Goal: Task Accomplishment & Management: Manage account settings

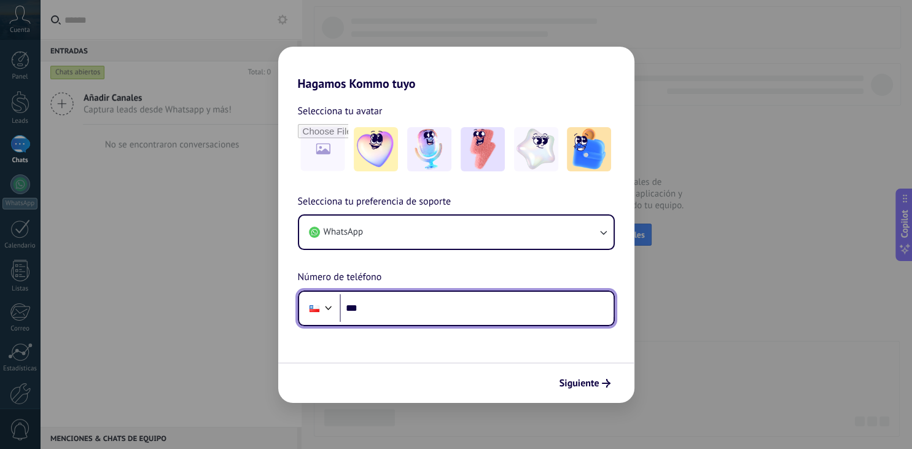
click at [428, 311] on input "***" at bounding box center [477, 308] width 274 height 28
click at [327, 309] on div at bounding box center [328, 306] width 15 height 15
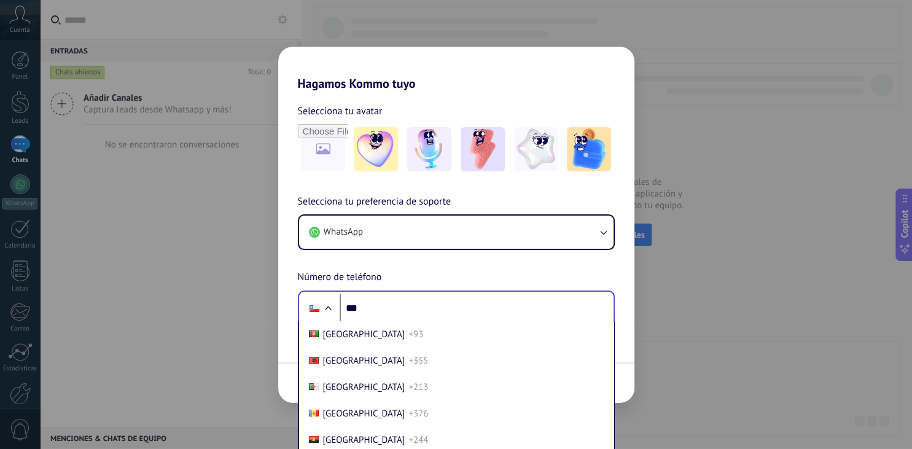
scroll to position [861, 0]
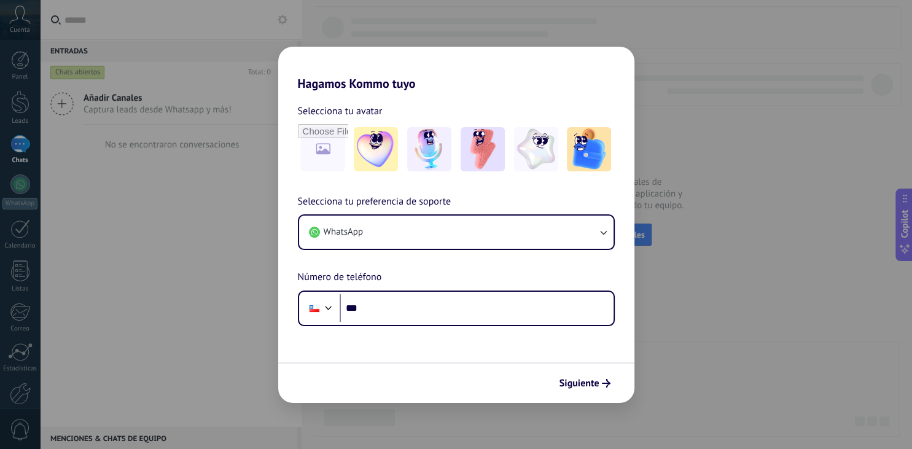
click at [705, 104] on div "Hagamos Kommo tuyo Selecciona tu avatar Selecciona tu preferencia de soporte Wh…" at bounding box center [456, 224] width 912 height 449
click at [58, 295] on div "Hagamos Kommo tuyo Selecciona tu avatar Selecciona tu preferencia de soporte Wh…" at bounding box center [456, 224] width 912 height 449
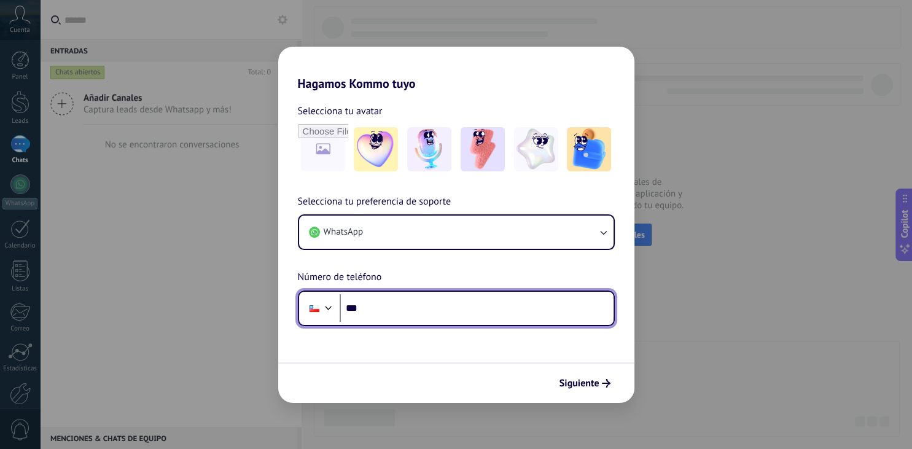
click at [326, 307] on div at bounding box center [328, 306] width 15 height 15
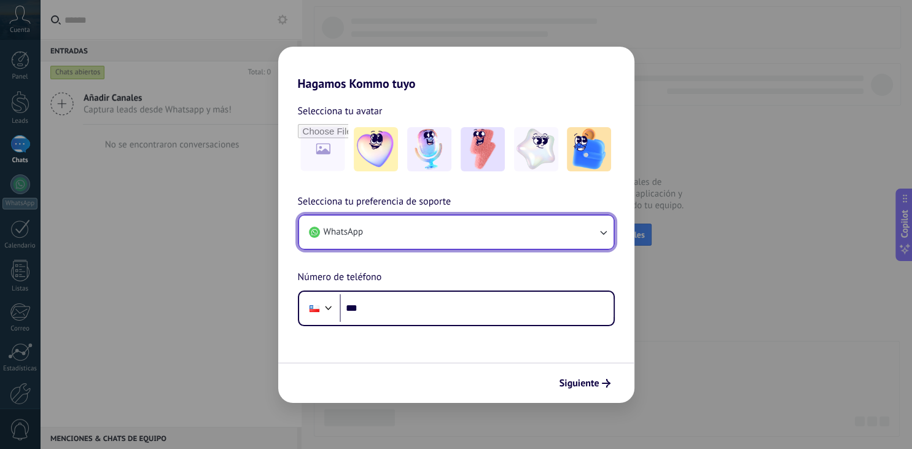
click at [381, 217] on button "WhatsApp" at bounding box center [456, 232] width 315 height 33
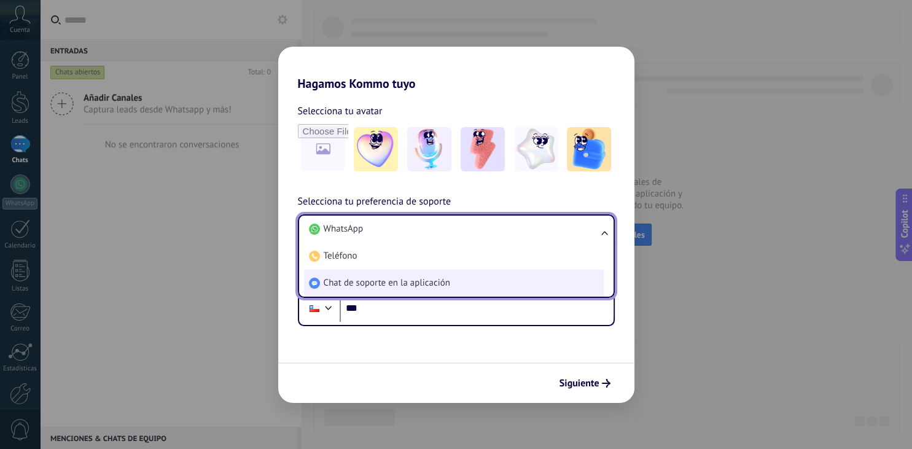
click at [343, 278] on span "Chat de soporte en la aplicación" at bounding box center [387, 283] width 127 height 12
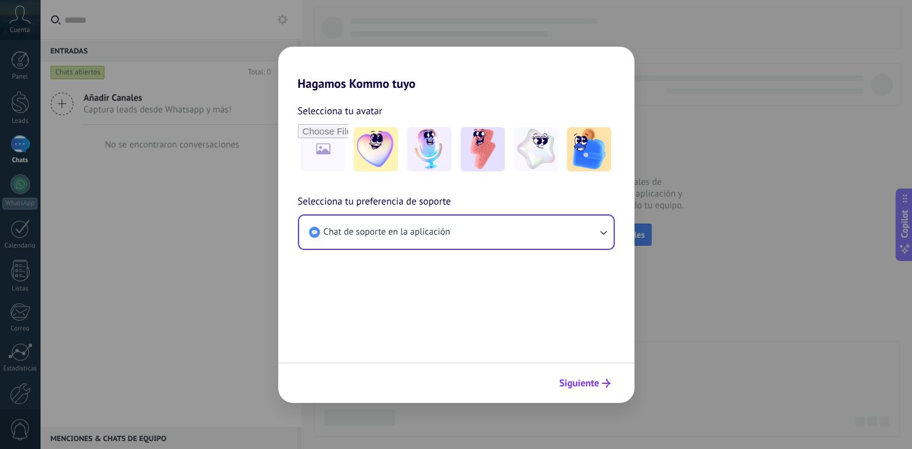
click at [569, 392] on button "Siguiente" at bounding box center [585, 383] width 62 height 21
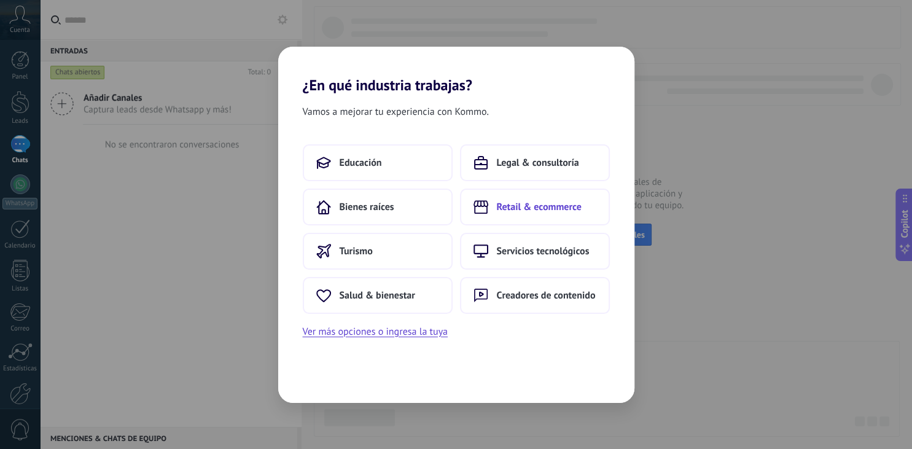
click at [518, 219] on button "Retail & ecommerce" at bounding box center [535, 207] width 150 height 37
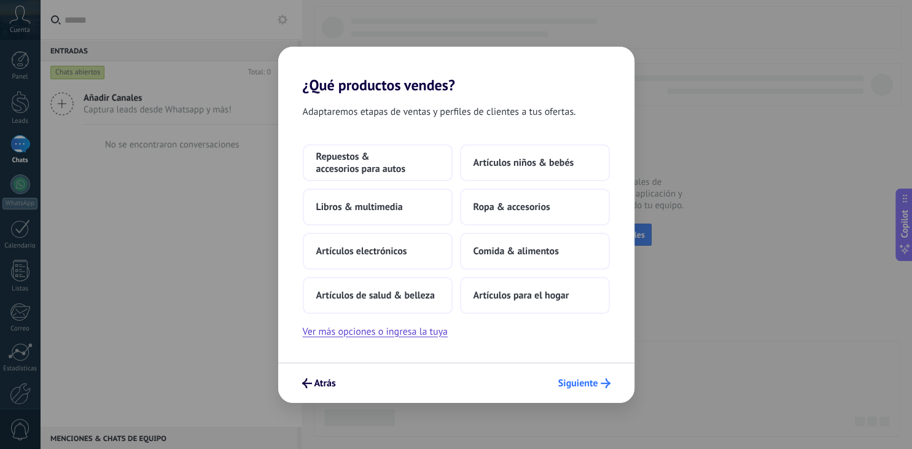
click at [587, 376] on button "Siguiente" at bounding box center [584, 383] width 63 height 21
click at [400, 186] on div "Repuestos & accesorios para autos Artículos niños & bebés Libros & multimedia R…" at bounding box center [456, 229] width 307 height 170
click at [401, 197] on button "Libros & multimedia" at bounding box center [378, 207] width 150 height 37
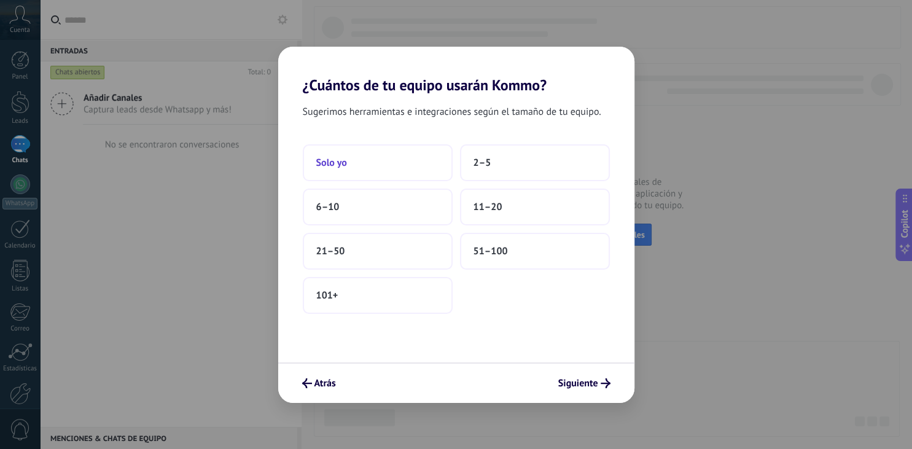
click at [419, 177] on button "Solo yo" at bounding box center [378, 162] width 150 height 37
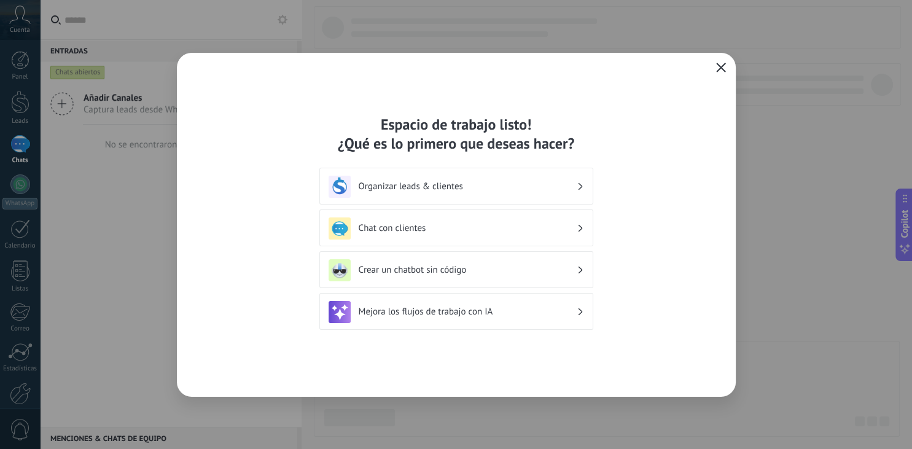
click at [724, 63] on use "button" at bounding box center [720, 67] width 9 height 9
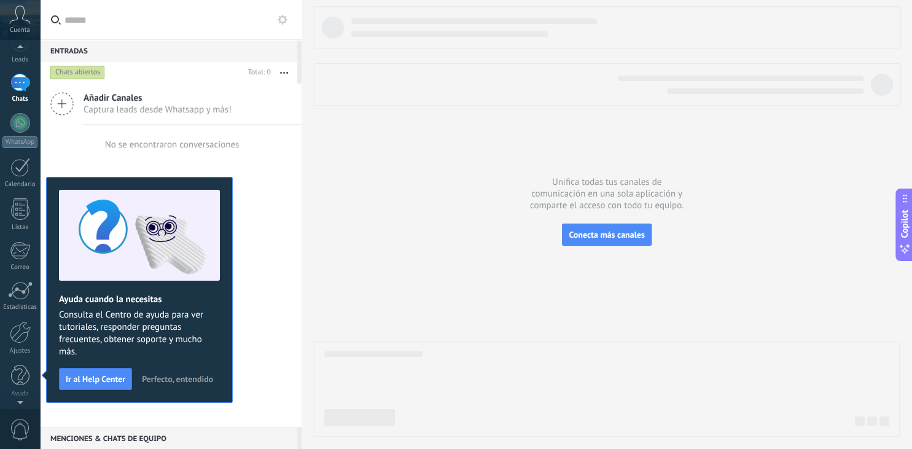
scroll to position [0, 0]
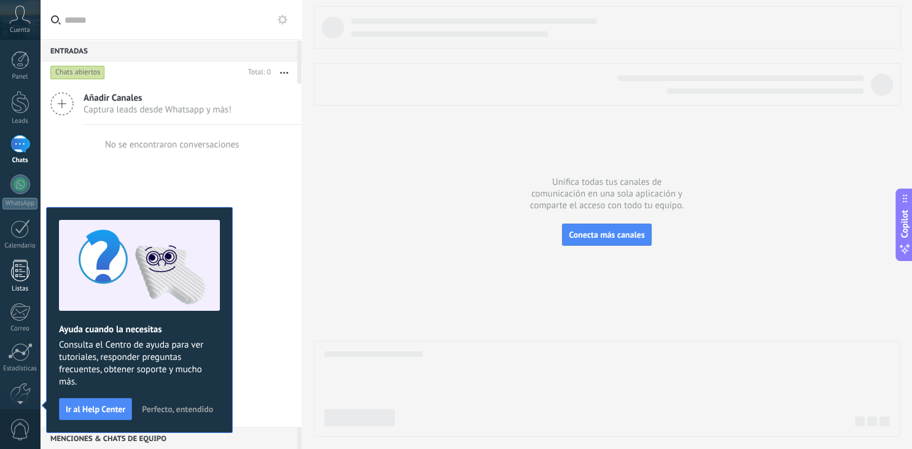
click at [17, 284] on div "Listas" at bounding box center [20, 276] width 40 height 33
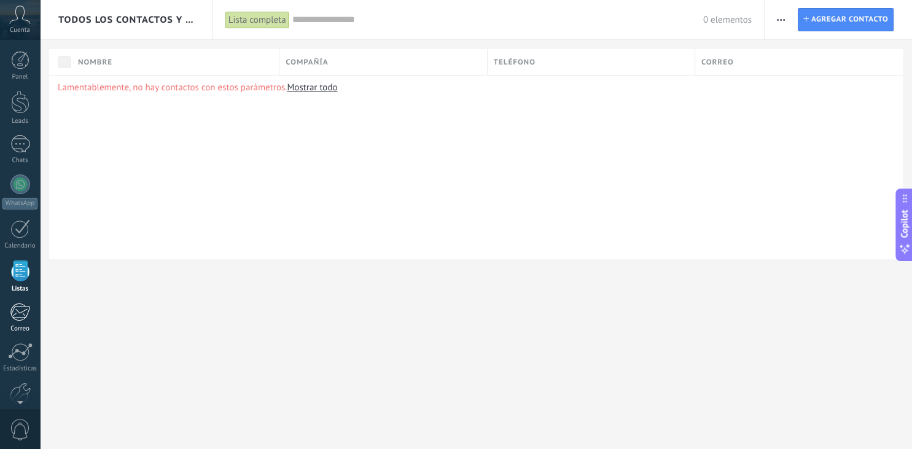
click at [21, 311] on div at bounding box center [20, 312] width 20 height 18
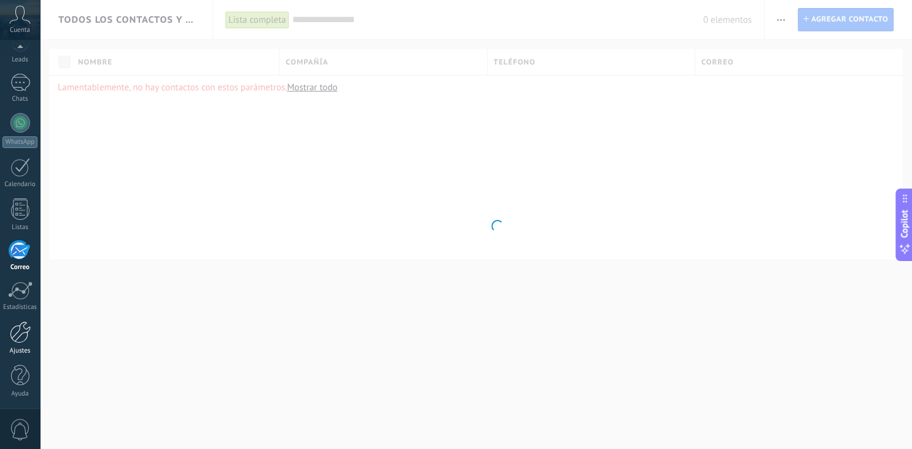
scroll to position [61, 0]
click at [21, 327] on div at bounding box center [20, 332] width 21 height 22
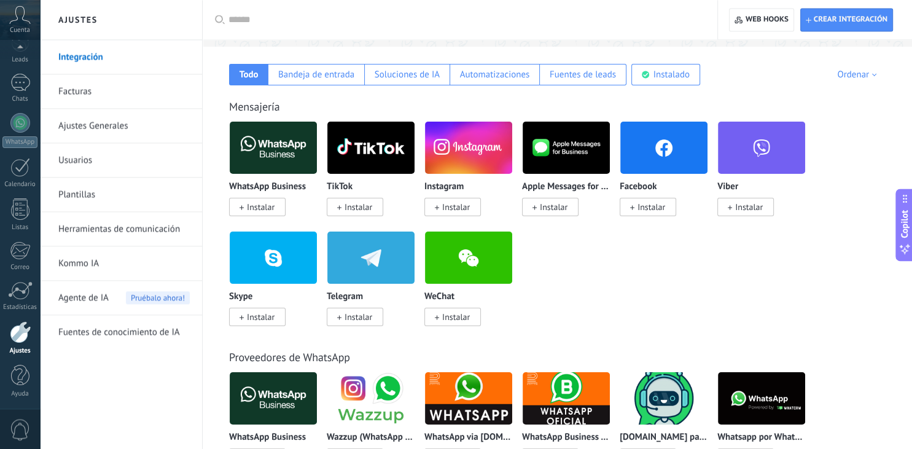
scroll to position [90, 0]
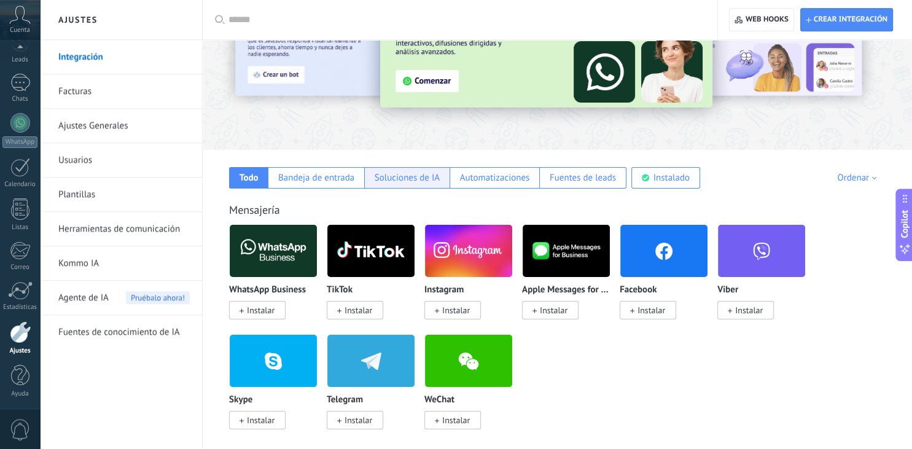
click at [401, 177] on div "Soluciones de IA" at bounding box center [407, 178] width 65 height 12
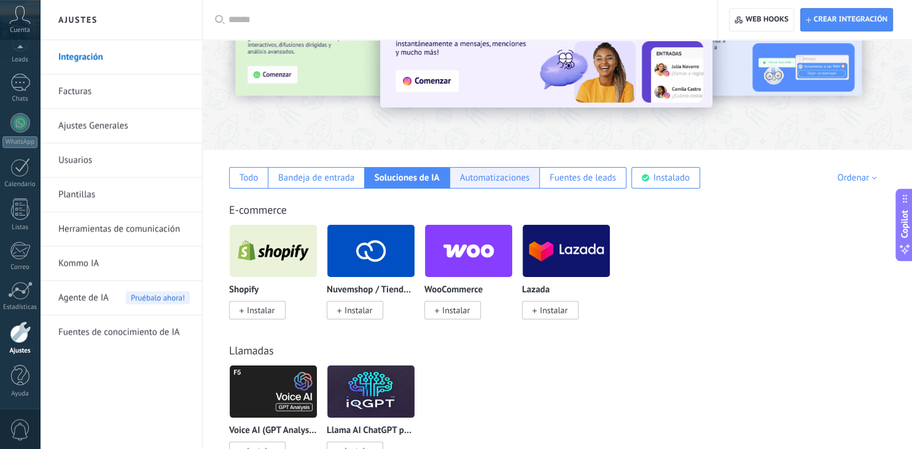
click at [514, 178] on div "Automatizaciones" at bounding box center [495, 178] width 70 height 12
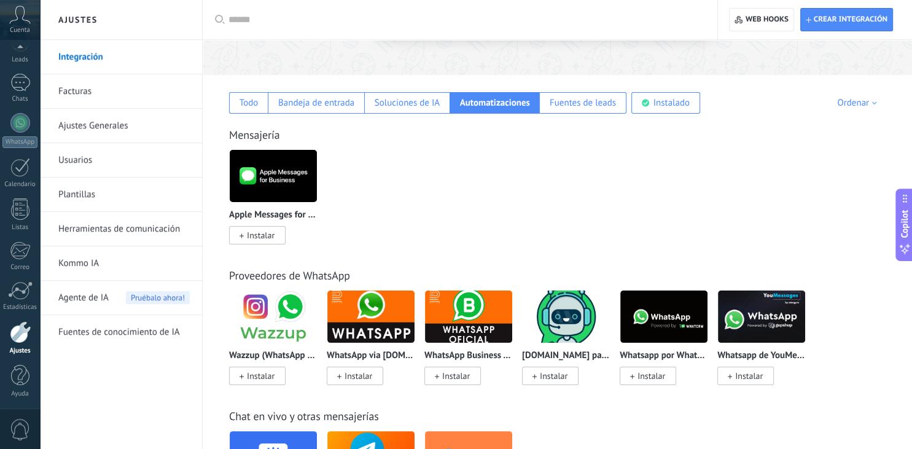
scroll to position [168, 0]
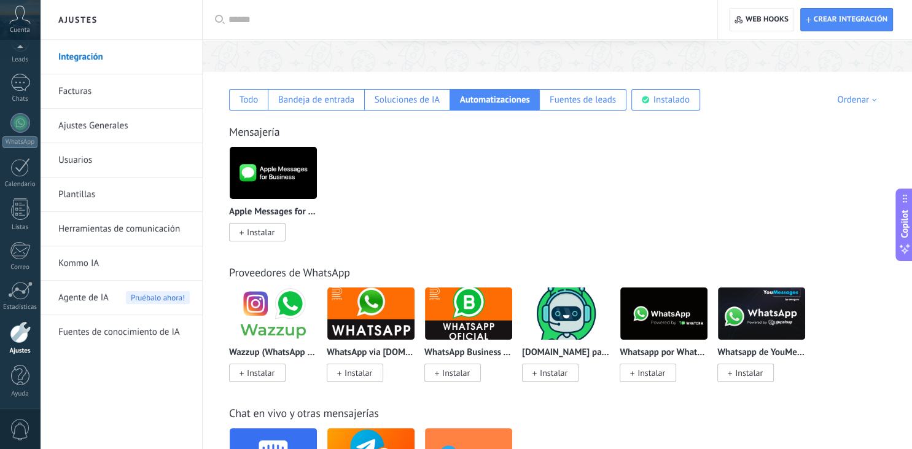
click at [641, 301] on img at bounding box center [663, 314] width 87 height 60
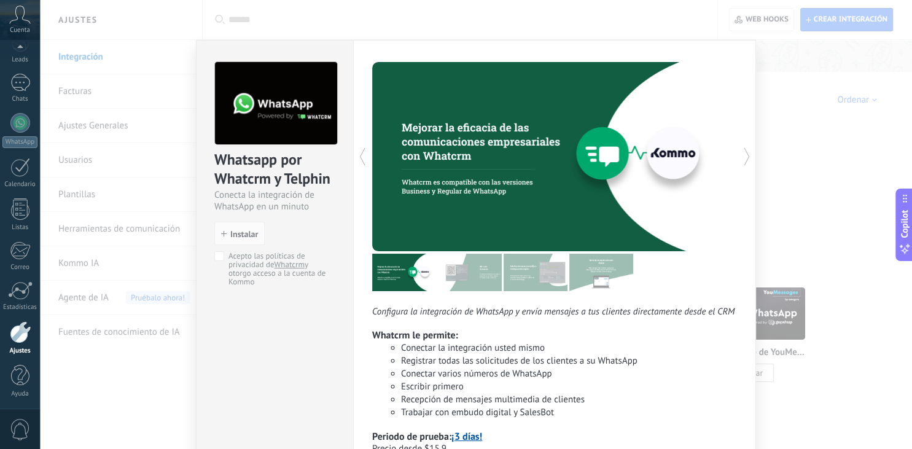
click at [789, 222] on div "Whatsapp por Whatcrm y Telphin Conecta la integración de WhatsApp en un minuto …" at bounding box center [476, 224] width 872 height 449
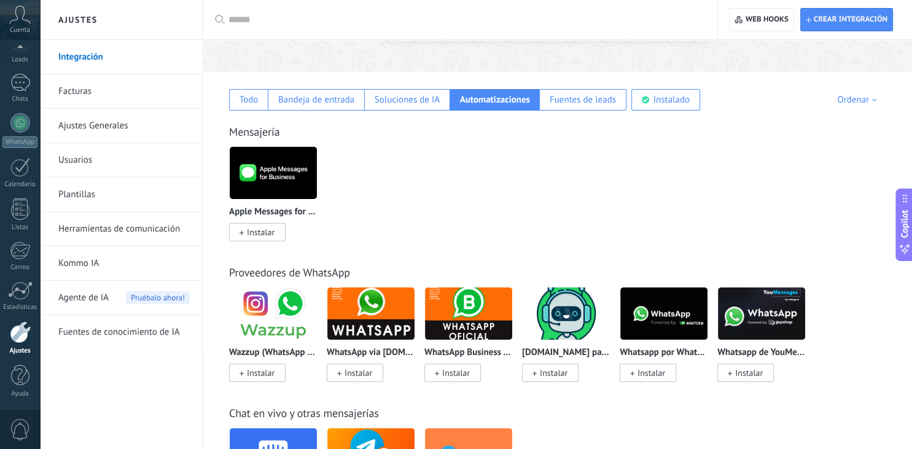
click at [475, 311] on img at bounding box center [468, 314] width 87 height 60
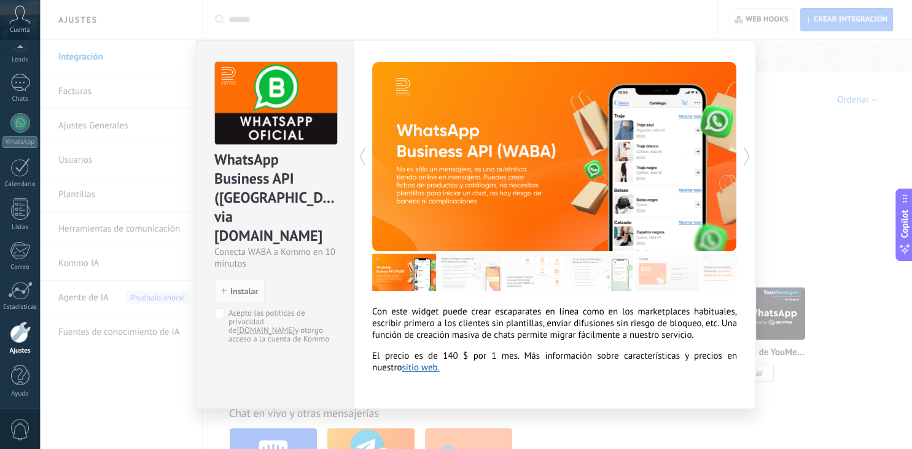
scroll to position [6, 0]
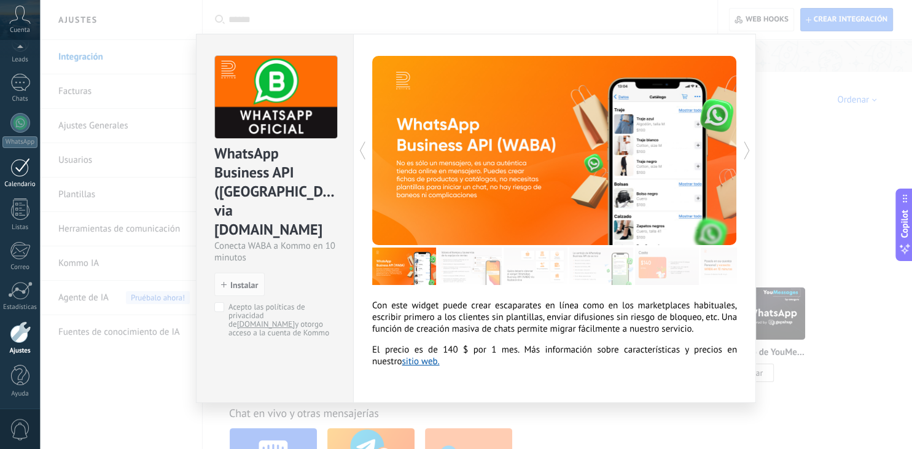
click at [26, 166] on div at bounding box center [20, 167] width 20 height 19
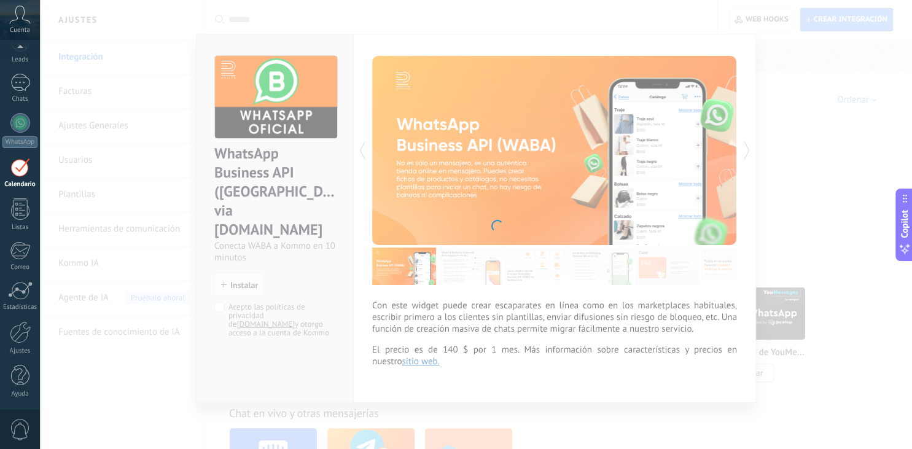
scroll to position [6, 0]
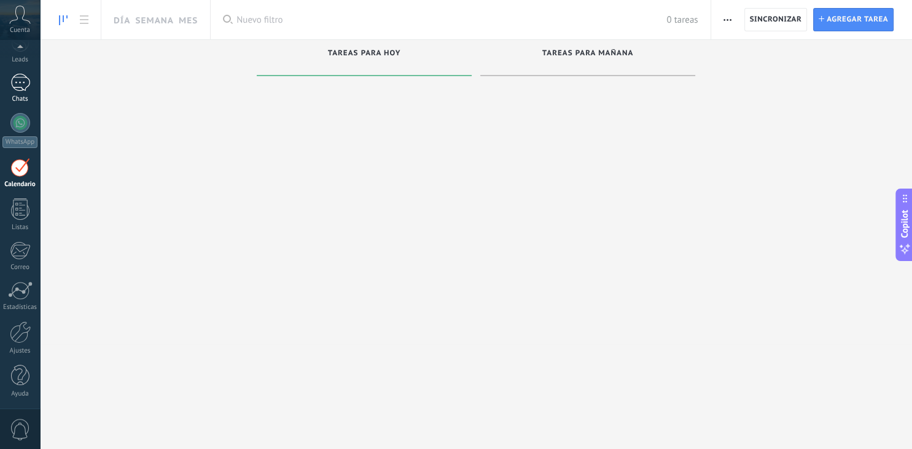
scroll to position [61, 0]
click at [26, 92] on div "Chats" at bounding box center [20, 88] width 40 height 29
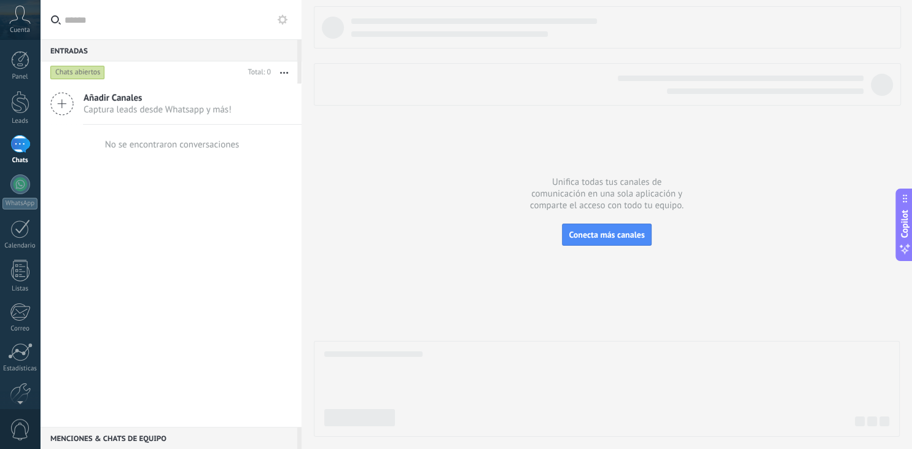
click at [10, 27] on span "Cuenta" at bounding box center [20, 30] width 20 height 8
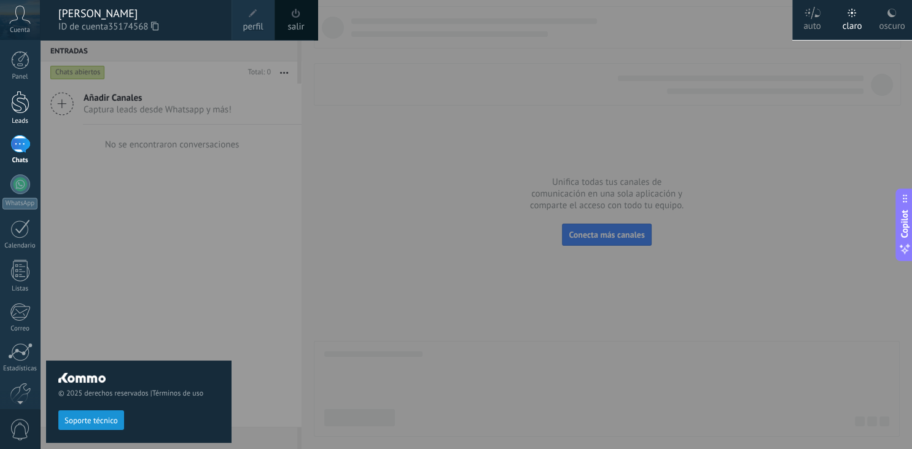
click at [1, 97] on link "Leads" at bounding box center [20, 108] width 40 height 34
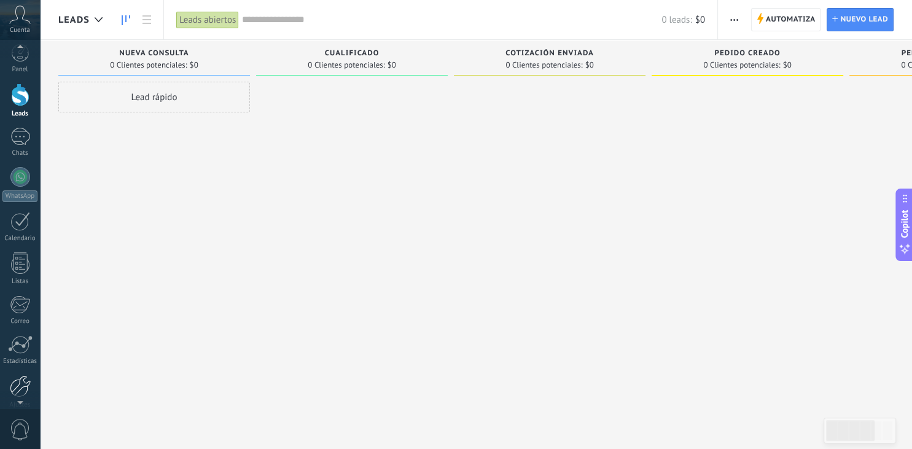
scroll to position [12, 0]
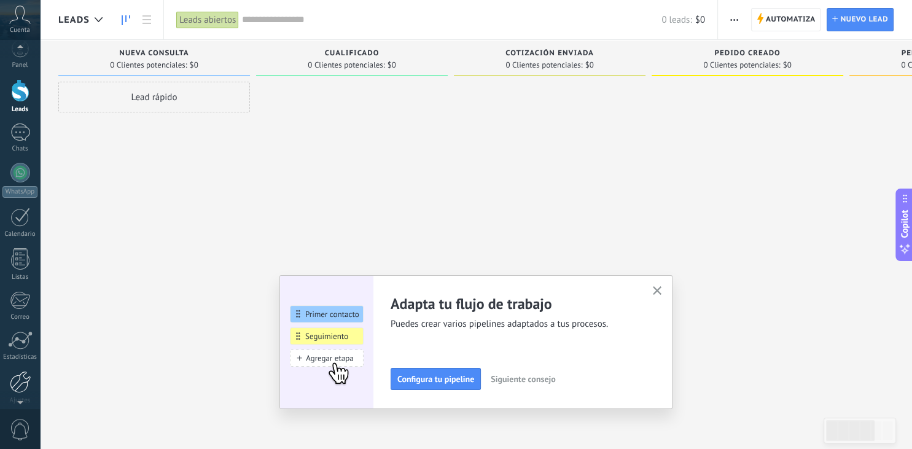
click at [28, 391] on div at bounding box center [20, 382] width 21 height 22
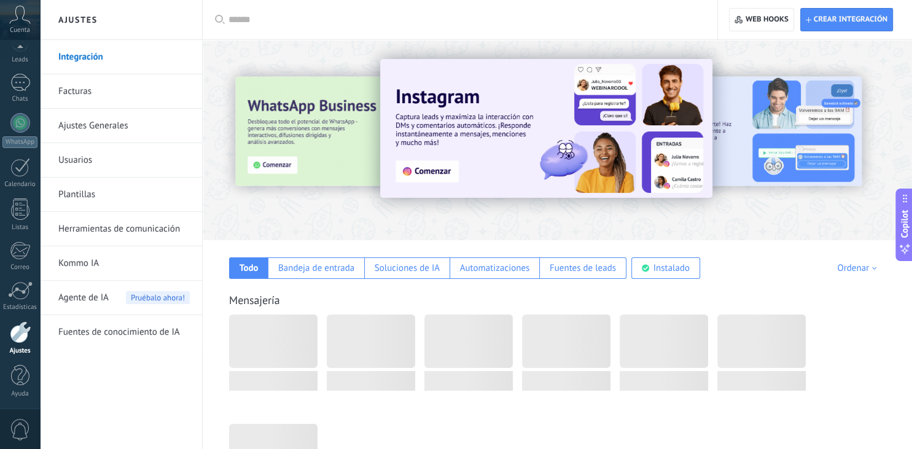
scroll to position [61, 0]
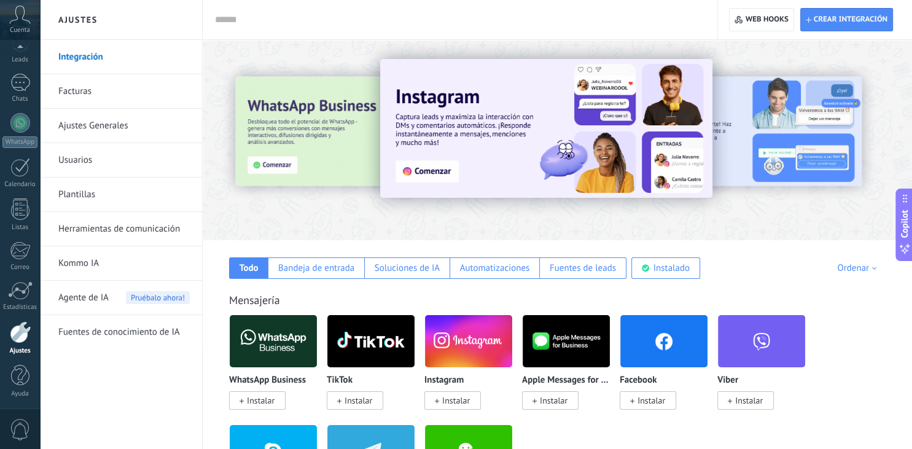
click at [90, 294] on span "Agente de IA" at bounding box center [83, 298] width 50 height 34
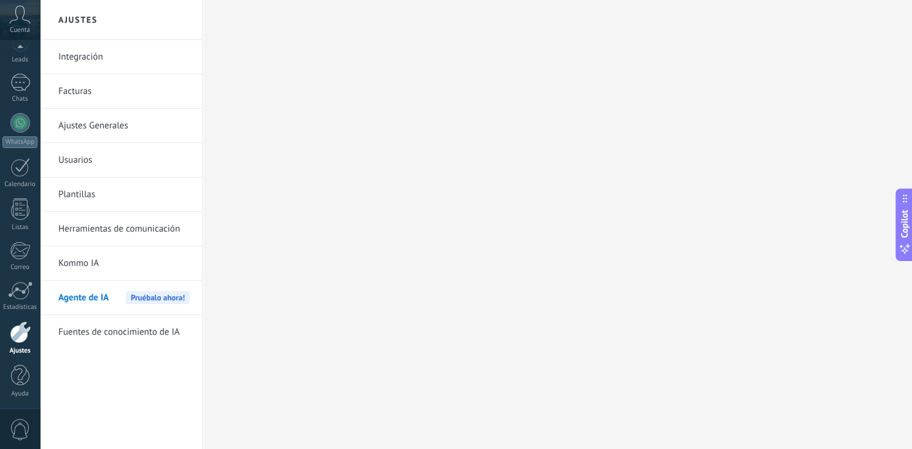
scroll to position [61, 0]
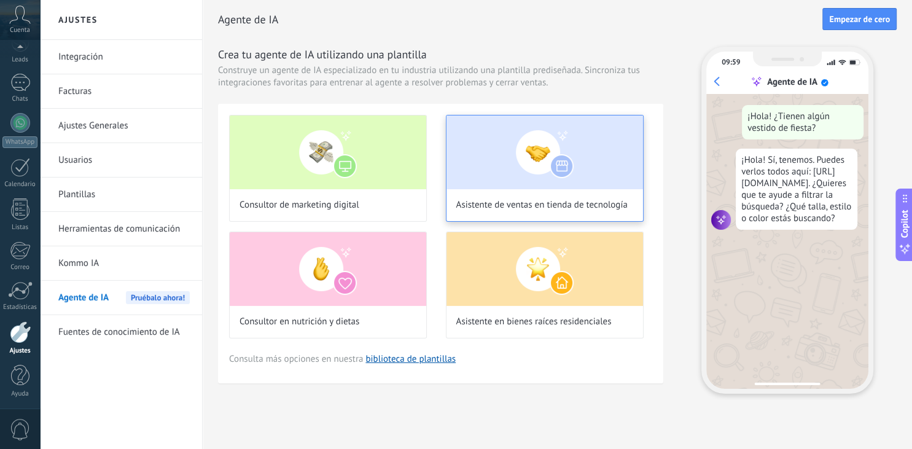
click at [534, 177] on img at bounding box center [545, 152] width 197 height 74
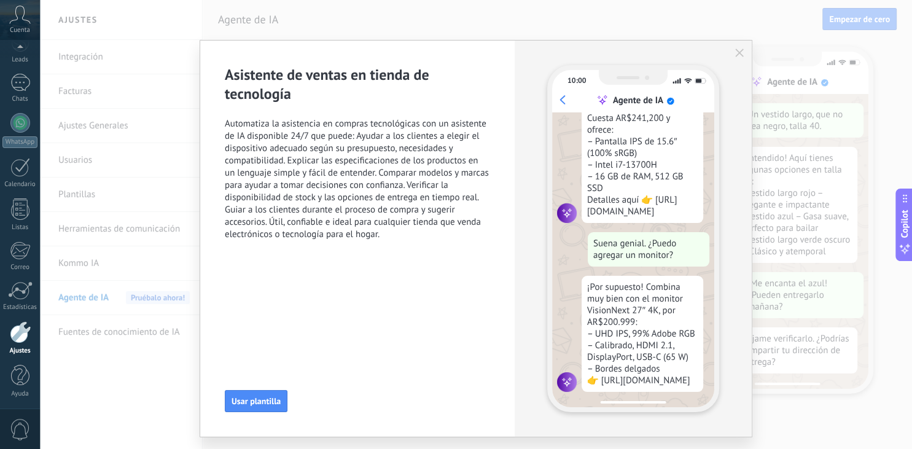
scroll to position [150, 0]
click at [814, 112] on div "Asistente de ventas en tienda de tecnología Automatiza la asistencia en compras…" at bounding box center [476, 224] width 872 height 449
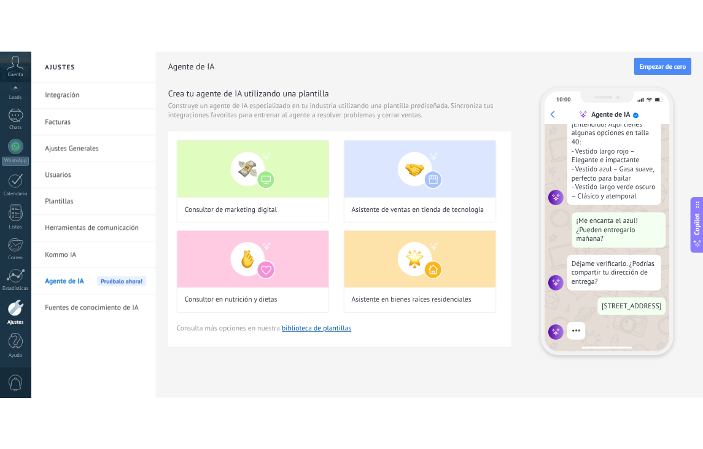
scroll to position [227, 0]
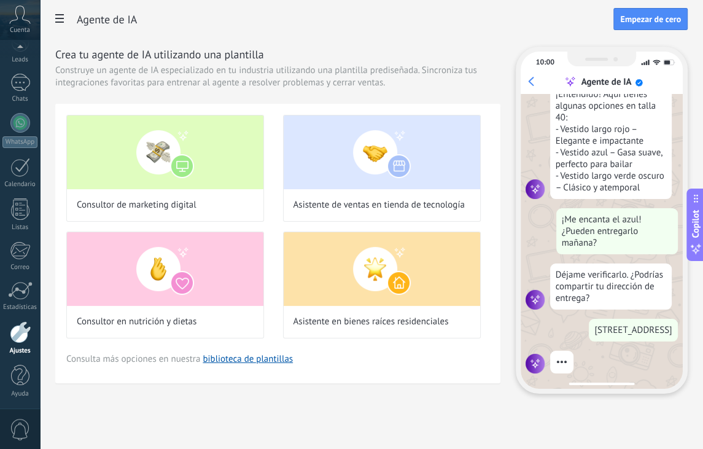
click at [160, 347] on div "Consultor de marketing digital Asistente de ventas en tienda de tecnología Cons…" at bounding box center [277, 243] width 445 height 279
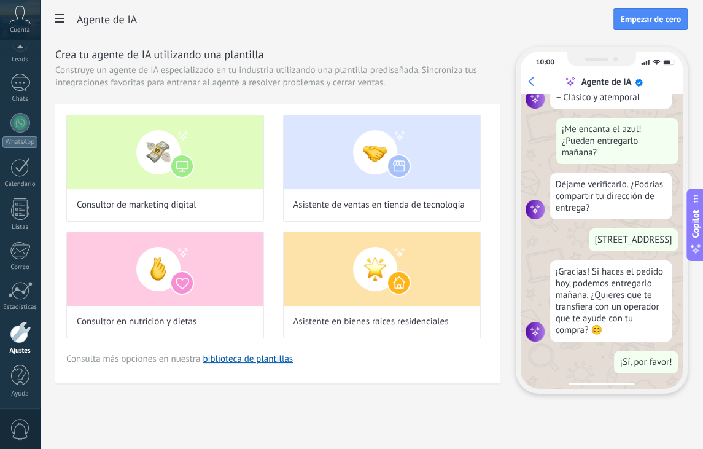
scroll to position [318, 0]
click at [63, 17] on icon at bounding box center [59, 18] width 9 height 9
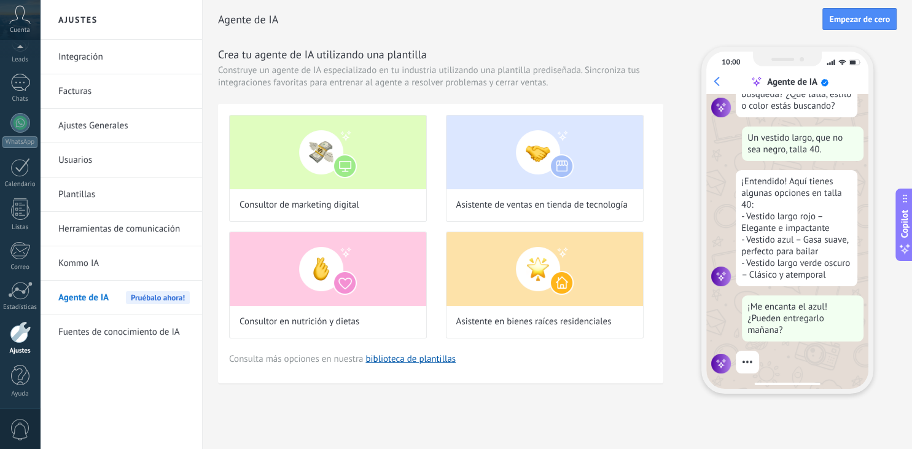
scroll to position [127, 0]
click at [859, 16] on span "Empezar de cero" at bounding box center [859, 19] width 61 height 9
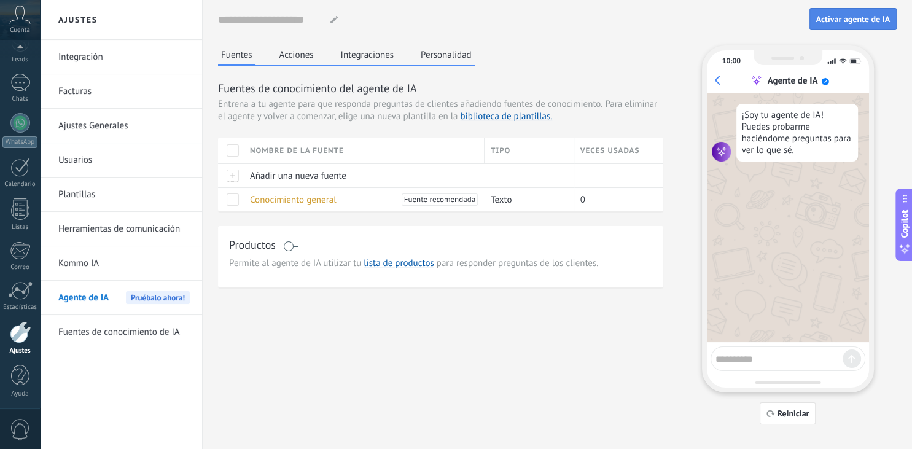
click at [824, 11] on button "Activar agente de IA" at bounding box center [853, 19] width 87 height 22
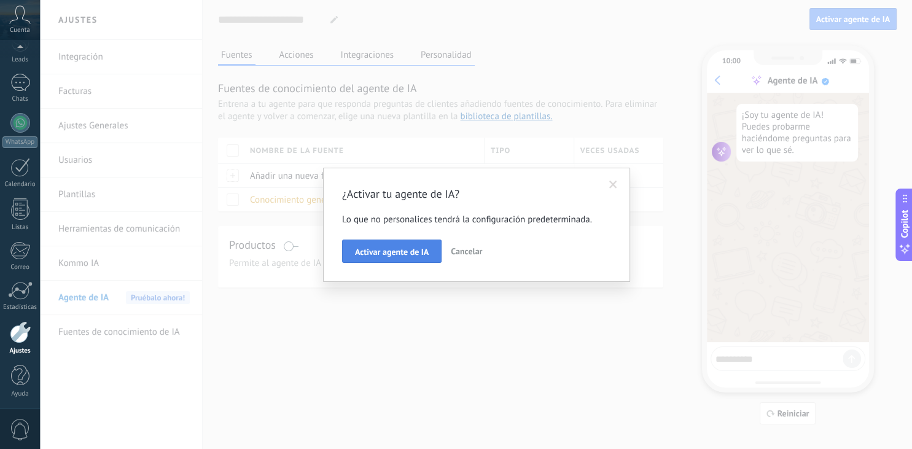
click at [377, 249] on span "Activar agente de IA" at bounding box center [392, 252] width 74 height 9
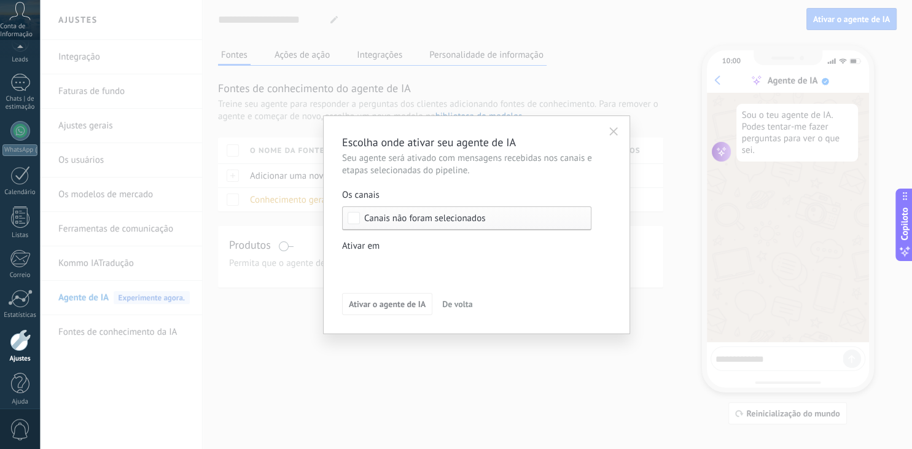
click at [466, 219] on span "Canais não foram selecionados" at bounding box center [424, 218] width 121 height 9
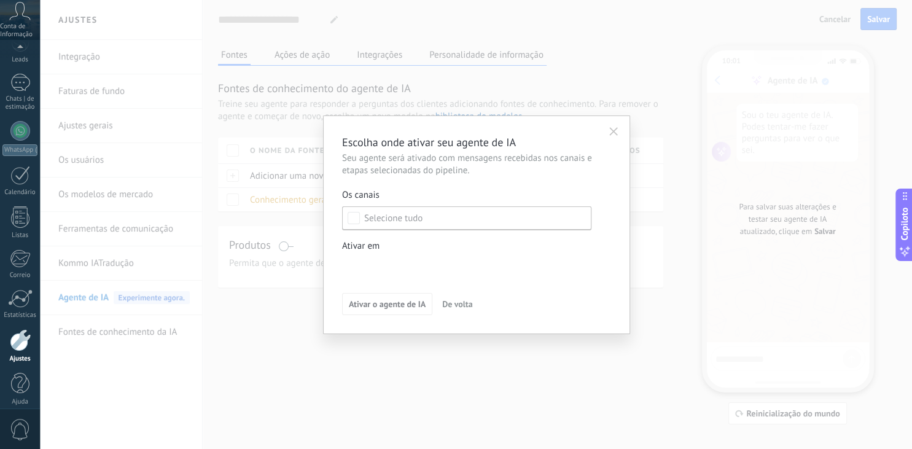
click at [466, 219] on label "Selecione tudo" at bounding box center [467, 218] width 248 height 22
click at [608, 133] on button "button" at bounding box center [614, 131] width 20 height 18
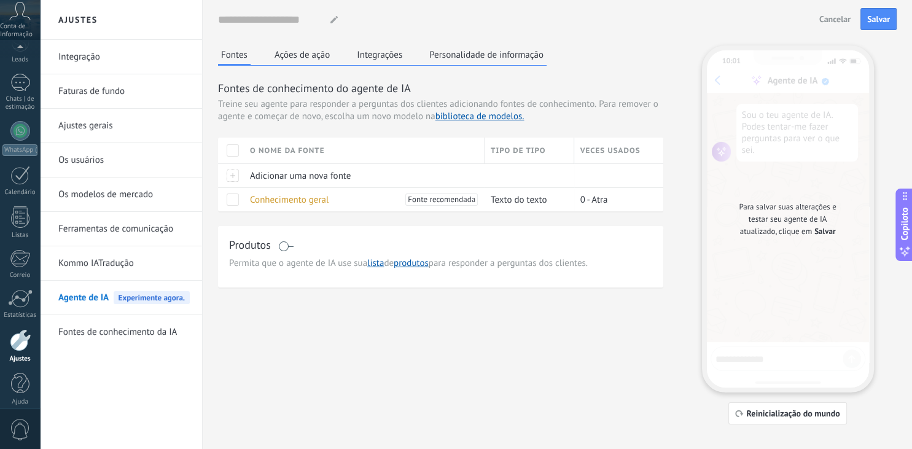
click at [86, 60] on link "Integração" at bounding box center [123, 57] width 131 height 34
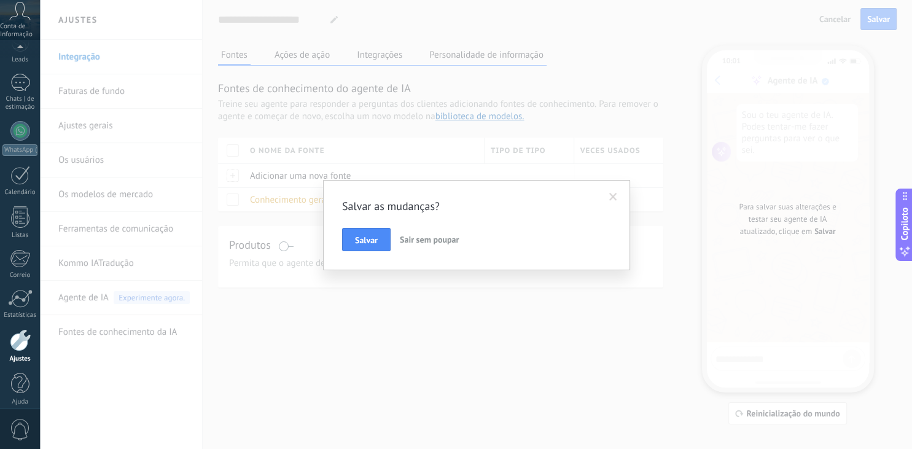
click at [272, 154] on div "Salvar as mudanças? Salvar Sair sem poupar" at bounding box center [476, 224] width 872 height 449
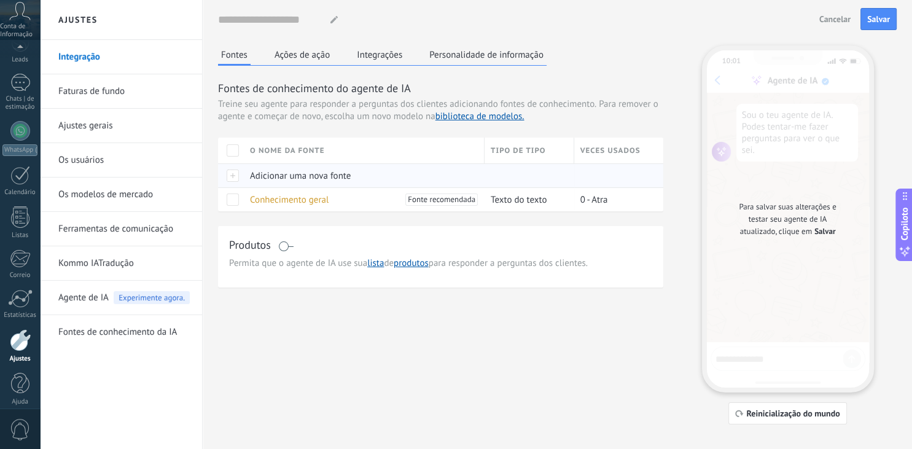
click at [313, 186] on div "Adicionar uma nova fonte" at bounding box center [361, 175] width 235 height 23
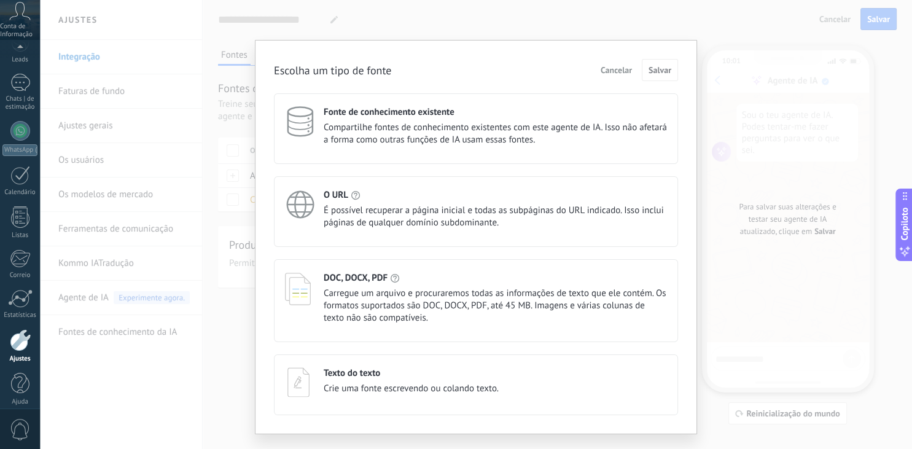
click at [718, 263] on div "Escolha um tipo de fonte Cancelar Salvar Fonte de conhecimento existente Compar…" at bounding box center [476, 224] width 872 height 449
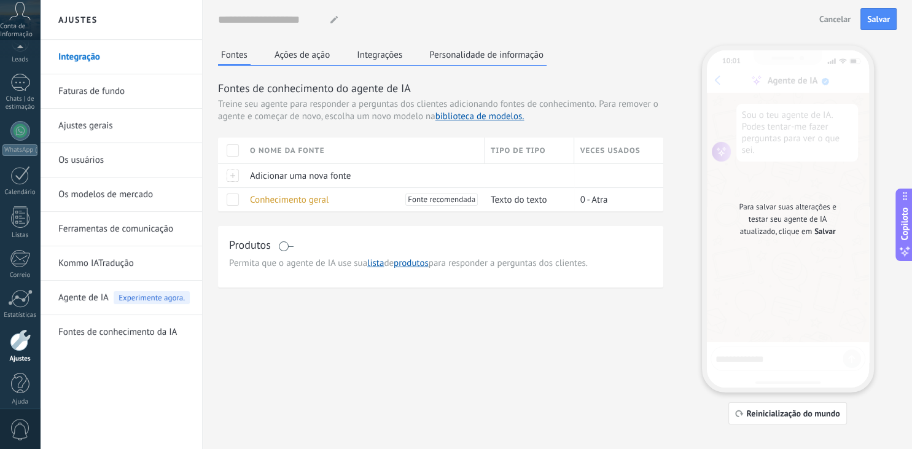
click at [386, 56] on button "Integrações" at bounding box center [380, 54] width 52 height 18
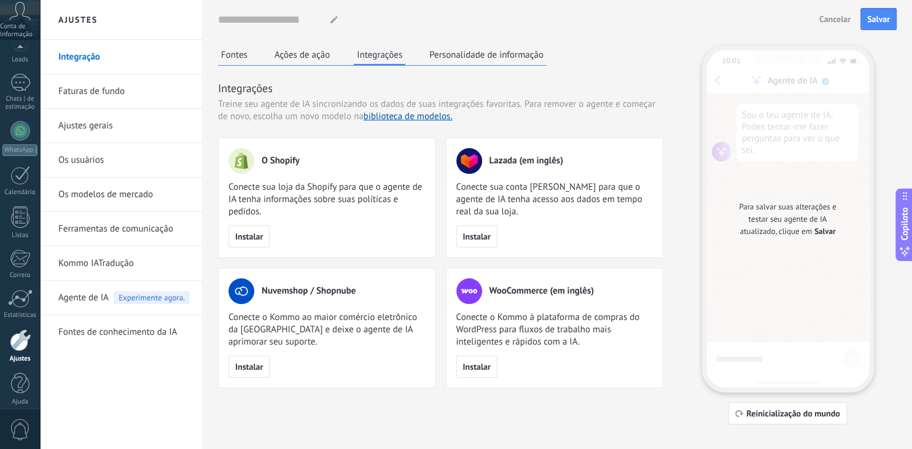
scroll to position [15, 0]
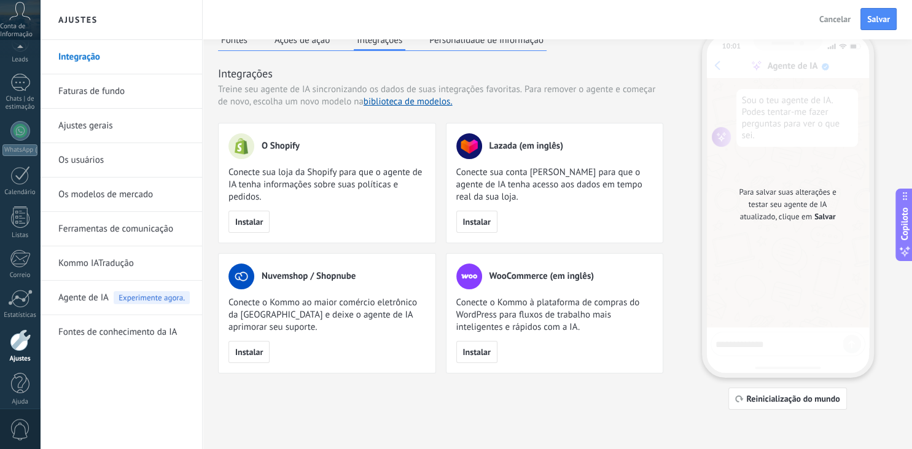
click at [87, 297] on span "Agente de IA" at bounding box center [83, 298] width 50 height 34
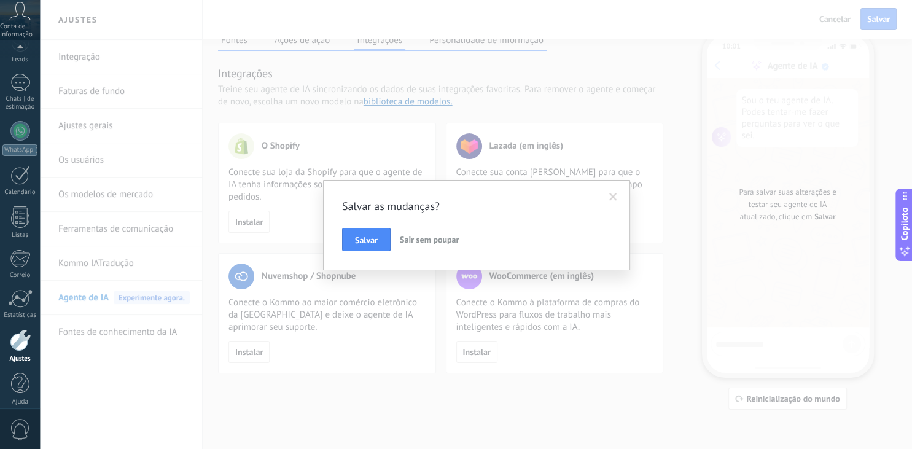
click at [416, 240] on span "Sair sem poupar" at bounding box center [429, 239] width 59 height 11
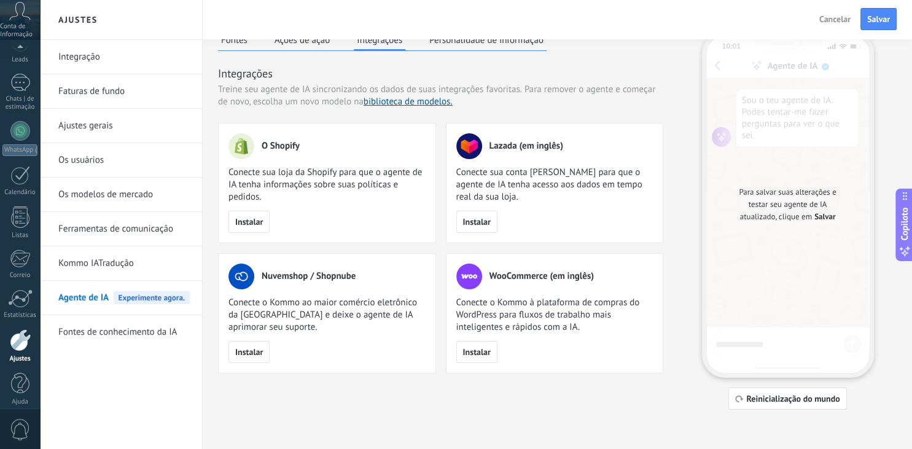
click at [127, 299] on span "Experimente agora." at bounding box center [152, 297] width 76 height 13
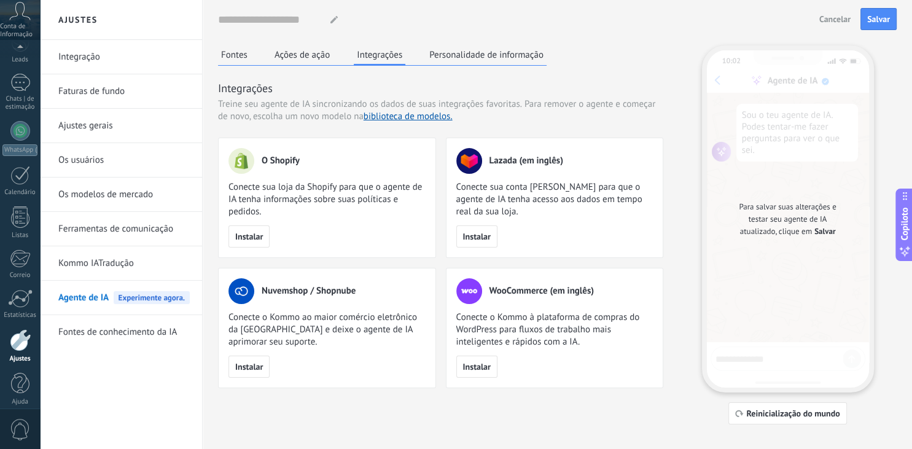
scroll to position [69, 0]
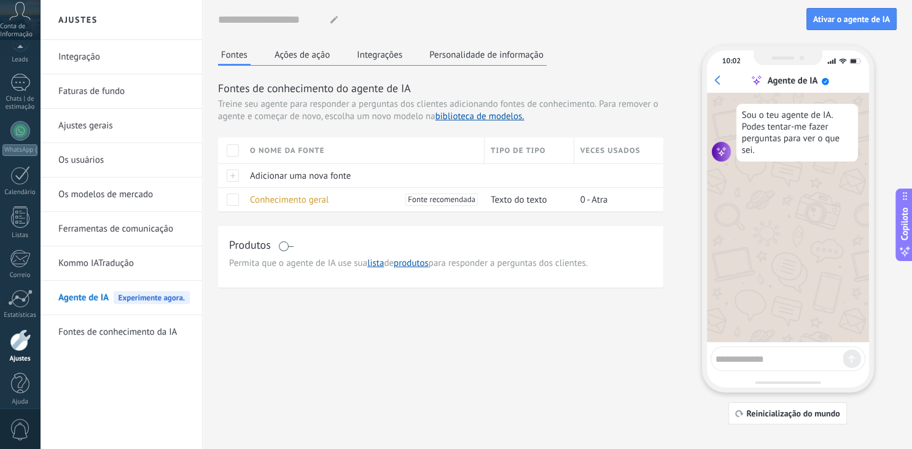
scroll to position [69, 0]
click at [21, 131] on div at bounding box center [20, 123] width 20 height 20
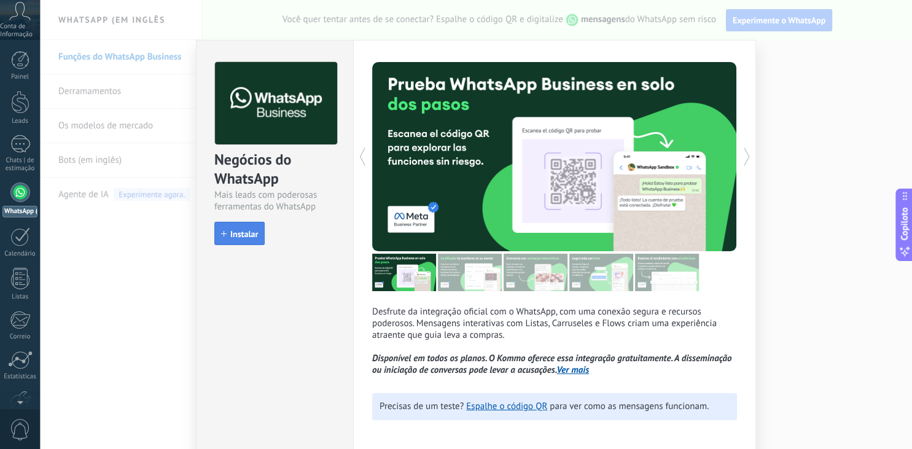
click at [256, 233] on span "Instalar" at bounding box center [244, 234] width 28 height 9
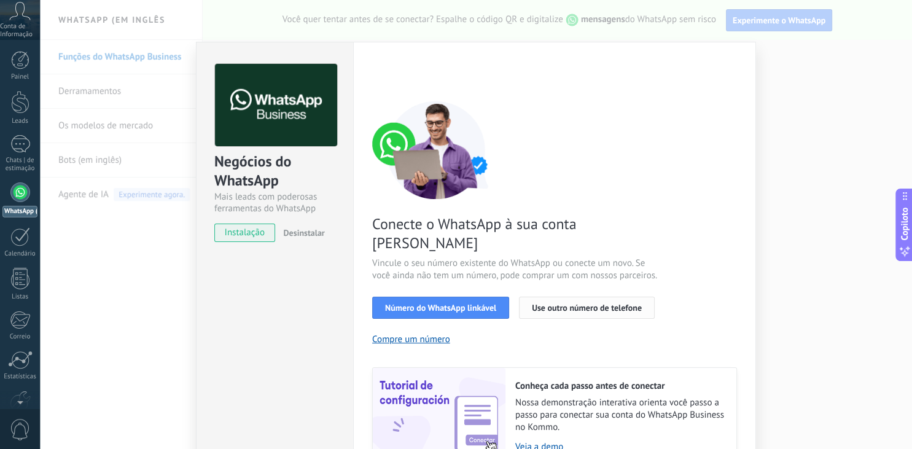
click at [558, 297] on button "Use outro número de telefone" at bounding box center [587, 308] width 136 height 22
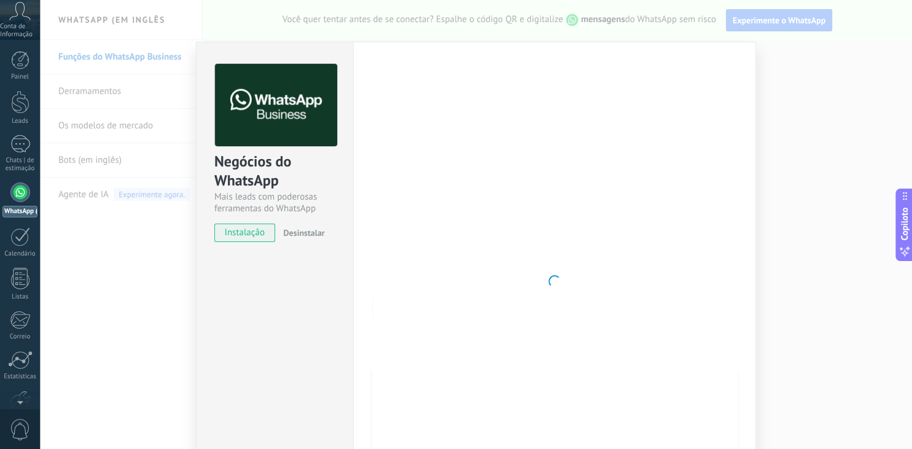
drag, startPoint x: 558, startPoint y: 296, endPoint x: 652, endPoint y: 292, distance: 94.1
click at [652, 292] on div at bounding box center [554, 281] width 365 height 435
click at [387, 149] on div at bounding box center [554, 281] width 365 height 435
click at [21, 196] on div at bounding box center [20, 192] width 20 height 20
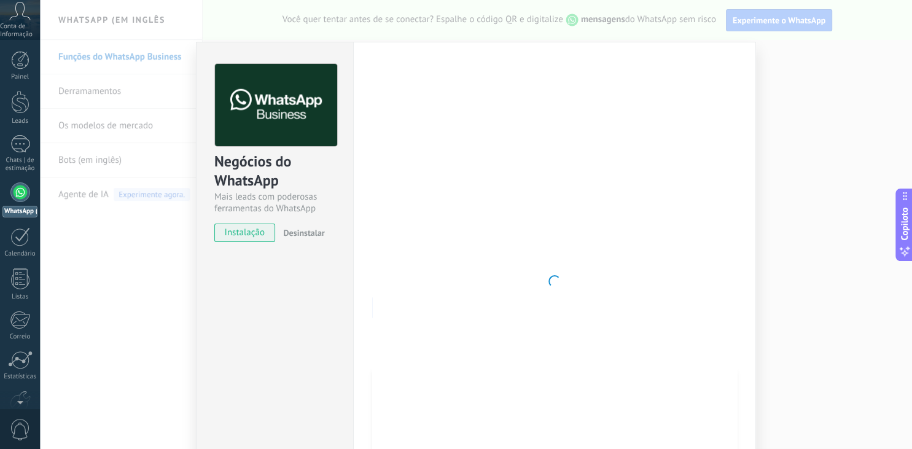
click at [21, 196] on div at bounding box center [20, 192] width 20 height 20
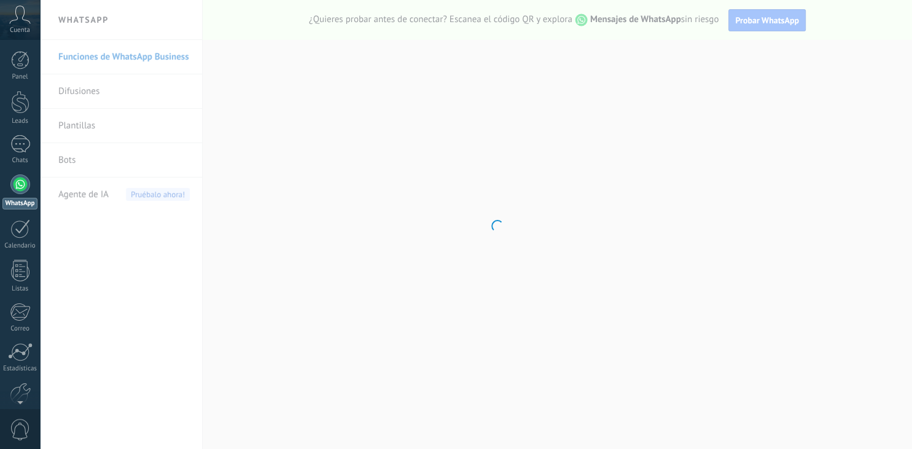
click at [22, 181] on div at bounding box center [20, 184] width 20 height 20
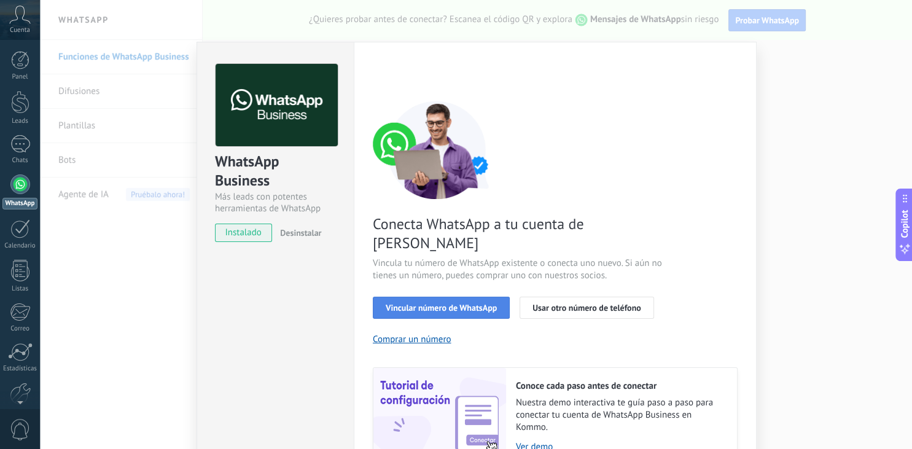
click at [429, 297] on button "Vincular número de WhatsApp" at bounding box center [441, 308] width 137 height 22
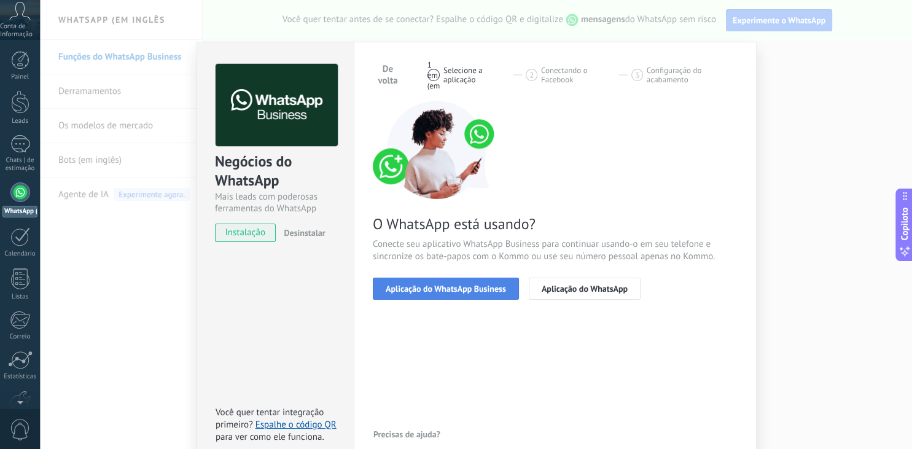
click at [466, 281] on button "Aplicação do WhatsApp Business" at bounding box center [446, 289] width 146 height 22
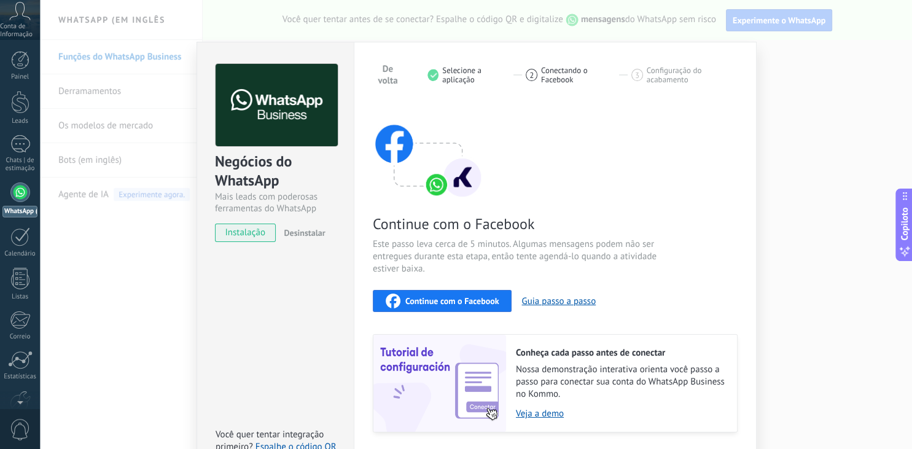
click at [461, 295] on div "Continue com o Facebook" at bounding box center [443, 301] width 114 height 15
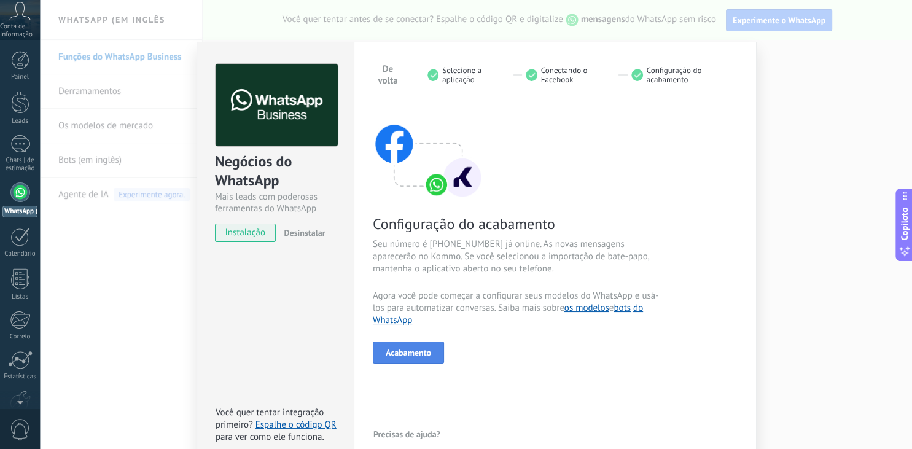
click at [415, 346] on button "Acabamento" at bounding box center [408, 353] width 71 height 22
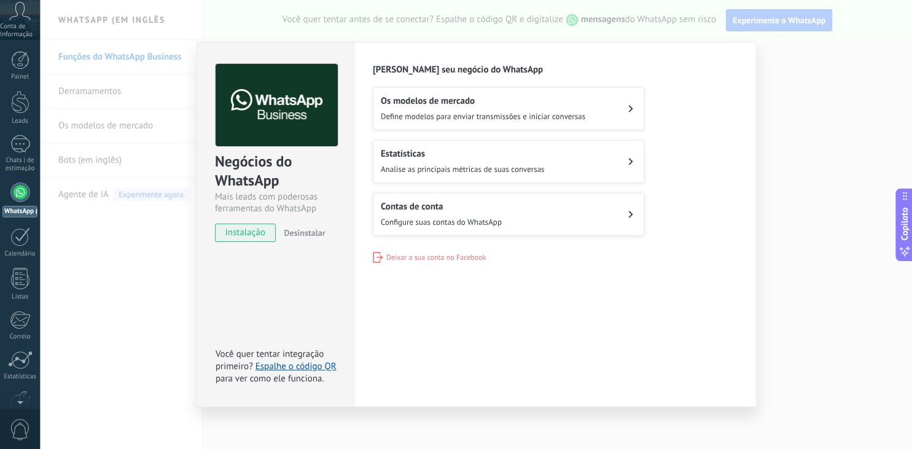
click at [596, 115] on button "Os modelos de mercado Define modelos para enviar transmissões e iniciar convers…" at bounding box center [509, 108] width 272 height 43
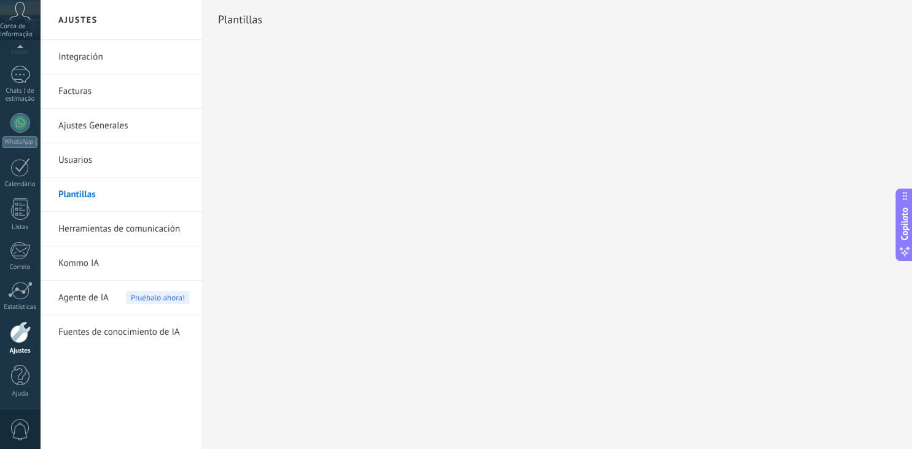
scroll to position [69, 0]
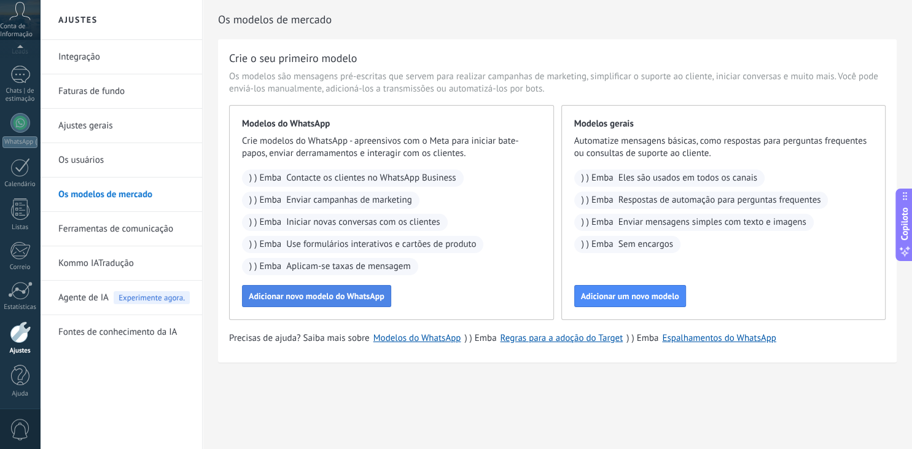
click at [318, 292] on span "Adicionar novo modelo do WhatsApp" at bounding box center [317, 296] width 136 height 9
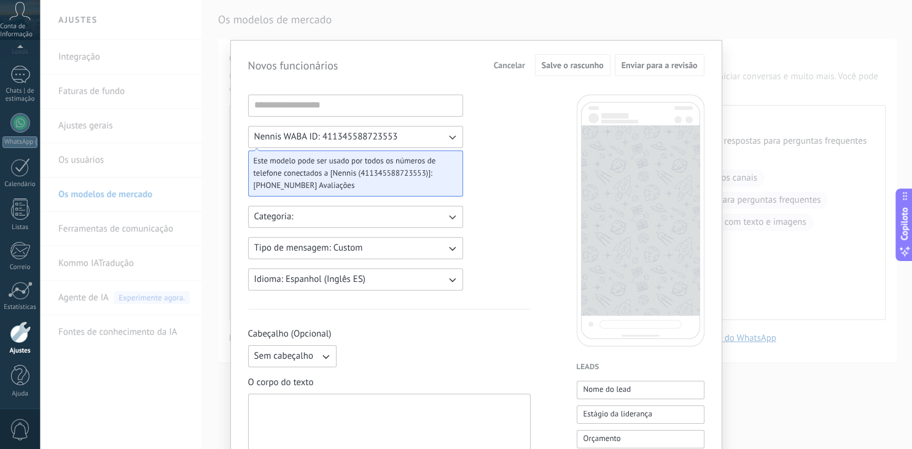
click at [353, 213] on button "Categoria:" at bounding box center [355, 217] width 215 height 22
click at [378, 244] on button "Tipo de mensagem: Custom" at bounding box center [355, 248] width 215 height 22
click at [384, 272] on button "Idioma: Espanhol (Inglês ES)" at bounding box center [355, 279] width 215 height 22
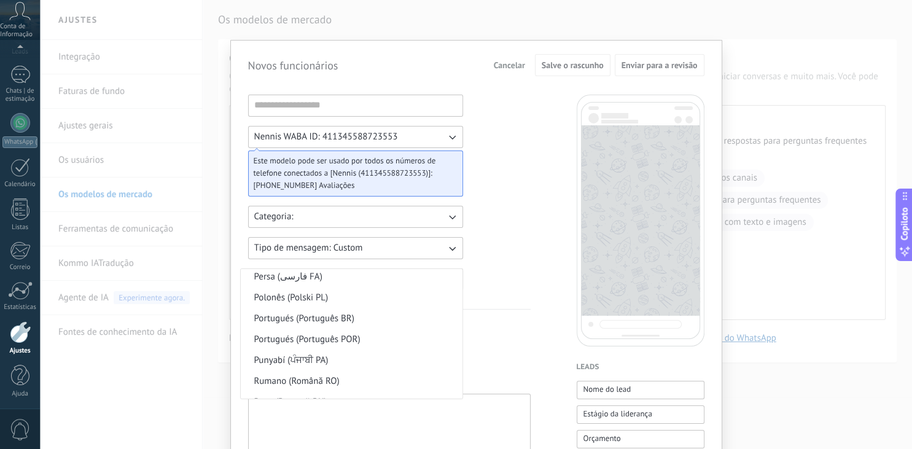
scroll to position [1093, 0]
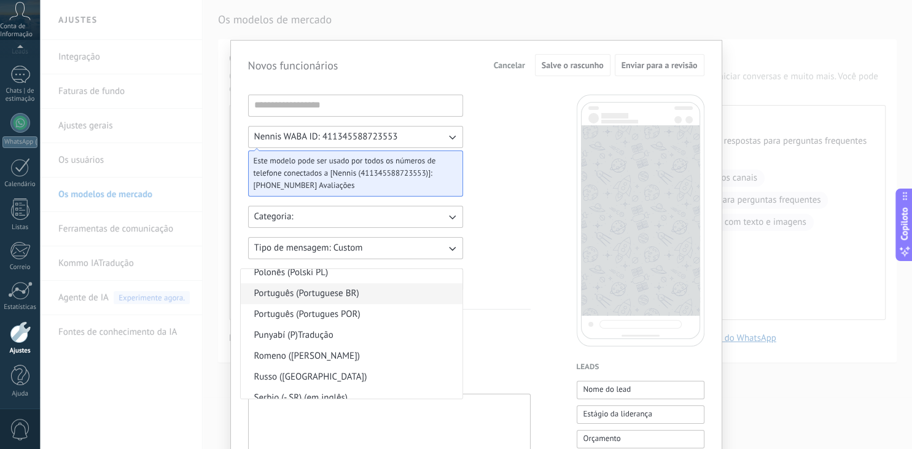
click at [344, 291] on span "Português (Portuguese BR)" at bounding box center [306, 293] width 105 height 12
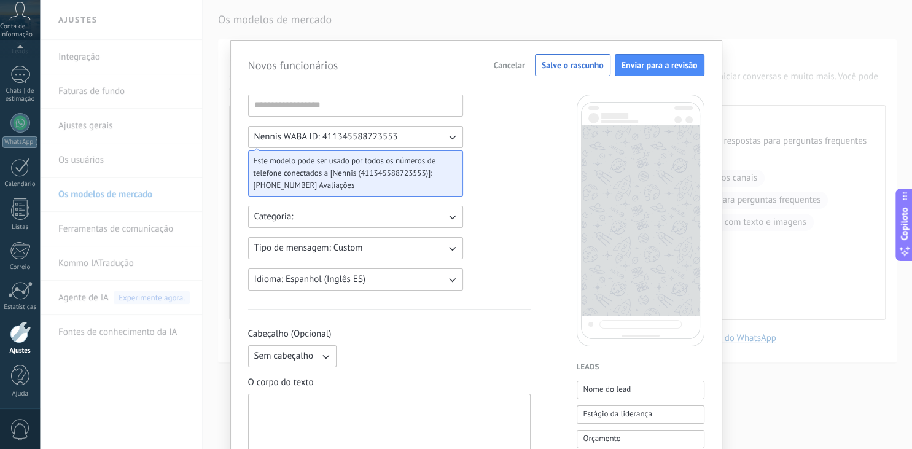
click at [388, 279] on button "Idioma: Espanhol (Inglês ES)" at bounding box center [355, 279] width 215 height 22
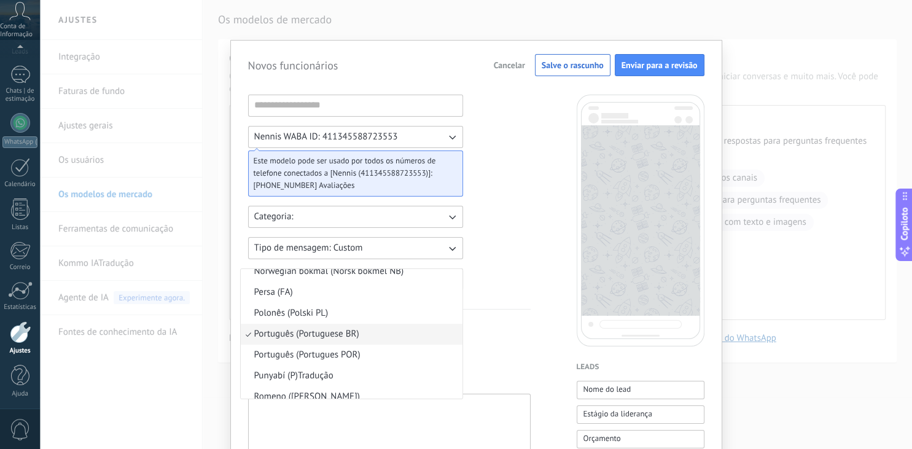
click at [368, 332] on li "Português (Portuguese BR)" at bounding box center [352, 334] width 222 height 21
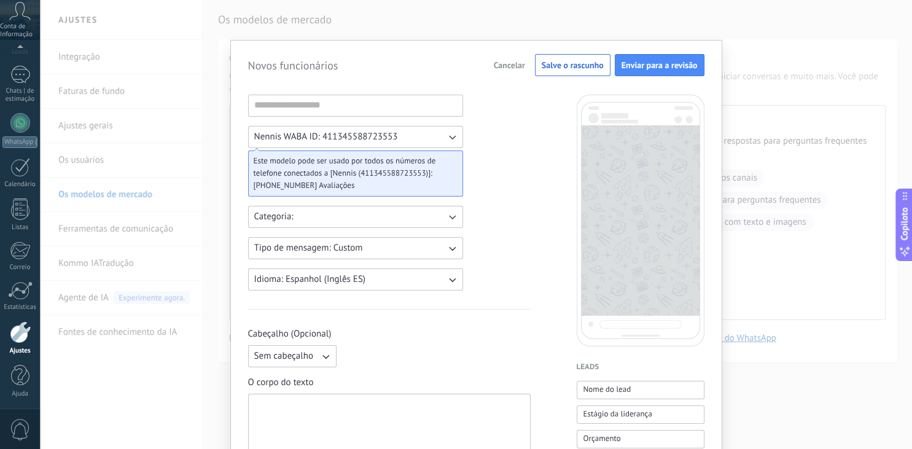
click at [356, 286] on button "Idioma: Espanhol (Inglês ES)" at bounding box center [355, 279] width 215 height 22
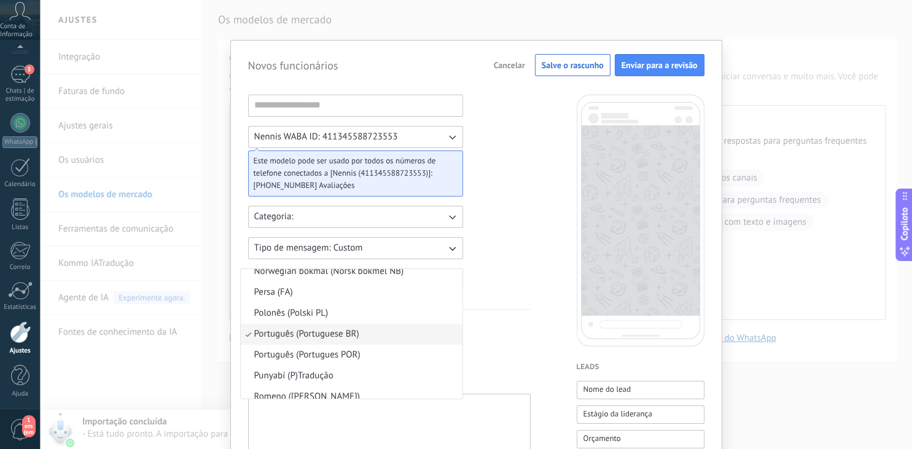
click at [375, 329] on li "Português (Portuguese BR)" at bounding box center [352, 334] width 222 height 21
click at [375, 329] on span "Cabeçalho (Opcional)" at bounding box center [389, 334] width 283 height 12
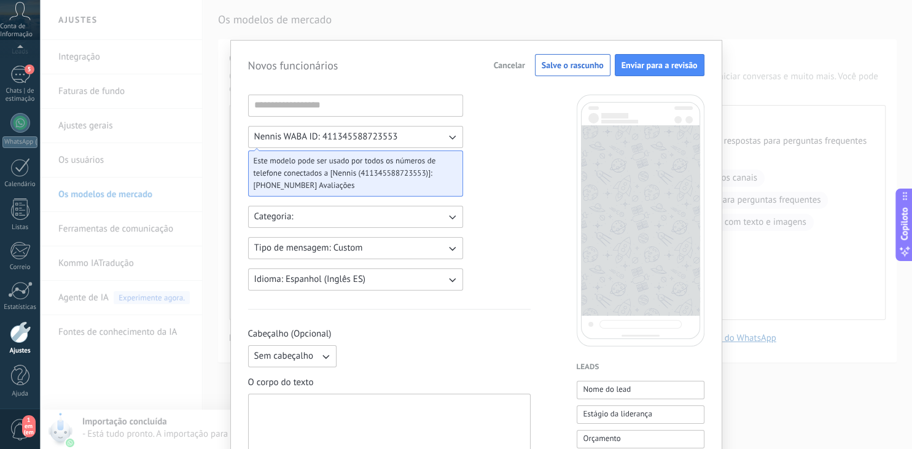
click at [375, 329] on span "Cabeçalho (Opcional)" at bounding box center [389, 334] width 283 height 12
click at [453, 281] on icon "button" at bounding box center [452, 279] width 12 height 12
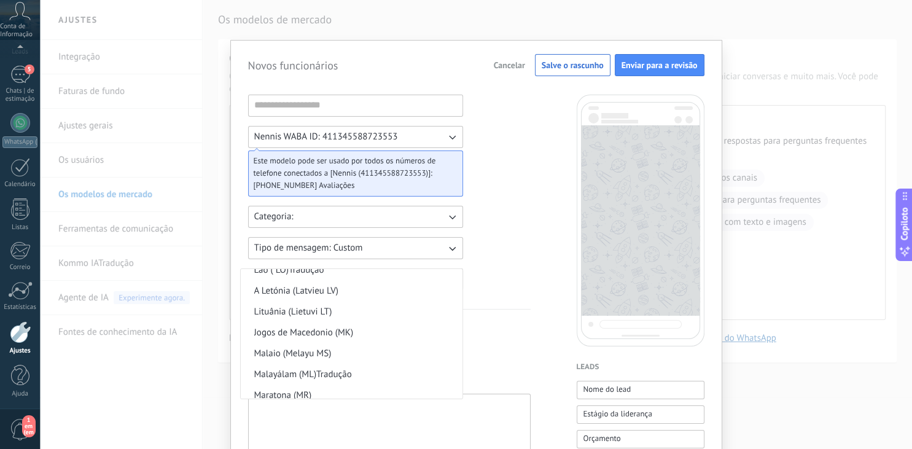
scroll to position [874, 0]
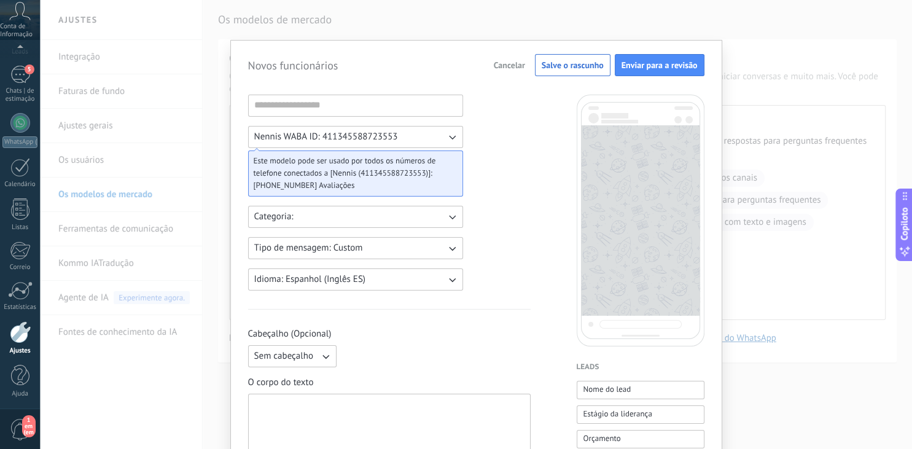
click at [330, 363] on button "Sem cabeçalho" at bounding box center [292, 356] width 88 height 22
click at [356, 359] on div "Sem cabeçalho Sem cabeçalho Texto do texto Imagem ou arquivo" at bounding box center [389, 356] width 283 height 22
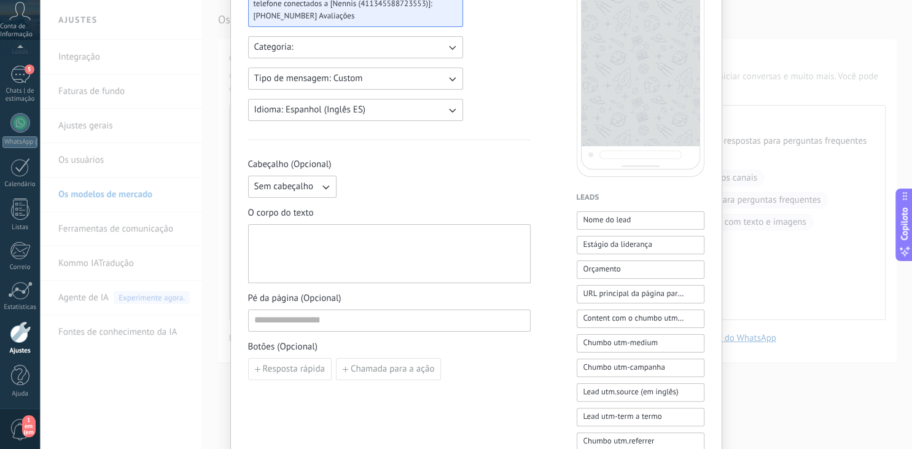
scroll to position [172, 0]
click at [402, 270] on div at bounding box center [389, 251] width 270 height 49
click at [604, 221] on span "Nome do lead" at bounding box center [608, 217] width 48 height 12
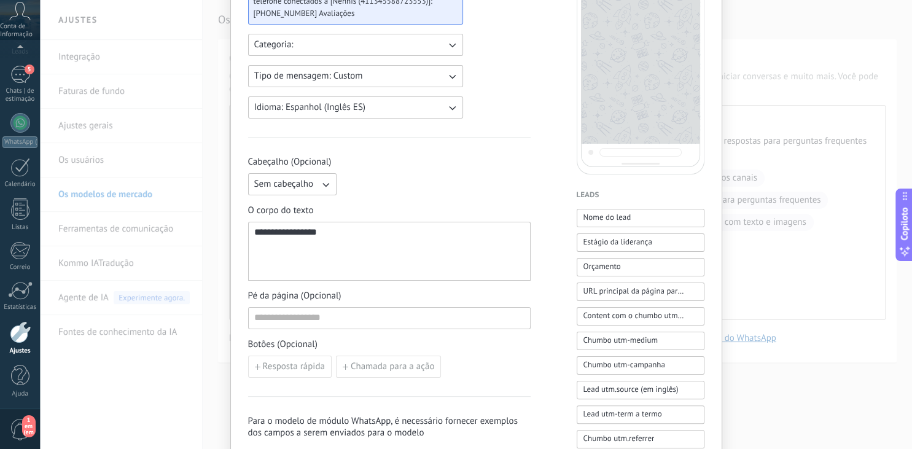
scroll to position [0, 0]
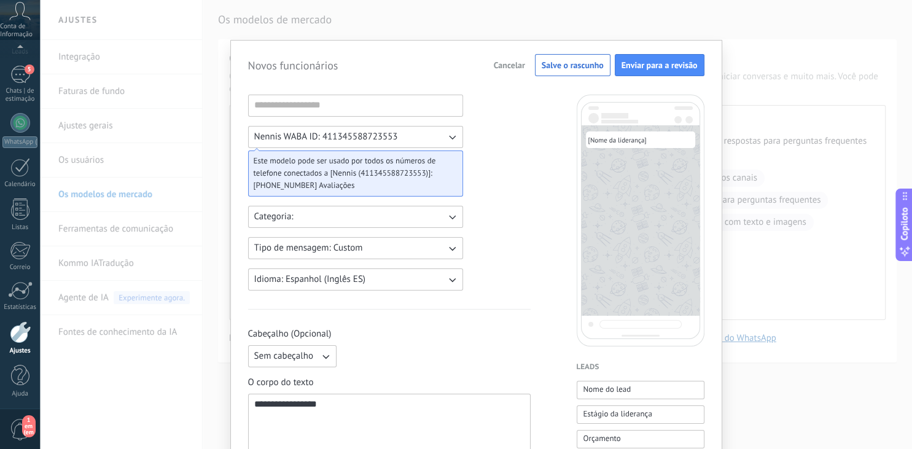
click at [508, 64] on span "Cancelar" at bounding box center [509, 65] width 31 height 9
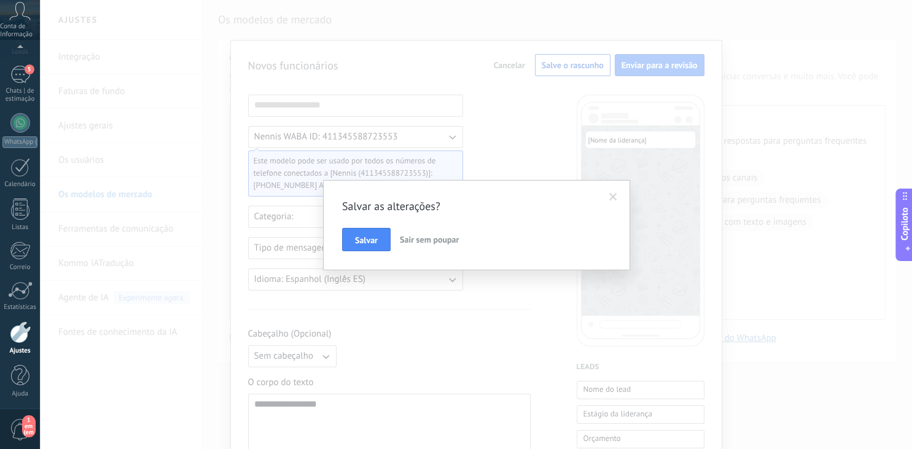
click at [408, 235] on button "Sair sem poupar" at bounding box center [429, 239] width 69 height 23
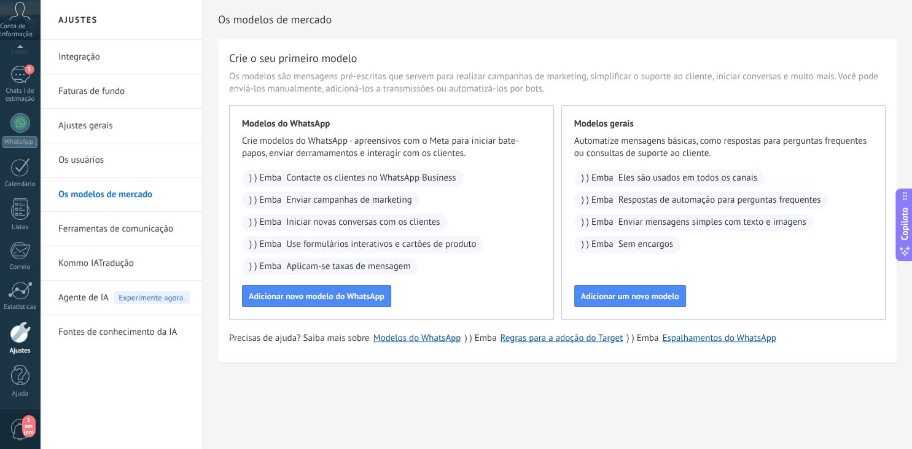
click at [141, 299] on span "Experimente agora." at bounding box center [152, 297] width 76 height 13
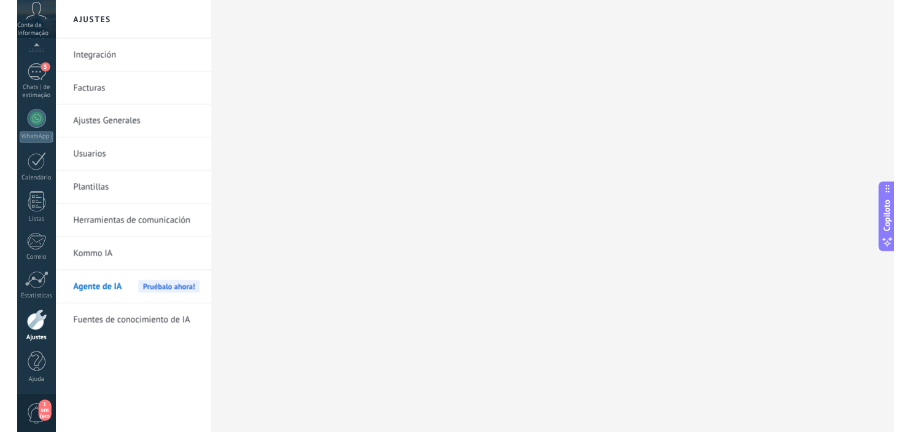
scroll to position [69, 0]
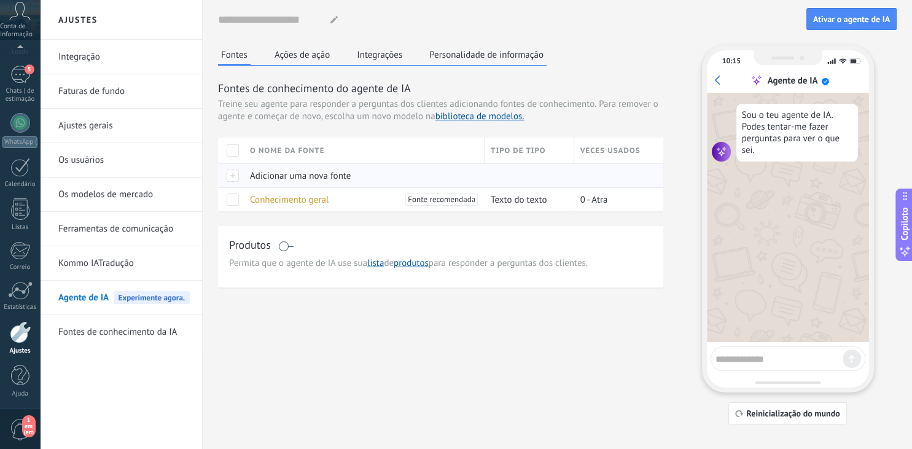
click at [356, 181] on div "Adicionar uma nova fonte" at bounding box center [361, 175] width 235 height 23
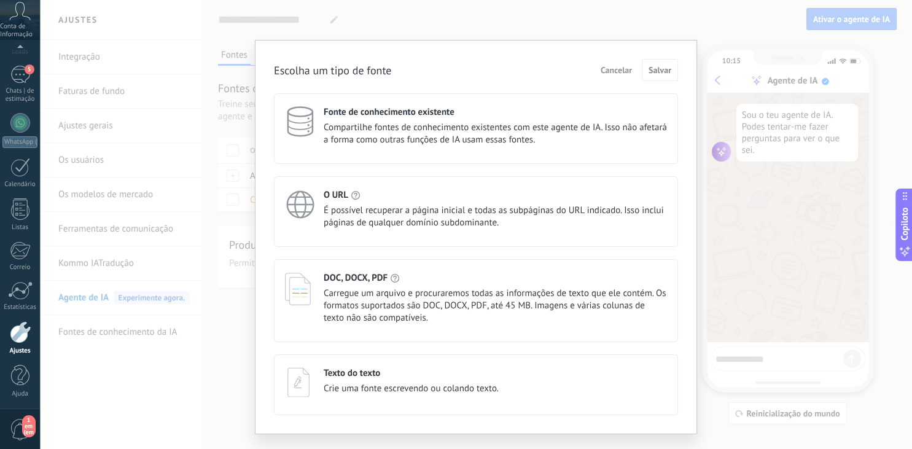
click at [373, 386] on span "Crie uma fonte escrevendo ou colando texto." at bounding box center [411, 389] width 175 height 12
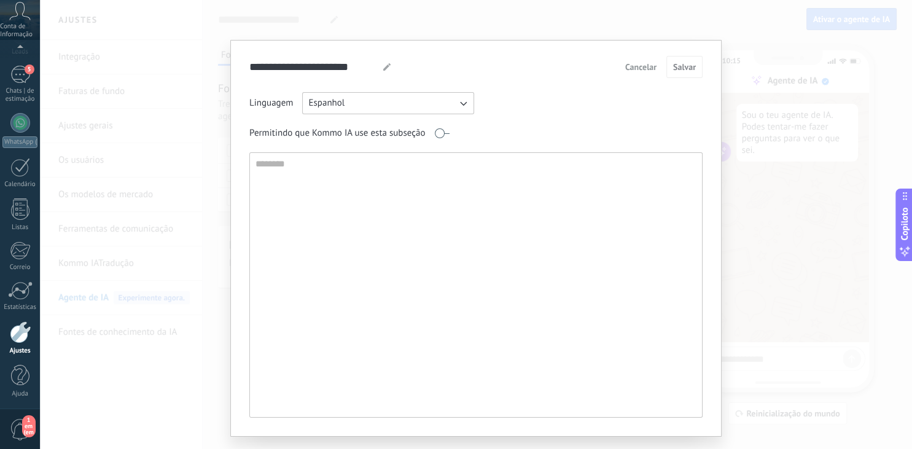
click at [454, 100] on button "Espanhol" at bounding box center [388, 103] width 172 height 22
click at [402, 136] on li "Português em português" at bounding box center [384, 145] width 179 height 21
click at [363, 214] on textarea at bounding box center [475, 285] width 450 height 264
paste textarea "**********"
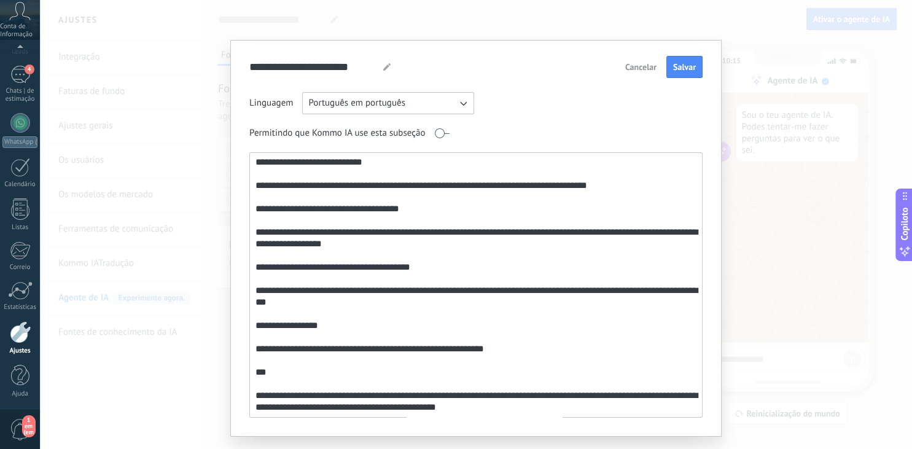
scroll to position [749, 0]
drag, startPoint x: 252, startPoint y: 381, endPoint x: 526, endPoint y: 420, distance: 276.7
click at [526, 417] on textarea at bounding box center [475, 285] width 450 height 264
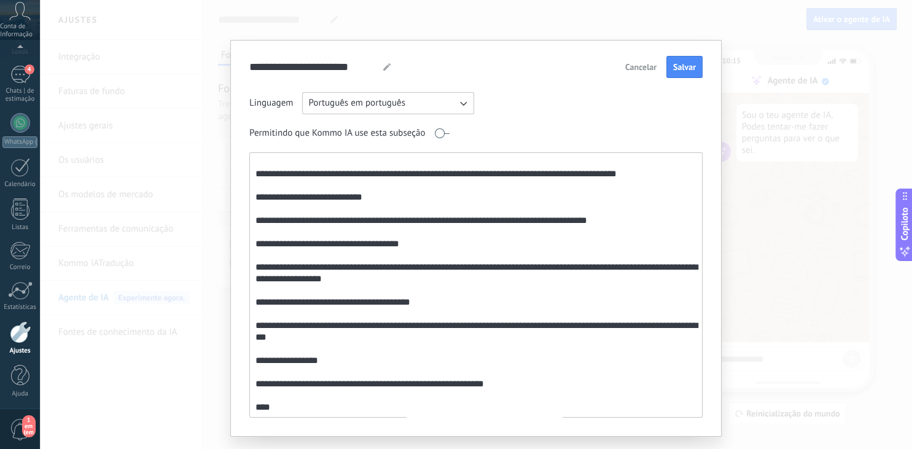
scroll to position [27, 0]
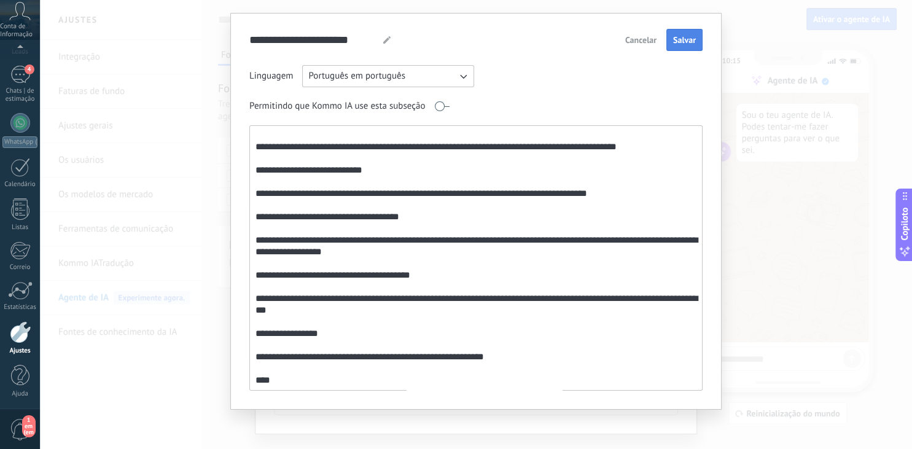
type textarea "**********"
click at [689, 38] on span "Salvar" at bounding box center [684, 40] width 23 height 9
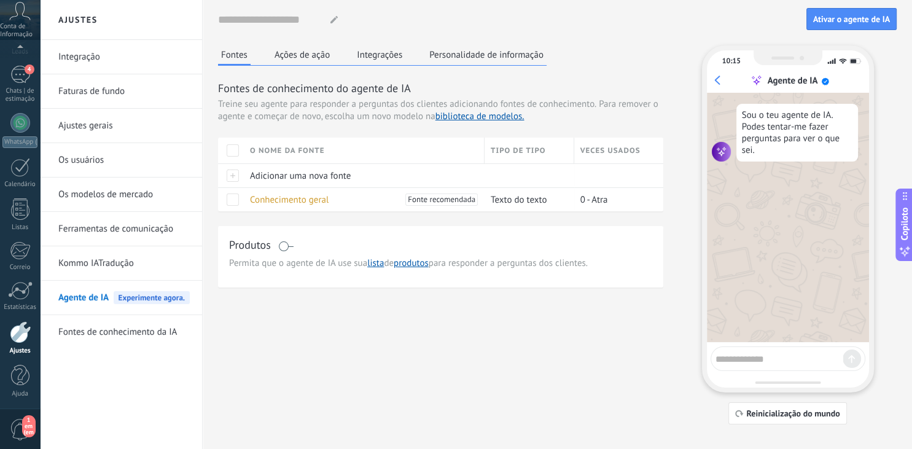
scroll to position [0, 0]
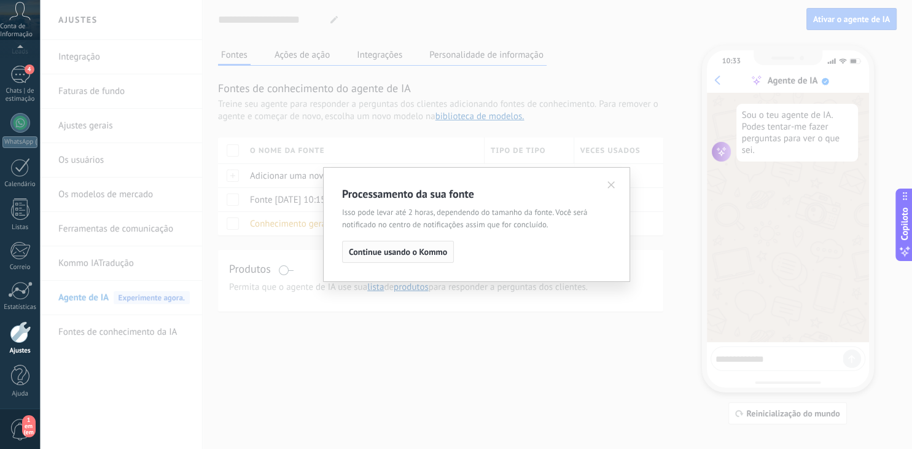
click at [417, 251] on span "Continue usando o Kommo" at bounding box center [398, 252] width 98 height 9
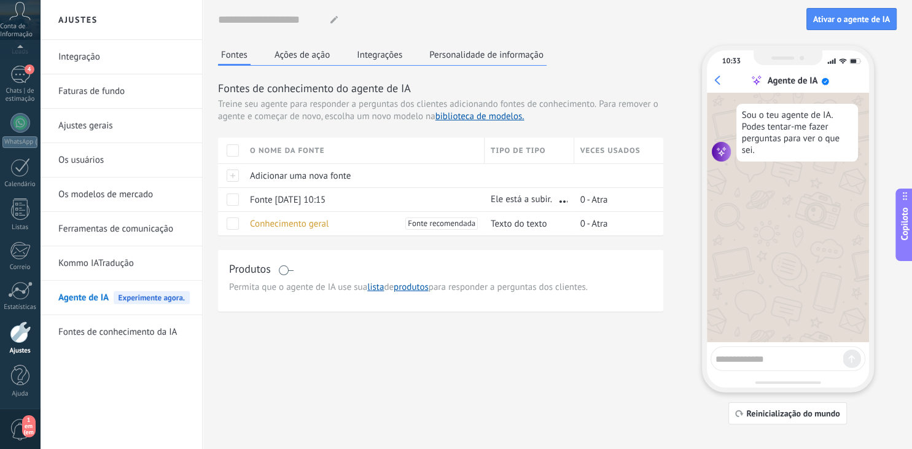
click at [292, 270] on span at bounding box center [285, 270] width 15 height 10
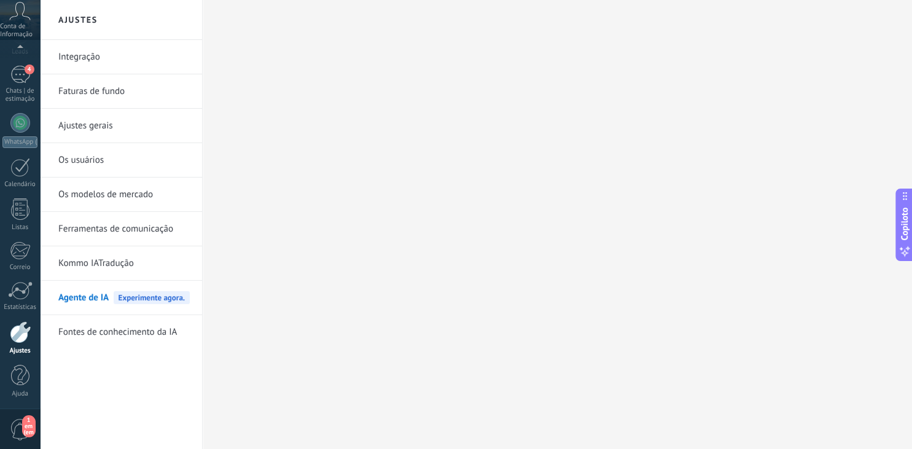
click at [171, 284] on div "Agente de IA Experimente agora." at bounding box center [123, 298] width 131 height 34
click at [79, 302] on span "Agente de IA" at bounding box center [83, 298] width 50 height 34
click at [83, 300] on span "Agente de IA" at bounding box center [83, 298] width 50 height 34
click at [25, 87] on div "4 Chats | de estimação" at bounding box center [20, 84] width 40 height 37
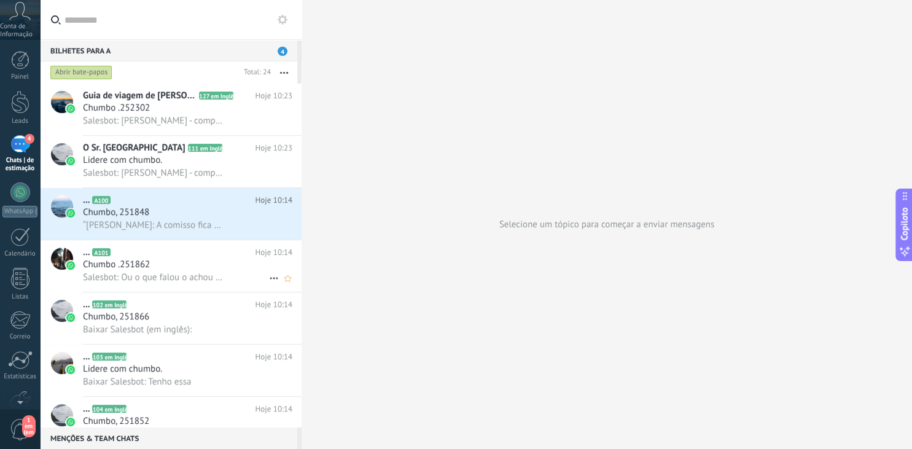
click at [183, 278] on span "Salesbot: Ou o que falou o achou fazer [DEMOGRAPHIC_DATA]? O bom ou um pouquinh…" at bounding box center [154, 278] width 142 height 12
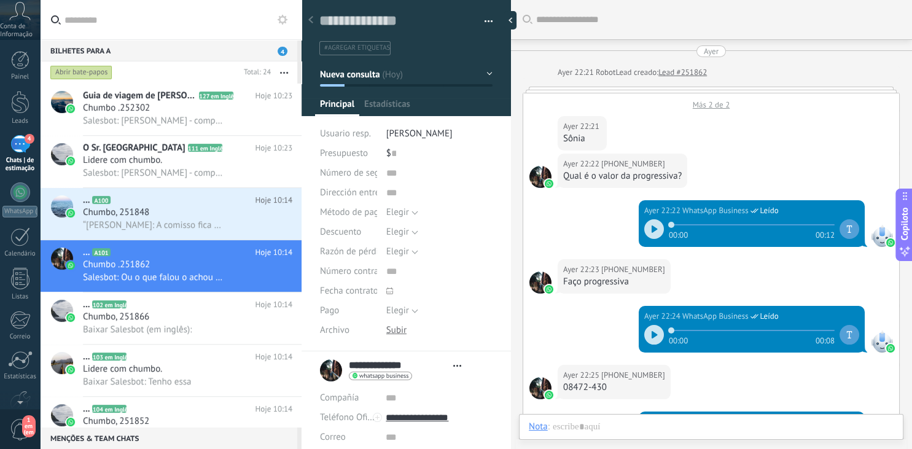
scroll to position [18, 0]
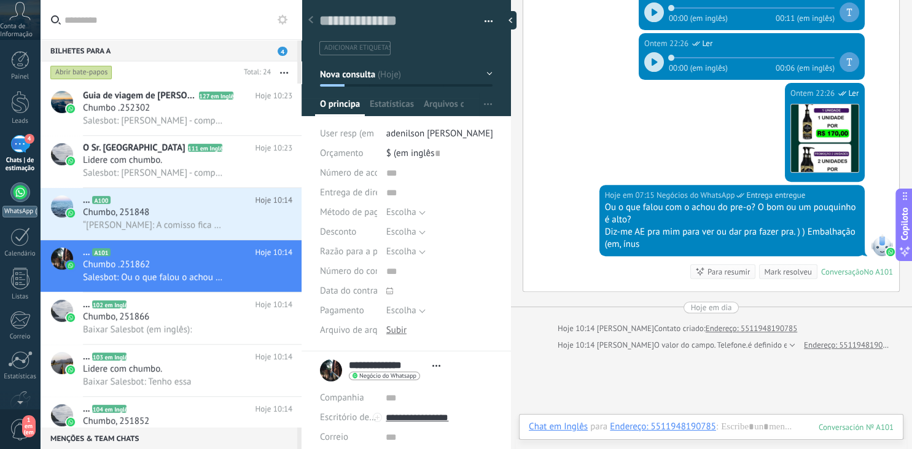
click at [23, 192] on div at bounding box center [20, 192] width 20 height 20
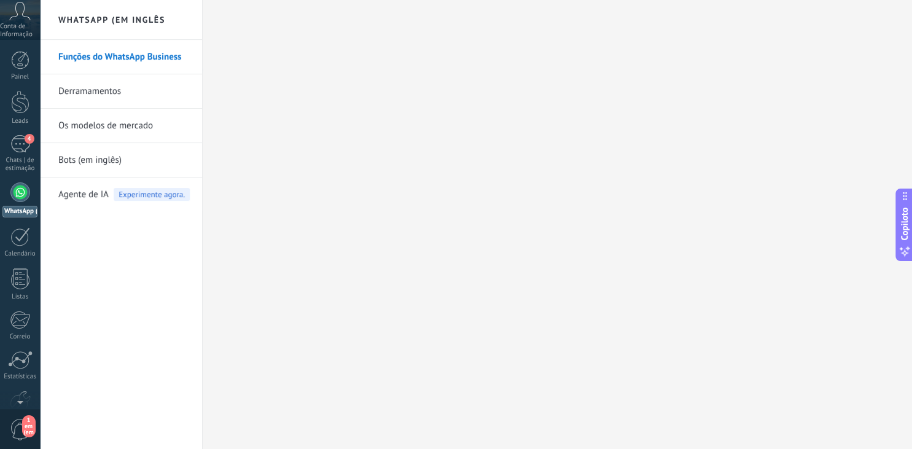
click at [157, 193] on span "Experimente agora." at bounding box center [152, 194] width 76 height 13
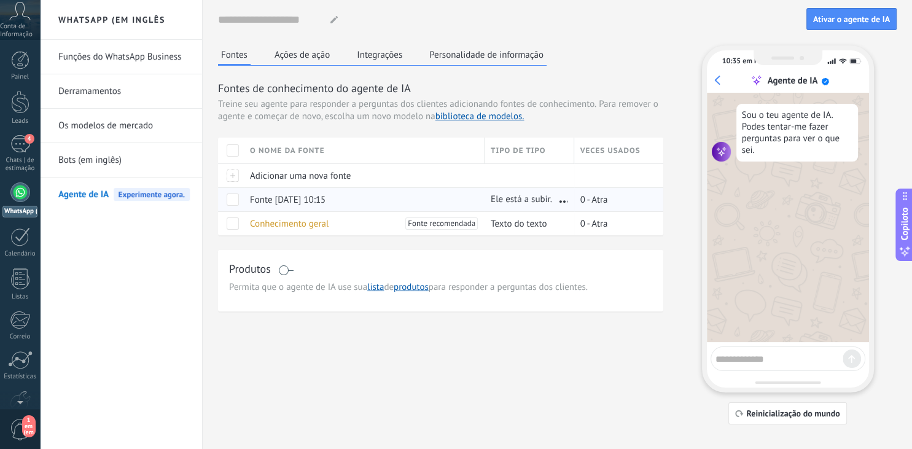
click at [365, 203] on div "Fonte [DATE] 10:15" at bounding box center [361, 199] width 235 height 23
click at [230, 198] on span at bounding box center [233, 199] width 12 height 12
click at [230, 200] on span at bounding box center [233, 199] width 12 height 12
click at [255, 220] on span "Conhecimento geral" at bounding box center [289, 224] width 79 height 12
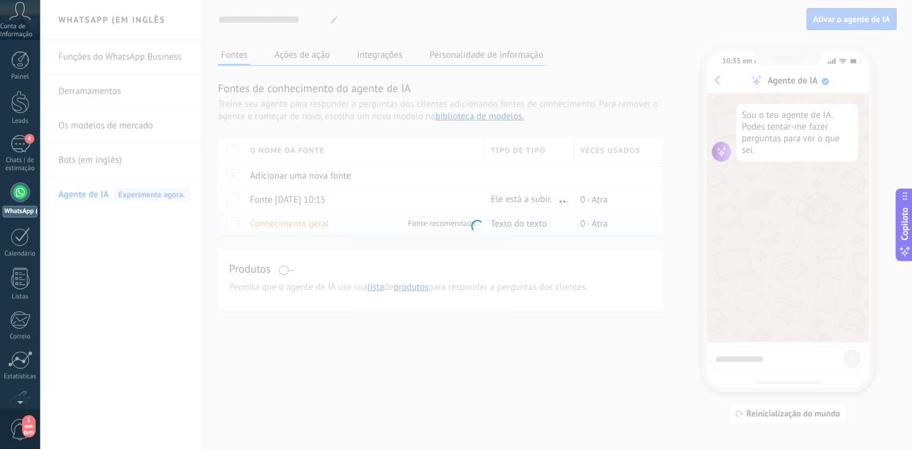
type input "**********"
type textarea "**********"
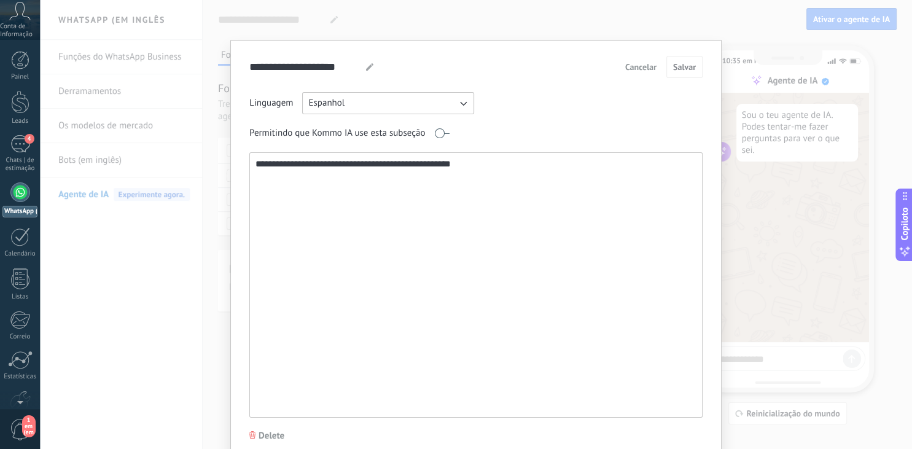
click at [295, 206] on textarea "**********" at bounding box center [475, 285] width 450 height 264
click at [473, 165] on textarea "**********" at bounding box center [475, 285] width 450 height 264
drag, startPoint x: 473, startPoint y: 165, endPoint x: 249, endPoint y: 163, distance: 223.6
click at [250, 163] on textarea "**********" at bounding box center [475, 285] width 450 height 264
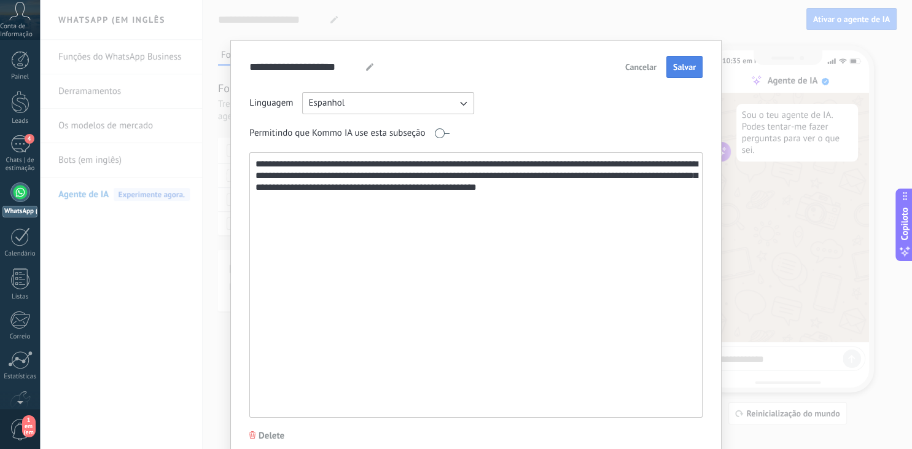
type textarea "**********"
click at [681, 76] on button "Salvar" at bounding box center [684, 67] width 36 height 22
click at [439, 109] on button "Espanhol" at bounding box center [388, 103] width 172 height 22
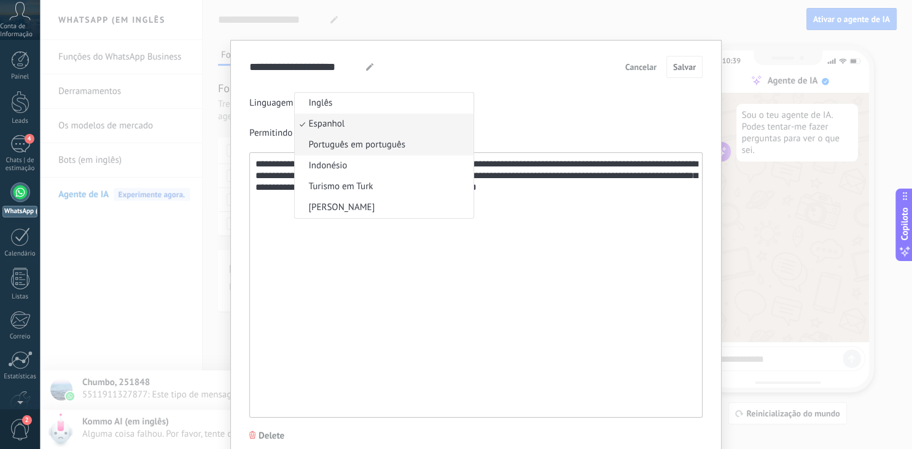
click at [391, 146] on span "Português em português" at bounding box center [356, 145] width 96 height 12
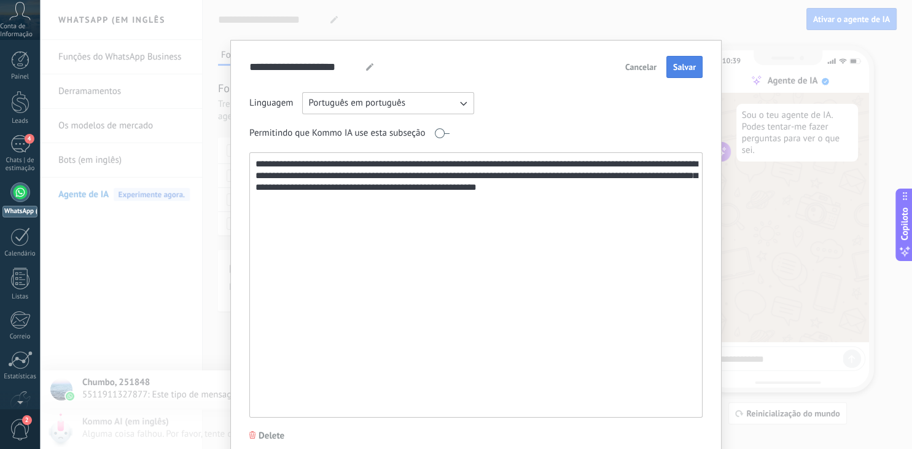
click at [698, 68] on button "Salvar" at bounding box center [684, 67] width 36 height 22
click at [818, 250] on div "**********" at bounding box center [476, 224] width 872 height 449
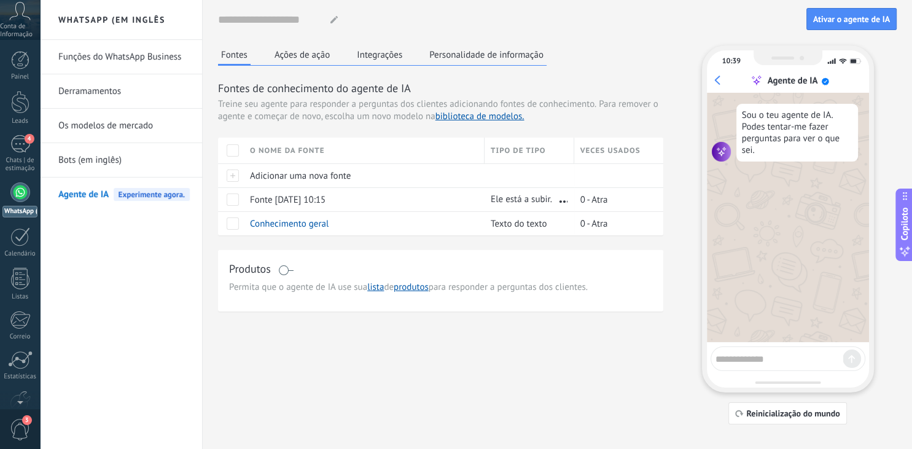
click at [292, 51] on button "Ações de ação" at bounding box center [302, 54] width 61 height 18
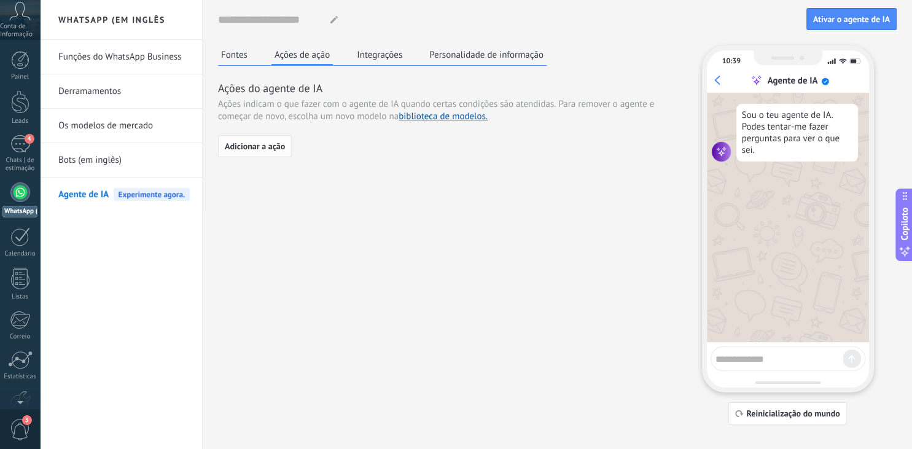
click at [264, 145] on span "Adicionar a ação" at bounding box center [255, 146] width 60 height 9
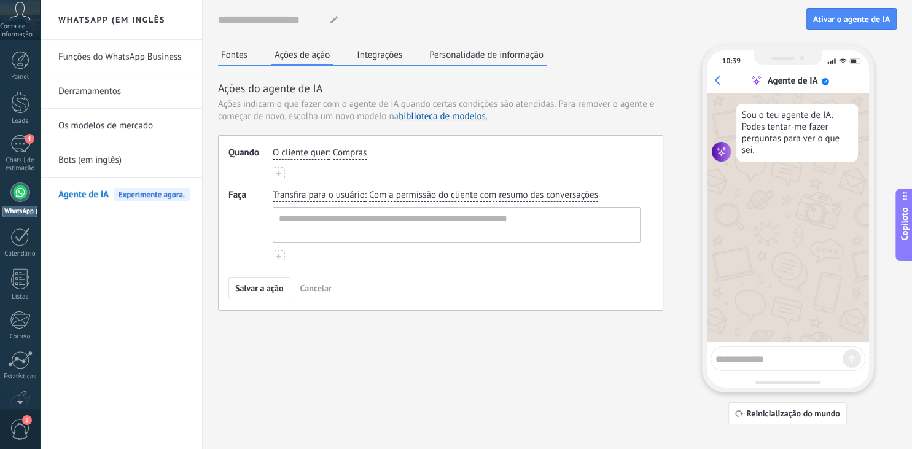
click at [300, 150] on span "O cliente quer" at bounding box center [301, 153] width 56 height 12
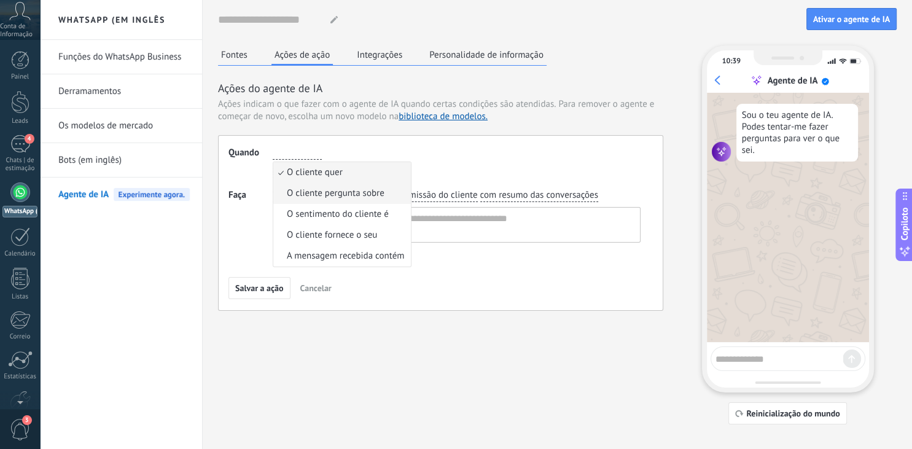
click at [353, 200] on li "O cliente pergunta sobre" at bounding box center [342, 193] width 138 height 21
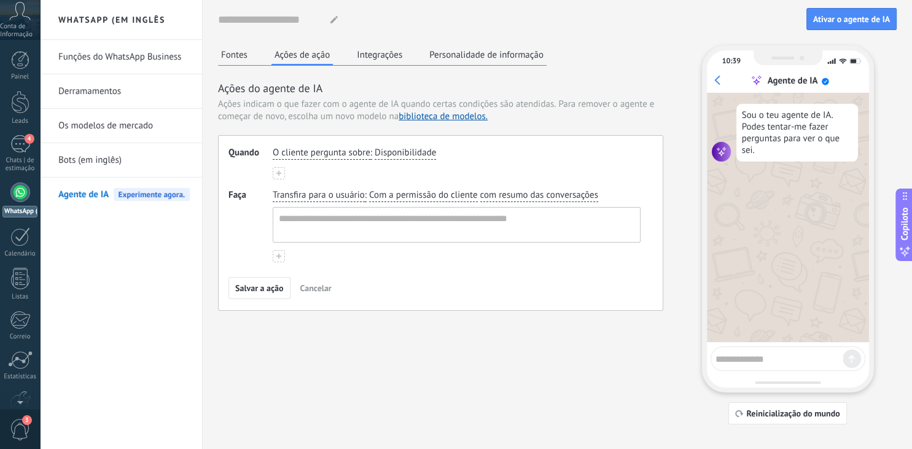
click at [414, 149] on span "Disponibilidade" at bounding box center [405, 153] width 61 height 12
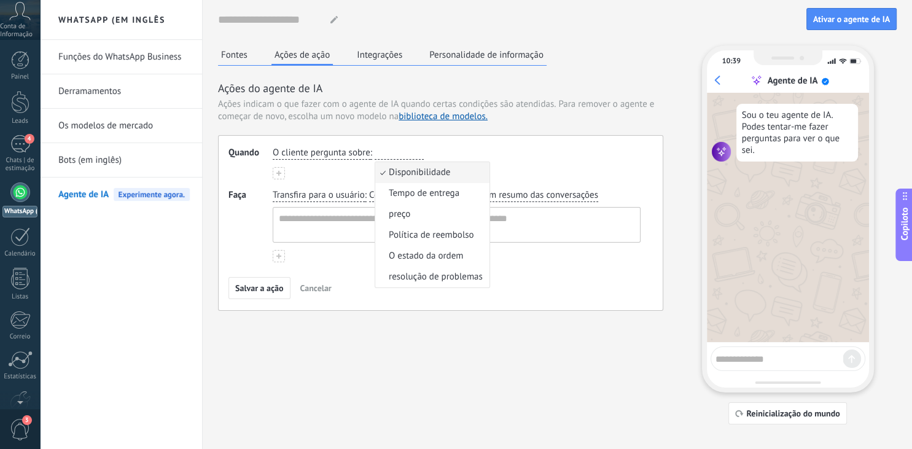
click at [412, 154] on input "button" at bounding box center [399, 153] width 49 height 12
click at [279, 169] on button at bounding box center [279, 173] width 12 height 12
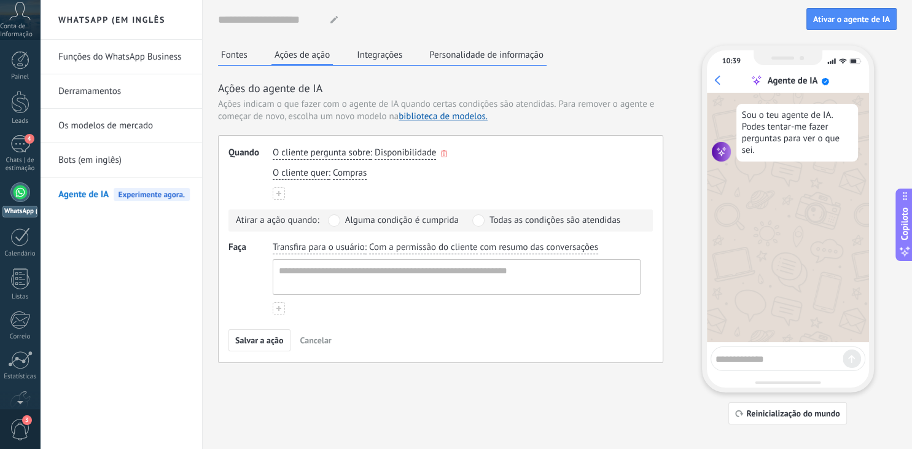
click at [436, 150] on div "O cliente pergunta sobre : Disponibilidade" at bounding box center [456, 153] width 373 height 18
click at [443, 150] on button "button" at bounding box center [444, 153] width 6 height 10
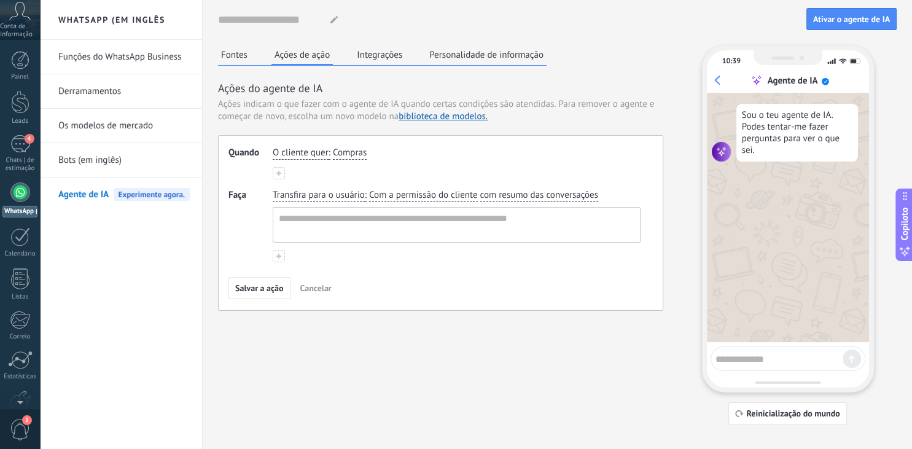
click at [358, 148] on span "Compras" at bounding box center [350, 153] width 34 height 12
type input "*"
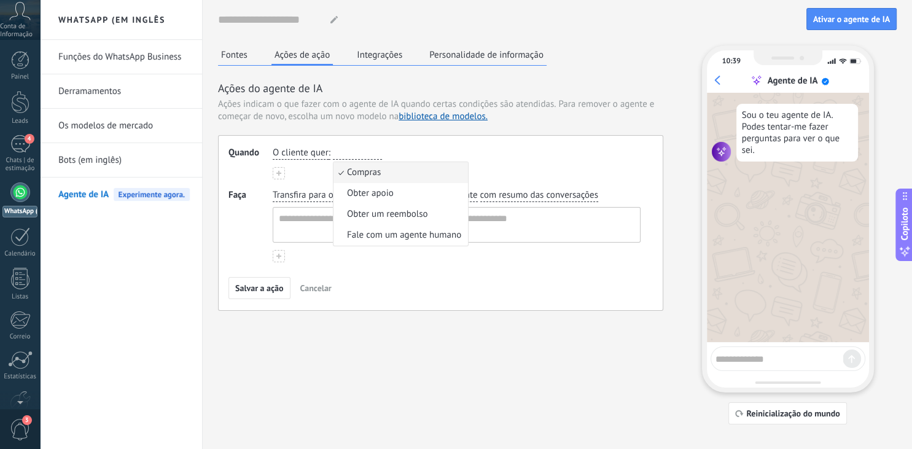
drag, startPoint x: 303, startPoint y: 163, endPoint x: 311, endPoint y: 154, distance: 12.7
click at [311, 154] on div "O cliente quer : Compras Compras Obter apoio Obter um reembolso Fale com um age…" at bounding box center [457, 163] width 368 height 33
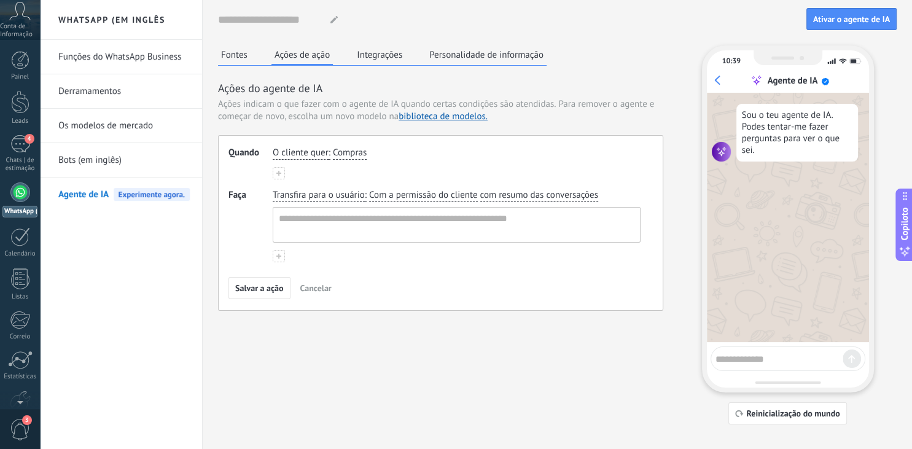
click at [311, 154] on span "O cliente quer" at bounding box center [301, 153] width 56 height 12
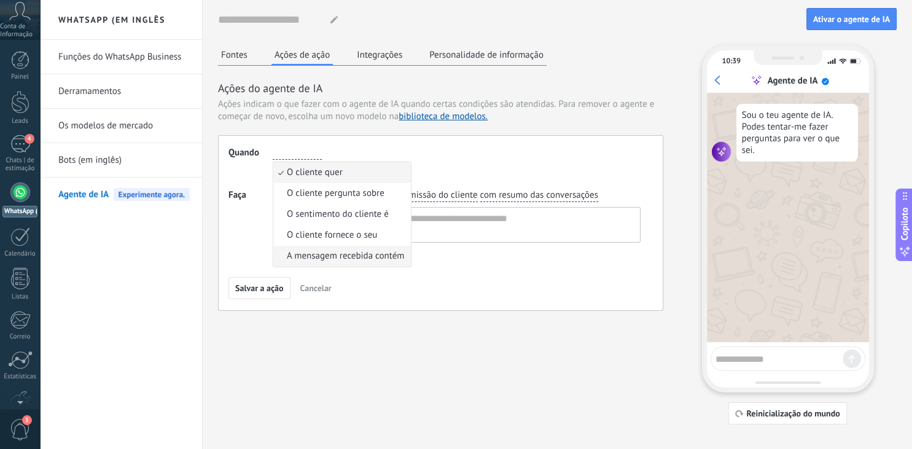
click at [338, 252] on span "A mensagem recebida contém" at bounding box center [345, 256] width 117 height 12
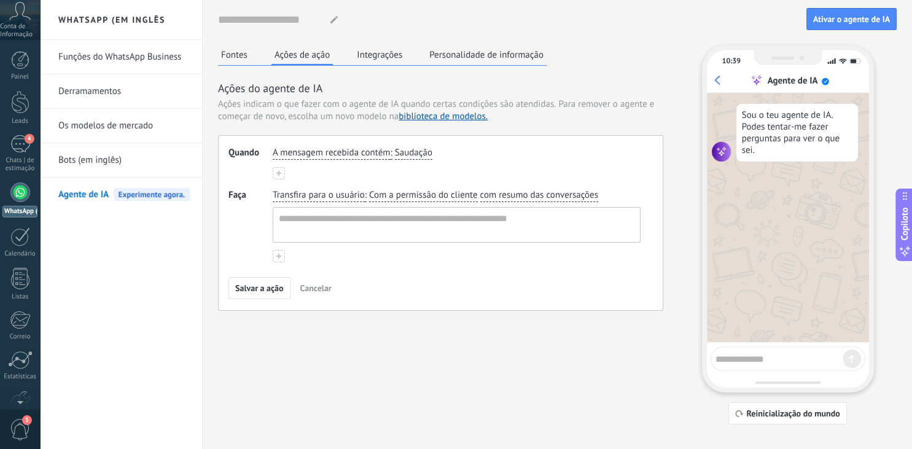
click at [426, 152] on span "Saudação" at bounding box center [413, 153] width 37 height 12
click at [382, 259] on div "Transfira para o usuário : Com a permissão do cliente com resumo das conversaçõ…" at bounding box center [457, 225] width 368 height 73
click at [380, 55] on button "Integrações" at bounding box center [380, 54] width 52 height 18
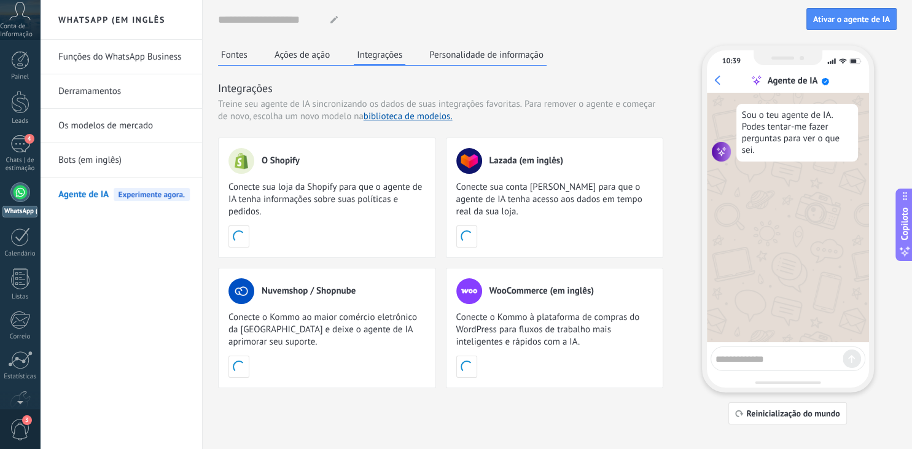
click at [450, 50] on button "Personalidade de informação" at bounding box center [486, 54] width 120 height 18
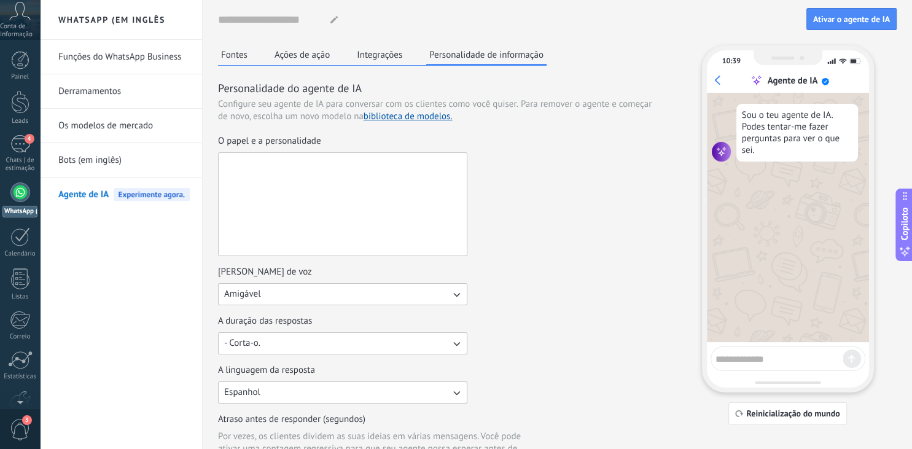
click at [297, 217] on textarea "O papel e a personalidade" at bounding box center [342, 204] width 246 height 103
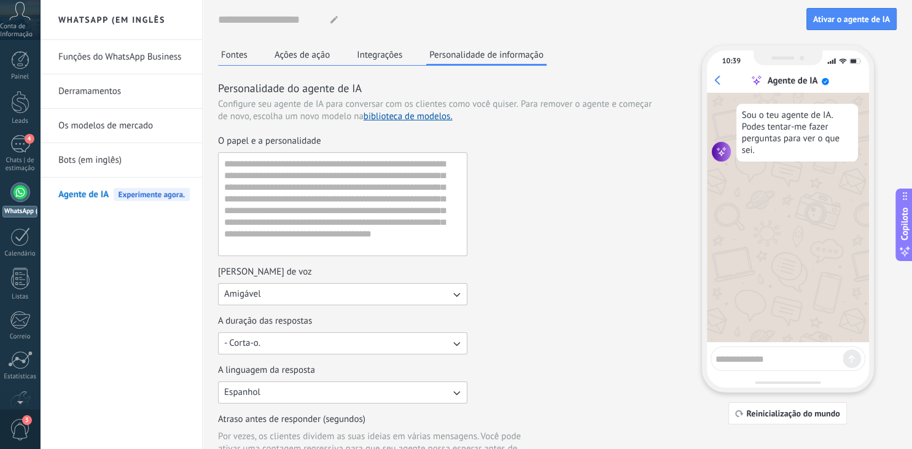
click at [308, 55] on button "Ações de ação" at bounding box center [302, 54] width 61 height 18
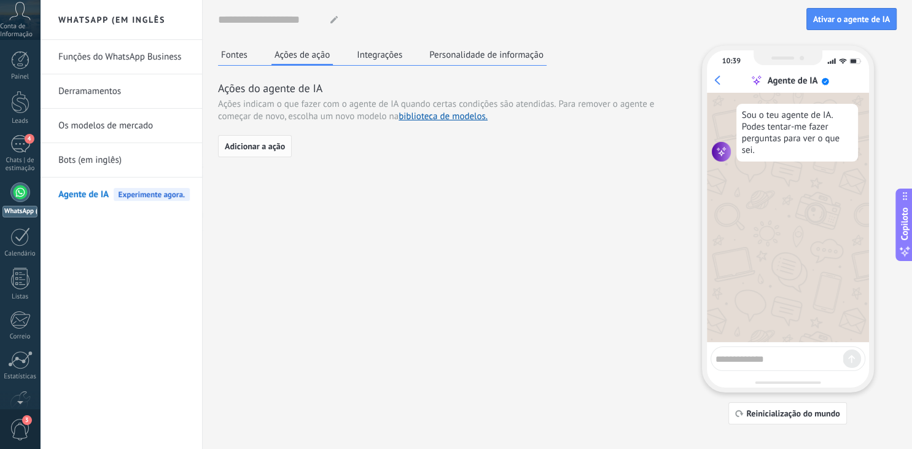
click at [265, 142] on span "Adicionar a ação" at bounding box center [255, 146] width 60 height 9
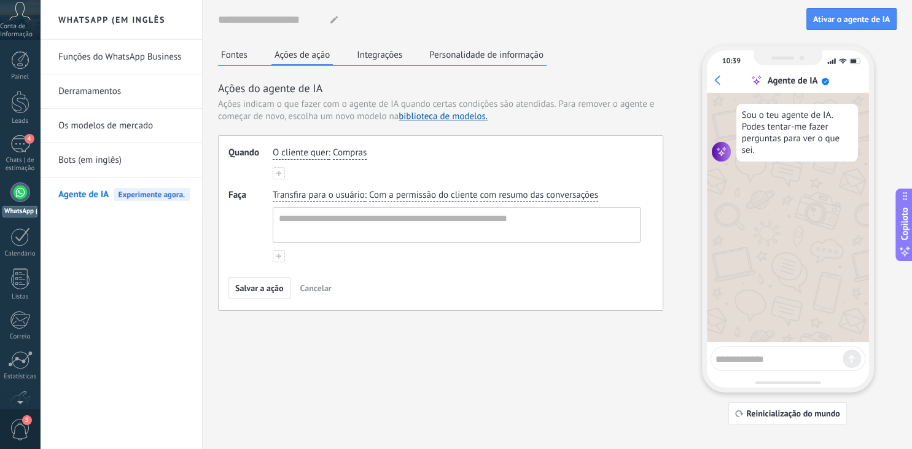
click at [276, 173] on use at bounding box center [278, 173] width 5 height 5
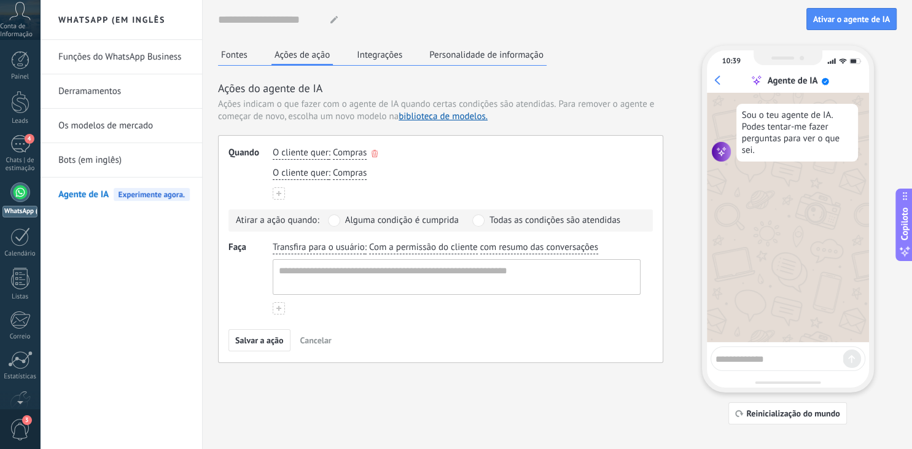
click at [358, 152] on span "Compras" at bounding box center [350, 153] width 34 height 12
type input "**********"
click at [244, 49] on button "Fontes" at bounding box center [234, 54] width 33 height 18
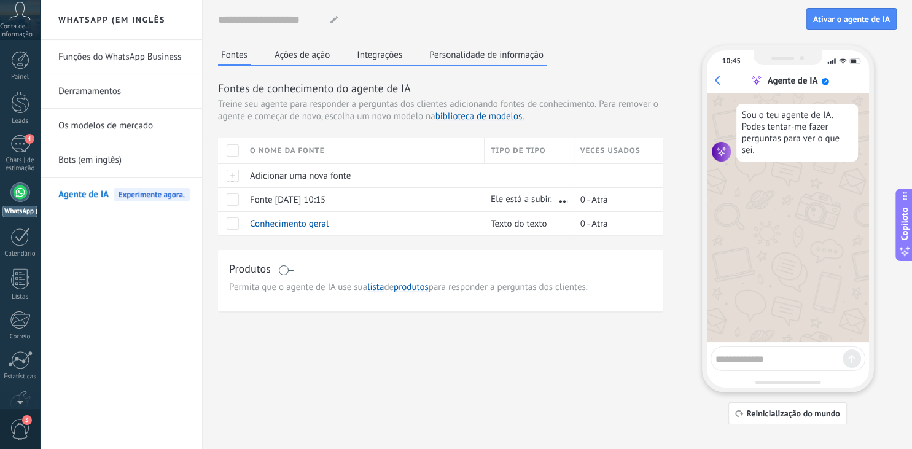
click at [477, 53] on button "Personalidade de informação" at bounding box center [486, 54] width 120 height 18
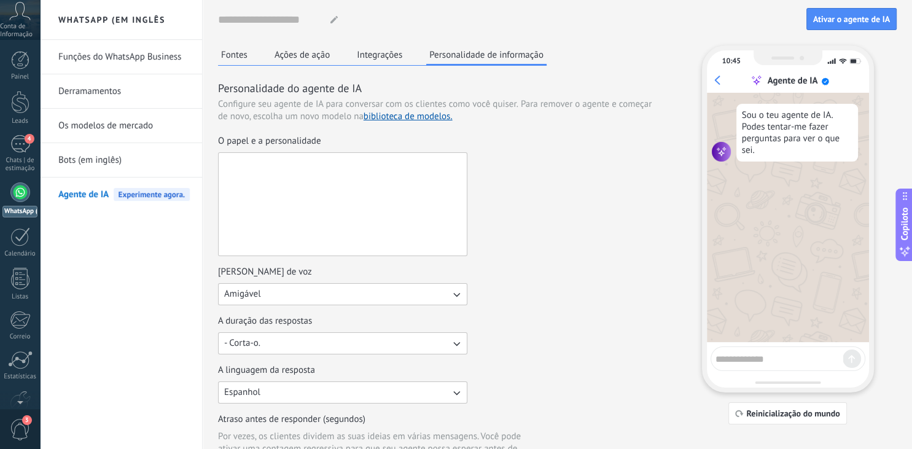
click at [337, 242] on textarea "O papel e a personalidade" at bounding box center [342, 204] width 246 height 103
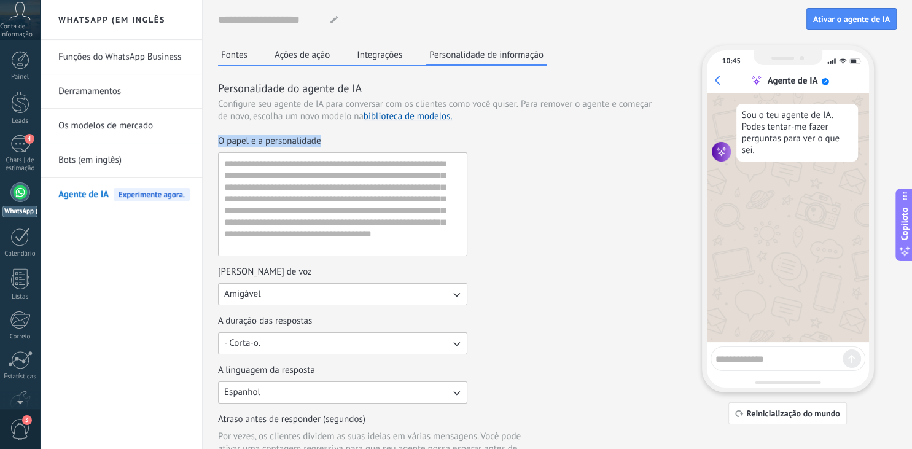
drag, startPoint x: 335, startPoint y: 146, endPoint x: 220, endPoint y: 144, distance: 115.5
click at [220, 144] on div "O papel e a personalidade" at bounding box center [342, 141] width 249 height 12
copy span "O papel e a personalidade"
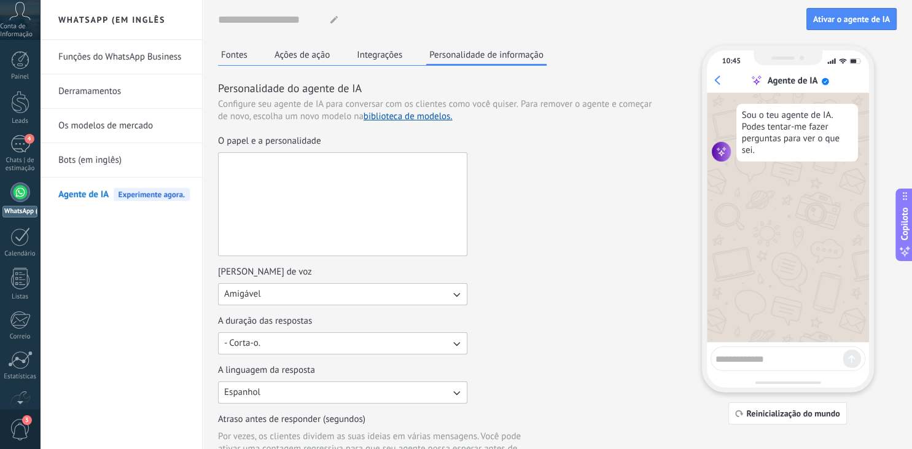
click at [385, 198] on textarea "O papel e a personalidade" at bounding box center [342, 204] width 246 height 103
paste textarea "**********"
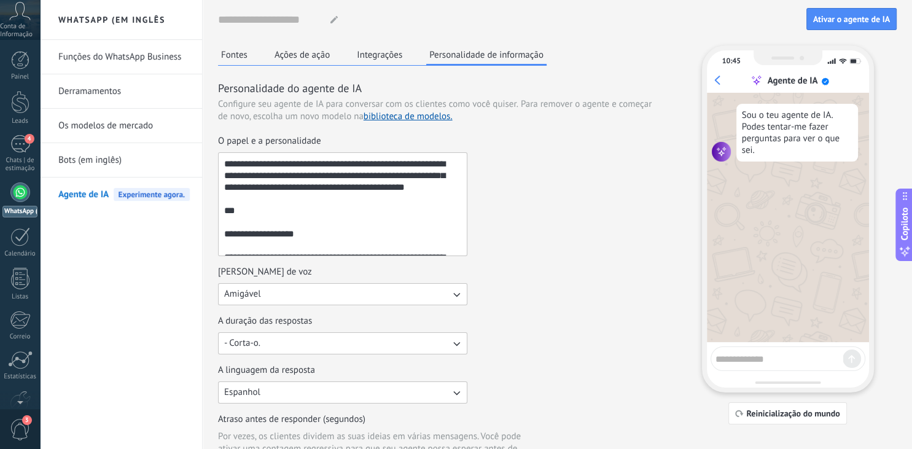
scroll to position [533, 0]
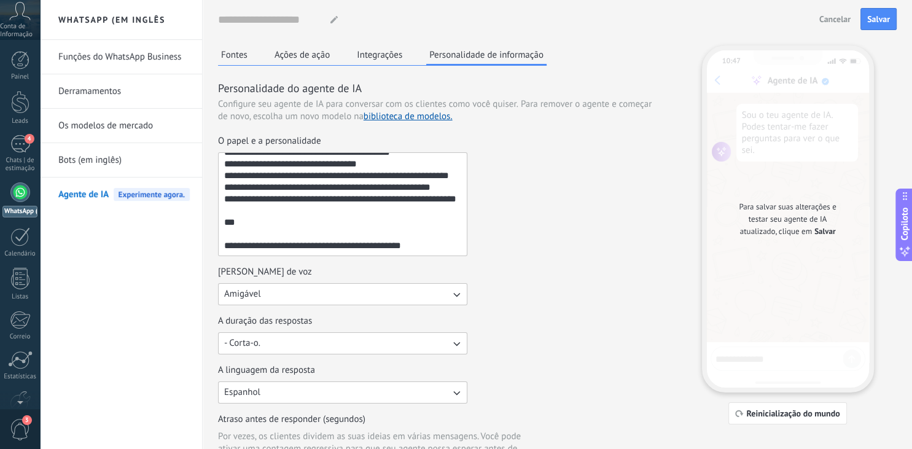
click at [456, 236] on textarea "O papel e a personalidade" at bounding box center [342, 204] width 246 height 103
drag, startPoint x: 433, startPoint y: 244, endPoint x: 324, endPoint y: 245, distance: 109.3
click at [324, 245] on textarea "O papel e a personalidade" at bounding box center [342, 204] width 246 height 103
click at [429, 246] on textarea "O papel e a personalidade" at bounding box center [342, 204] width 246 height 103
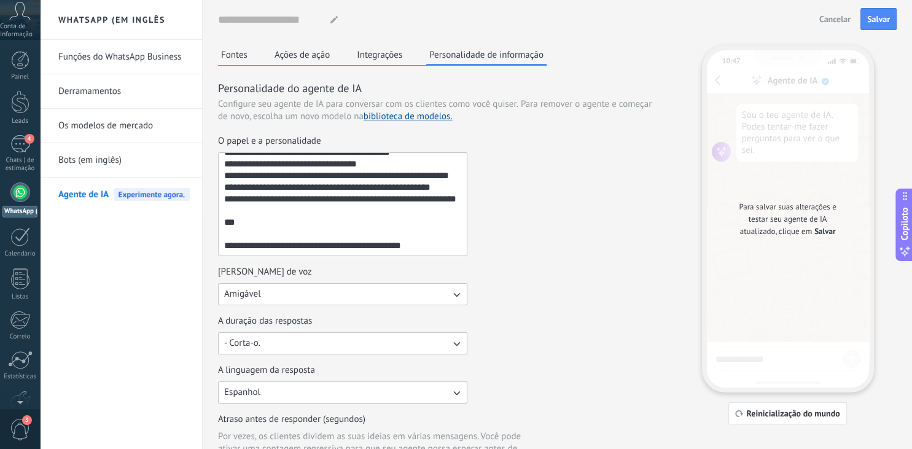
drag, startPoint x: 429, startPoint y: 246, endPoint x: 143, endPoint y: 249, distance: 286.9
click at [219, 249] on textarea "O papel e a personalidade" at bounding box center [342, 204] width 246 height 103
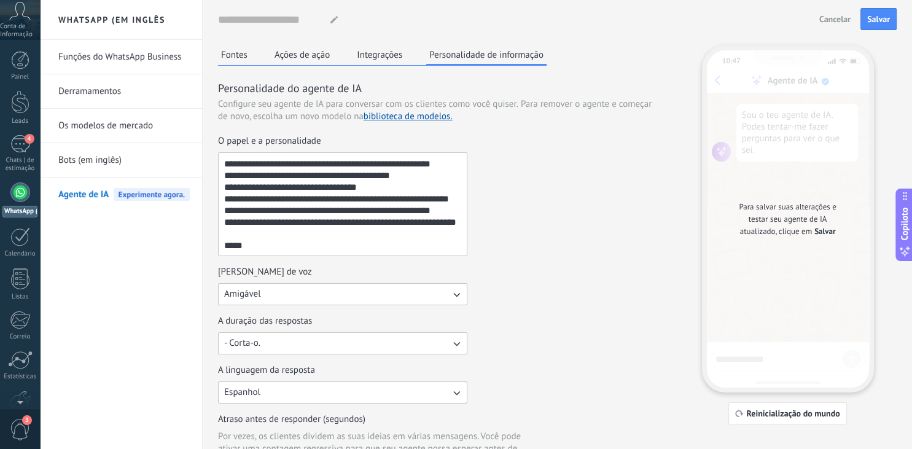
scroll to position [0, 0]
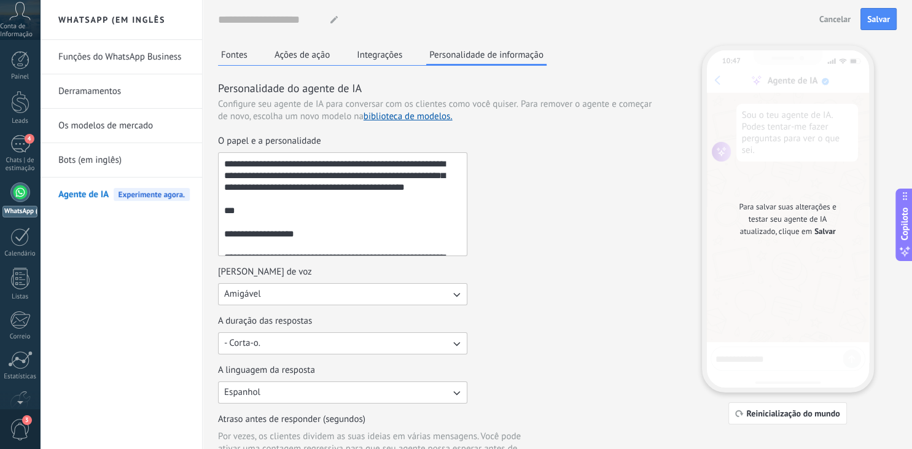
drag, startPoint x: 221, startPoint y: 160, endPoint x: 274, endPoint y: 226, distance: 84.8
click at [274, 226] on textarea "O papel e a personalidade" at bounding box center [342, 204] width 246 height 103
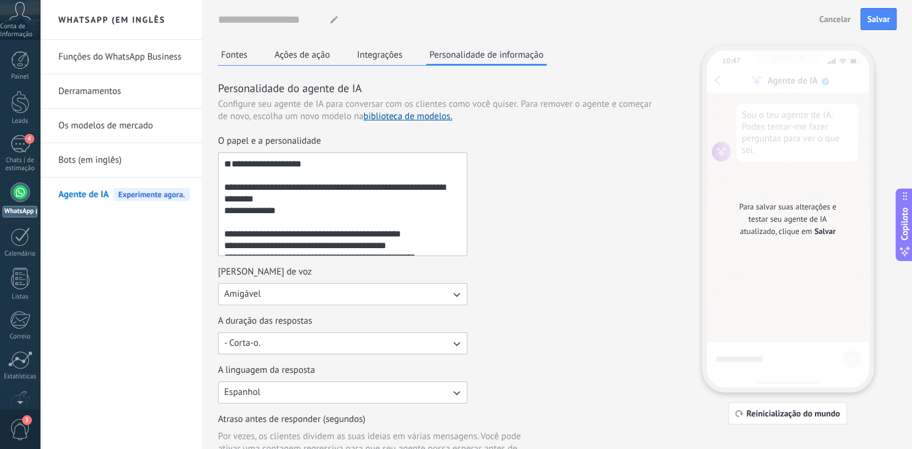
type textarea "**********"
click at [277, 297] on button "Amigável" at bounding box center [342, 294] width 249 height 22
click at [523, 260] on div "O papel e a personalidade [PERSON_NAME] de voz Amigável Atual casual Formal Ami…" at bounding box center [440, 314] width 445 height 359
click at [393, 340] on button "- Corta-o." at bounding box center [342, 343] width 249 height 22
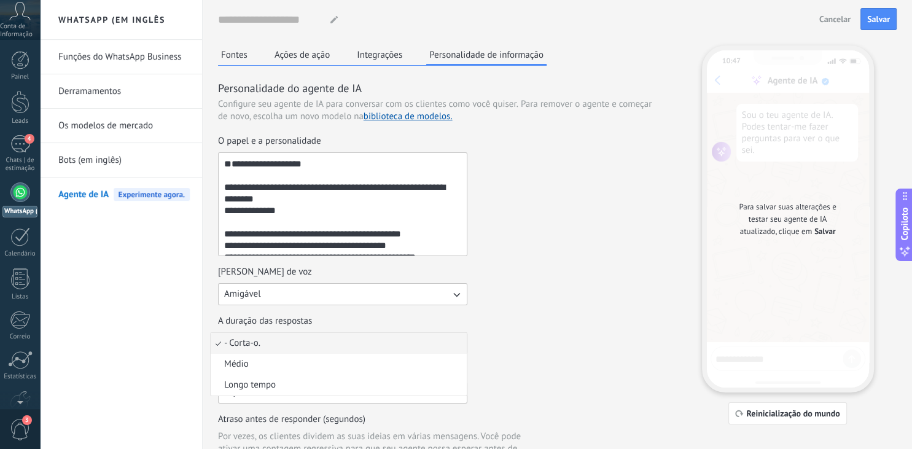
click at [529, 322] on div "A duração das respostas - Corta-o. - Corta-o. Médio Longo tempo" at bounding box center [440, 334] width 445 height 39
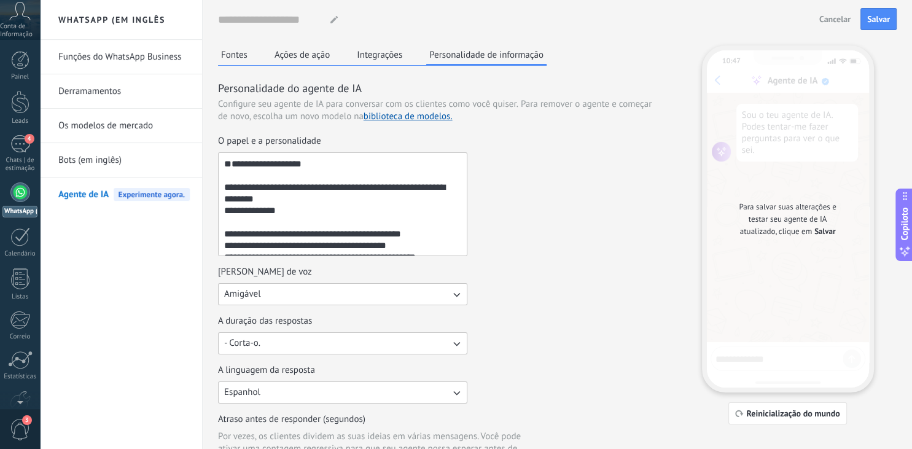
click at [393, 389] on button "Espanhol" at bounding box center [342, 392] width 249 height 22
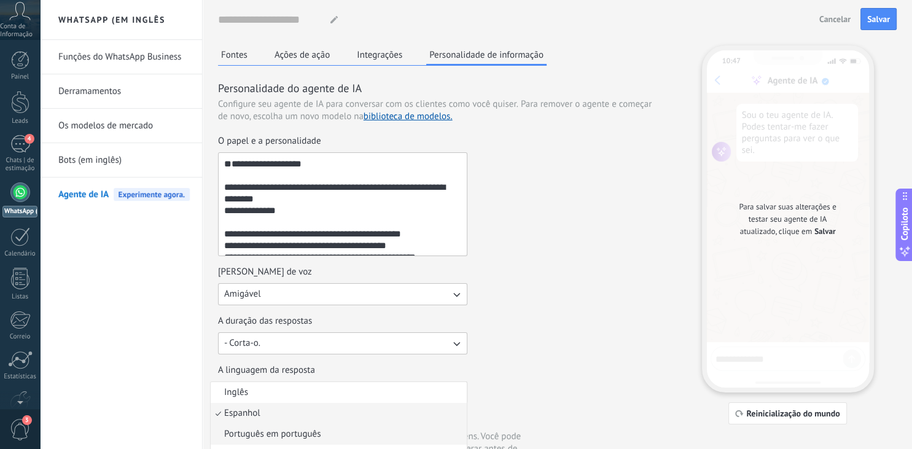
click at [315, 426] on li "Português em português" at bounding box center [339, 434] width 256 height 21
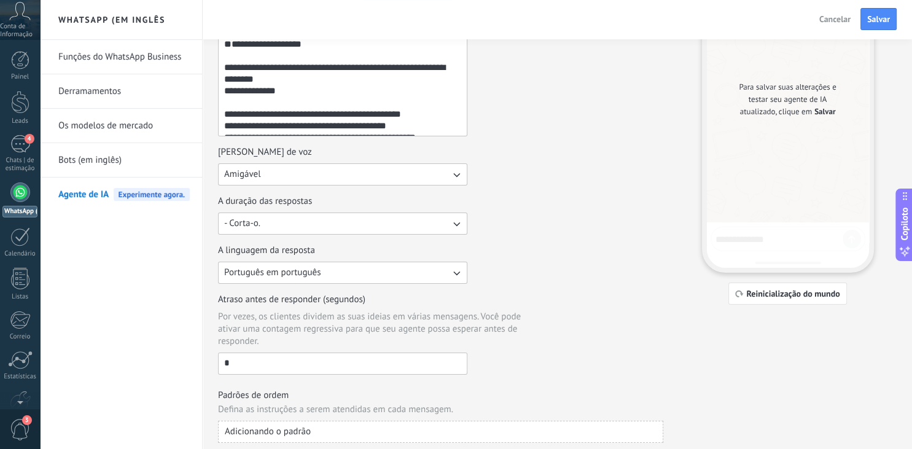
scroll to position [127, 0]
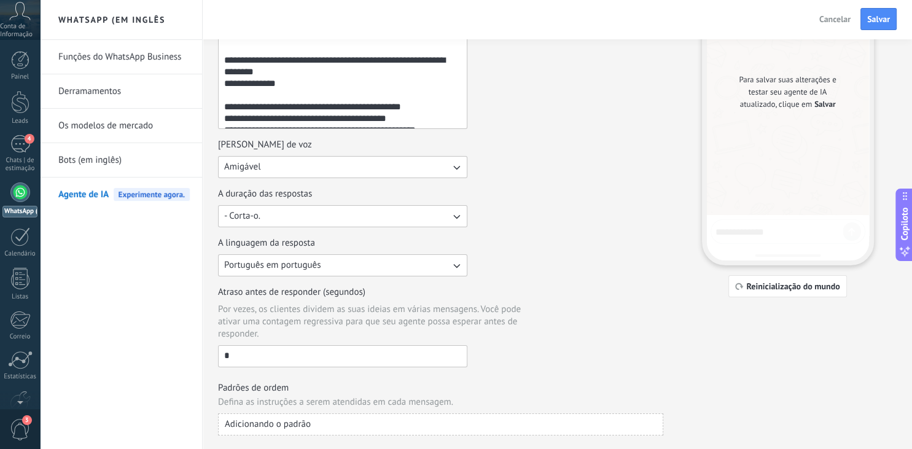
click at [373, 423] on button "Adicionando o padrão" at bounding box center [440, 424] width 445 height 22
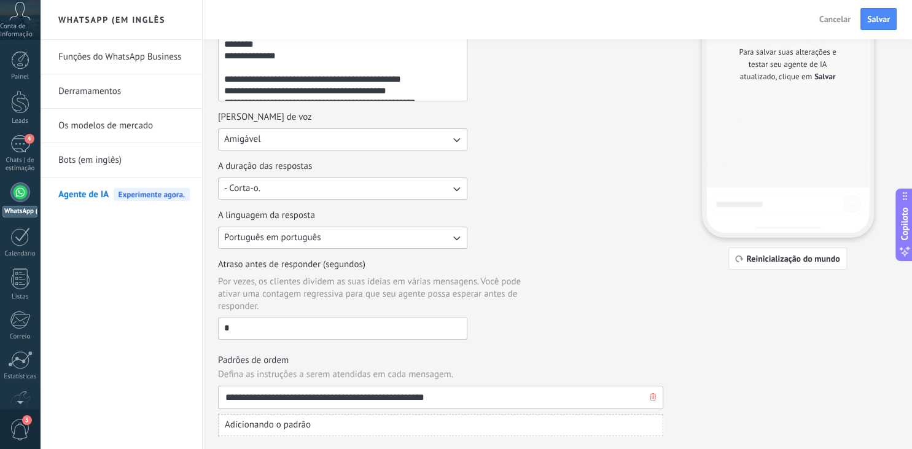
type input "**********"
click at [882, 6] on div "Nombre del agente... Cancelar Salvar" at bounding box center [476, 19] width 872 height 39
click at [878, 16] on span "Salvar" at bounding box center [878, 19] width 23 height 9
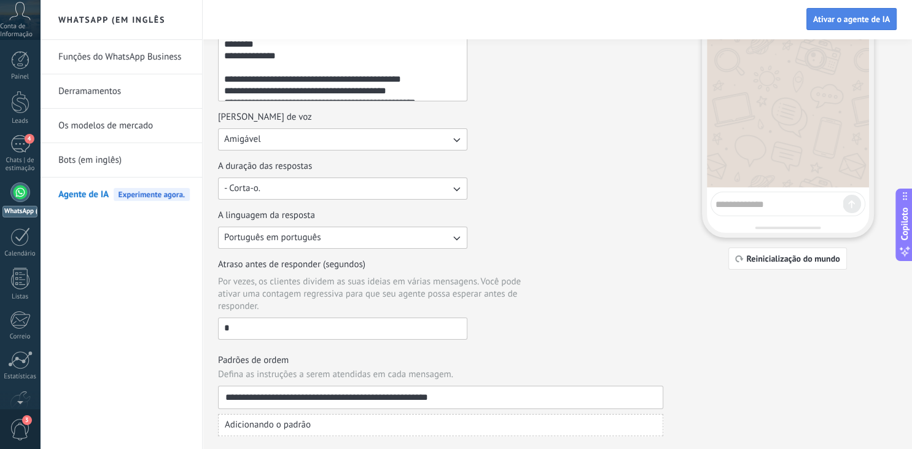
click at [873, 17] on span "Ativar o agente de IA" at bounding box center [851, 19] width 77 height 9
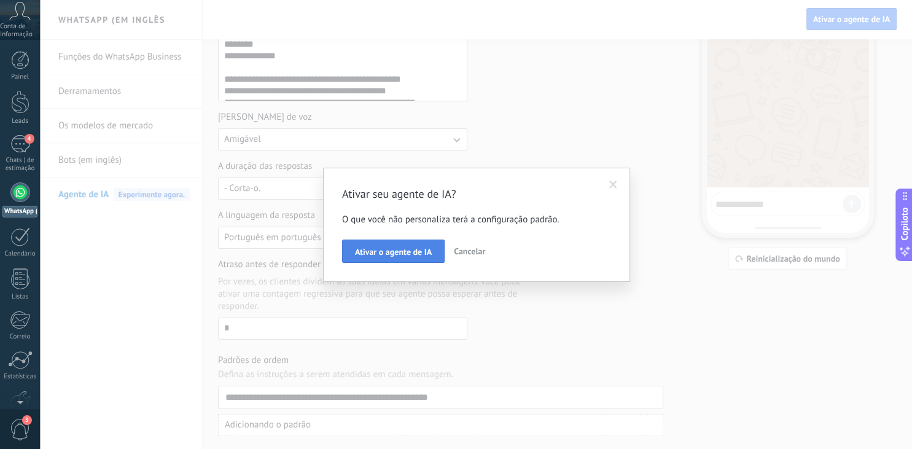
click at [418, 251] on span "Ativar o agente de IA" at bounding box center [393, 252] width 77 height 9
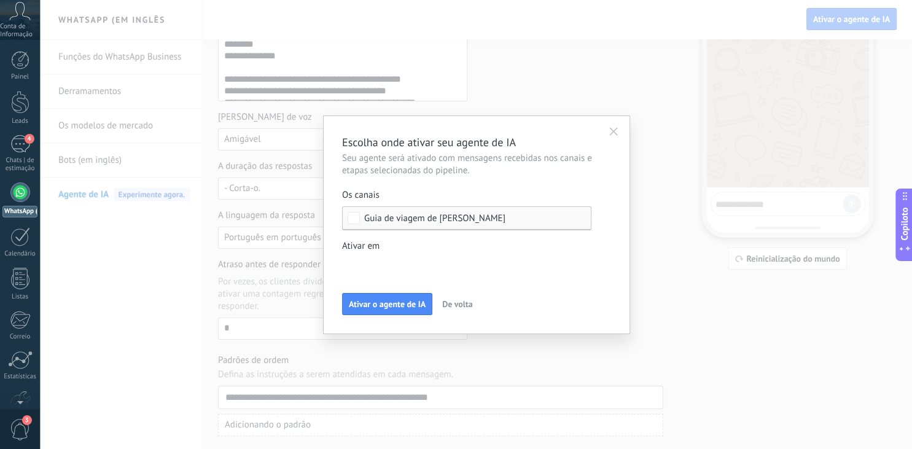
click at [440, 222] on span "Guia de viagem de [PERSON_NAME]" at bounding box center [434, 218] width 141 height 9
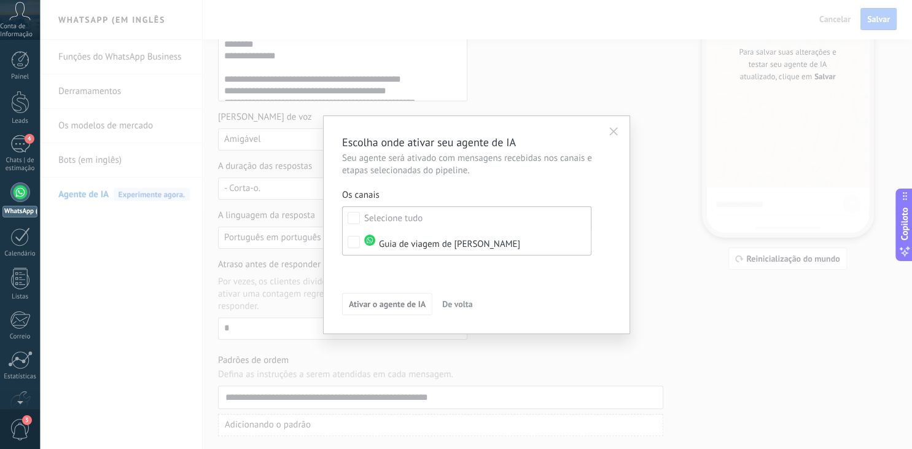
click at [0, 0] on div "Leads Entrantes Nueva consulta Cualificado Cotización enviada Pedido creado Ped…" at bounding box center [0, 0] width 0 height 0
click at [590, 226] on div at bounding box center [476, 224] width 872 height 449
click at [443, 213] on div "Canais não foram selecionados" at bounding box center [466, 218] width 249 height 24
click at [394, 301] on span "Ativar o agente de IA" at bounding box center [387, 304] width 77 height 9
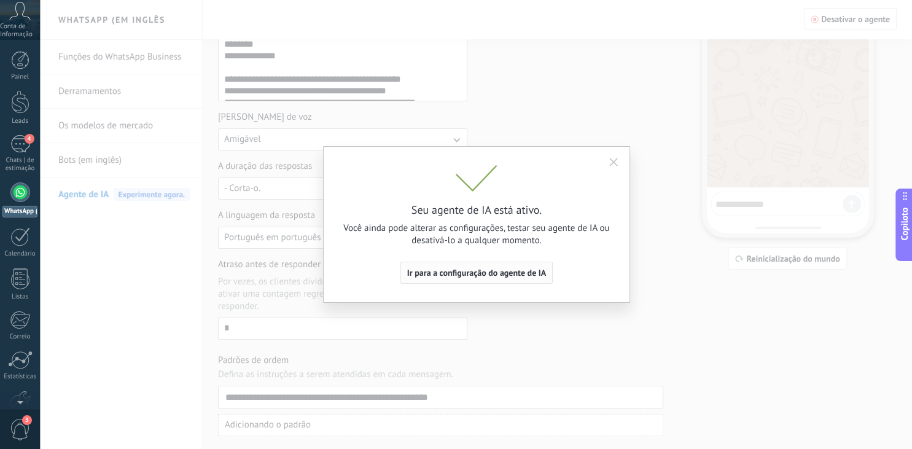
click at [434, 274] on span "Ir para a configuração do agente de IA" at bounding box center [476, 272] width 139 height 9
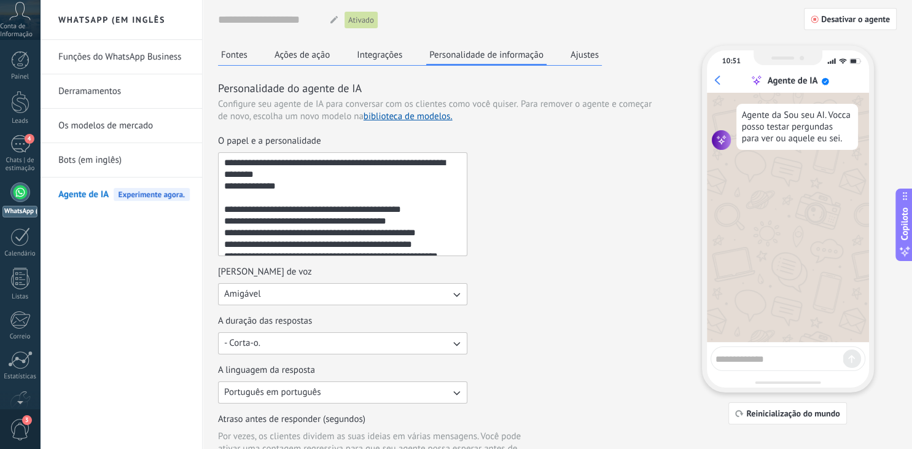
scroll to position [0, 0]
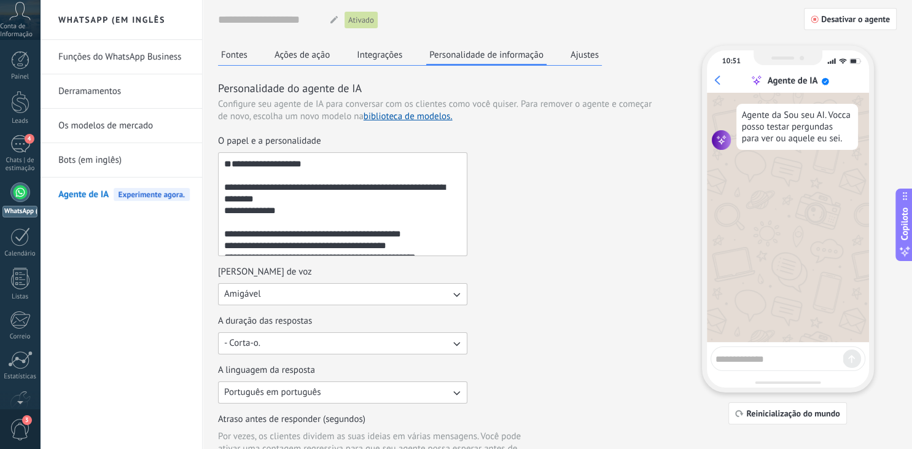
click at [237, 54] on button "Fontes" at bounding box center [234, 54] width 33 height 18
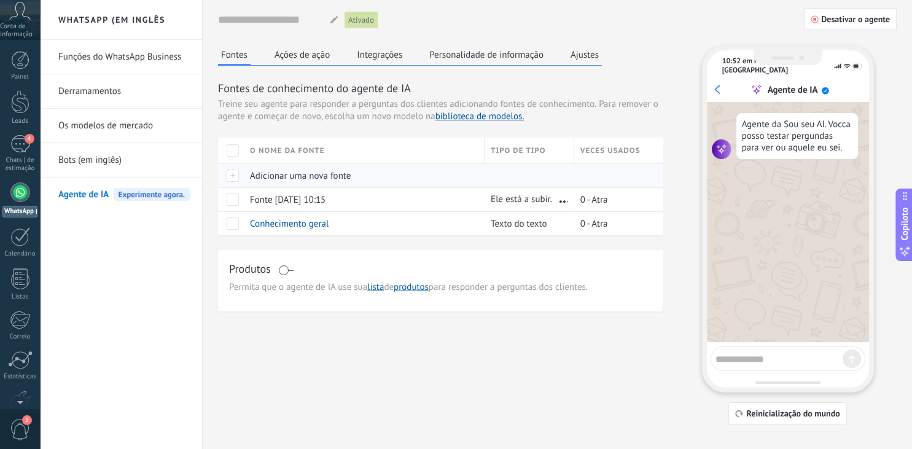
click at [251, 175] on span "Adicionar uma nova fonte" at bounding box center [300, 176] width 101 height 12
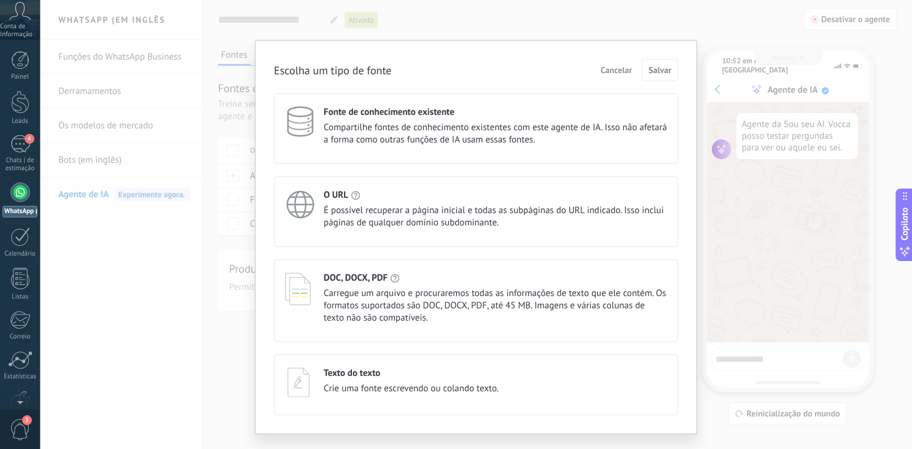
click at [527, 122] on span "Compartilhe fontes de conhecimento existentes com este agente de IA. Isso não a…" at bounding box center [495, 134] width 343 height 25
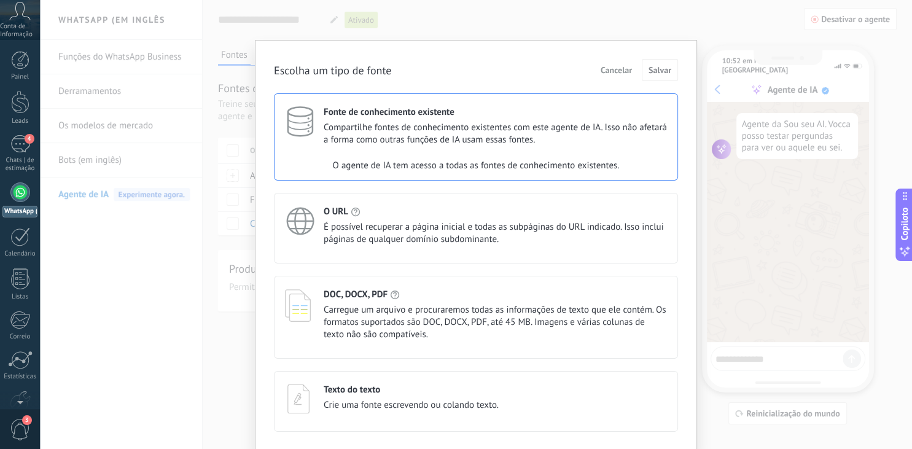
scroll to position [41, 0]
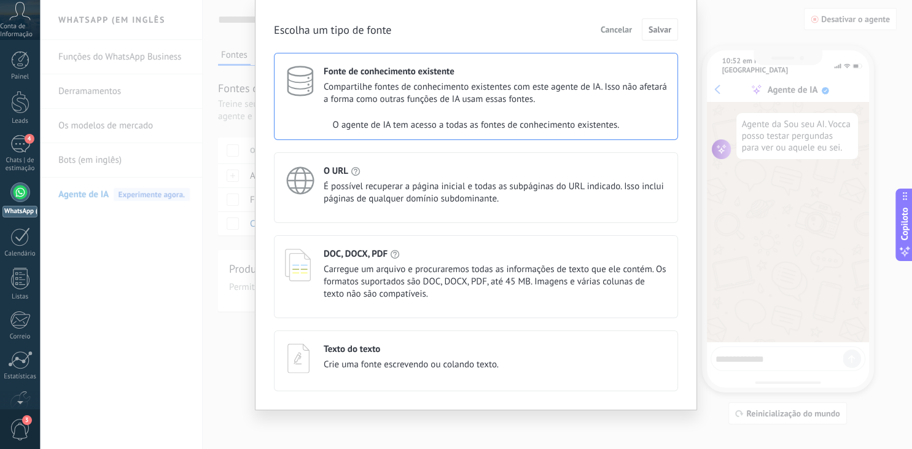
click at [806, 253] on div "Escolha um tipo de fonte Cancelar Salvar Fonte de conhecimento existente Compar…" at bounding box center [476, 224] width 872 height 449
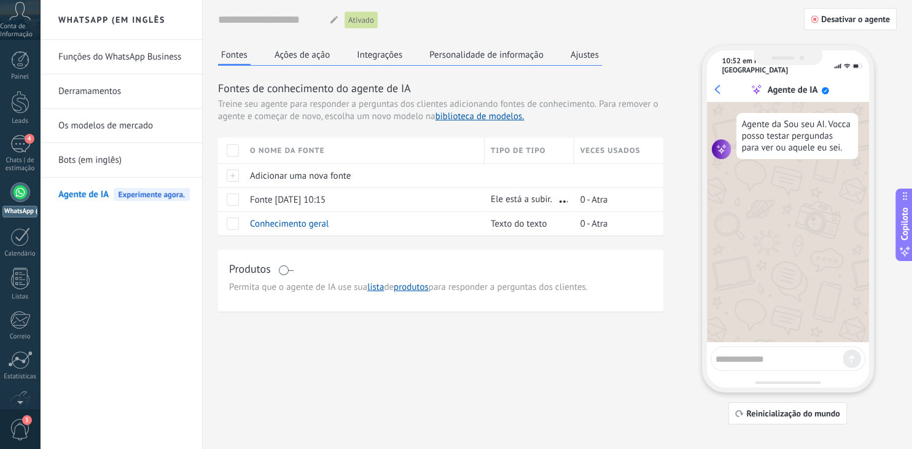
scroll to position [0, 0]
click at [316, 187] on div "Adicionar uma nova fonte" at bounding box center [361, 175] width 235 height 23
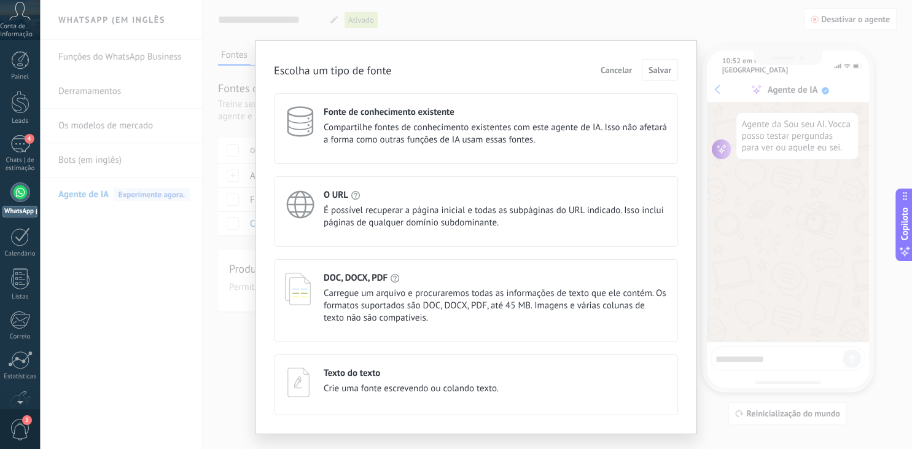
click at [606, 66] on span "Cancelar" at bounding box center [616, 70] width 31 height 9
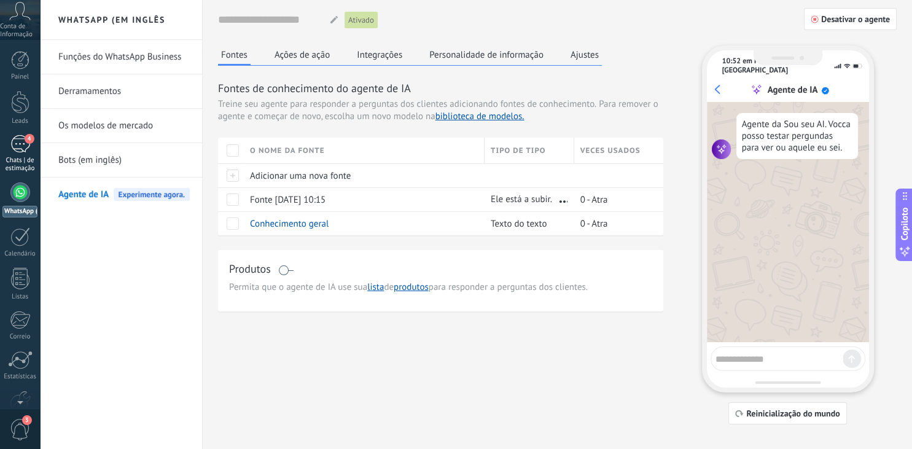
click at [32, 148] on link "4 Chats | de estimação" at bounding box center [20, 153] width 40 height 37
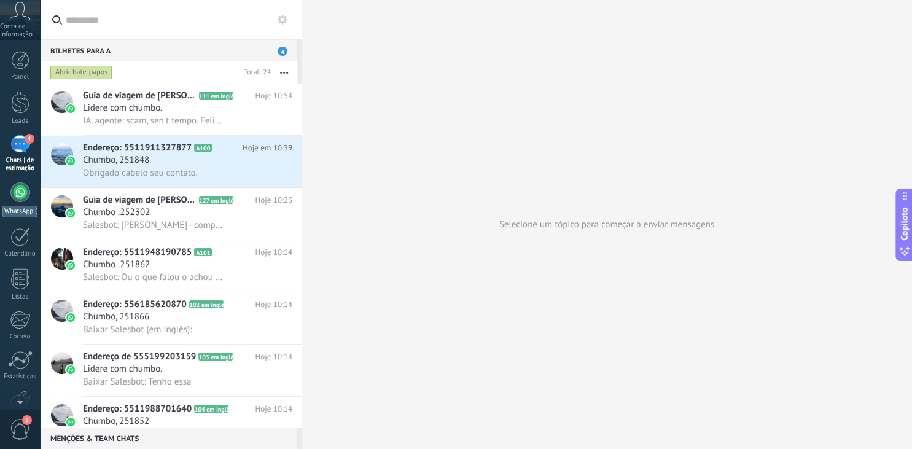
click at [18, 186] on div at bounding box center [20, 192] width 20 height 20
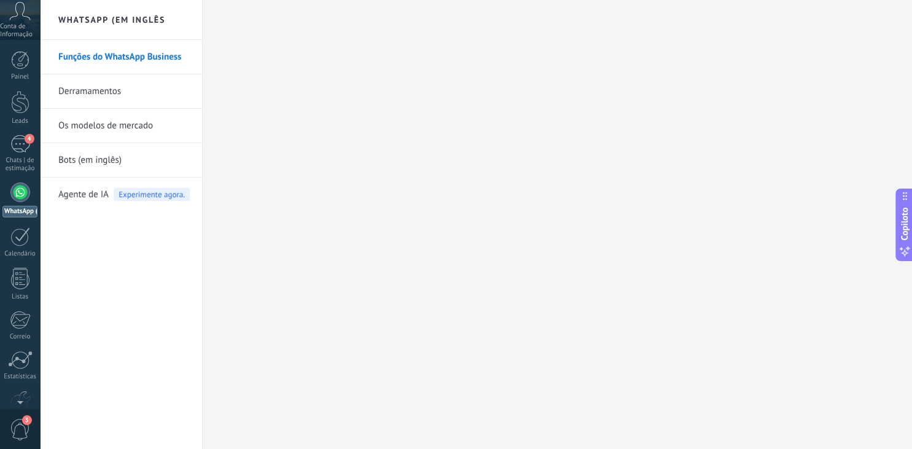
click at [84, 191] on span "Agente de IA" at bounding box center [83, 195] width 50 height 34
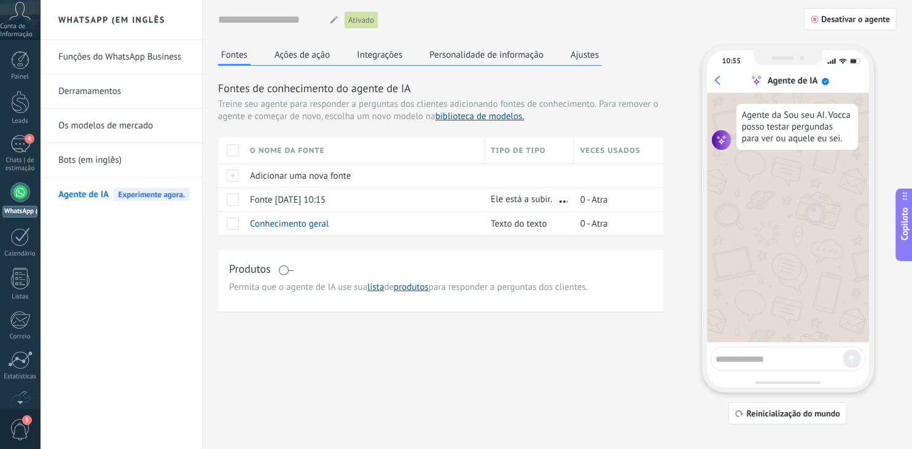
click at [378, 58] on button "Integrações" at bounding box center [380, 54] width 52 height 18
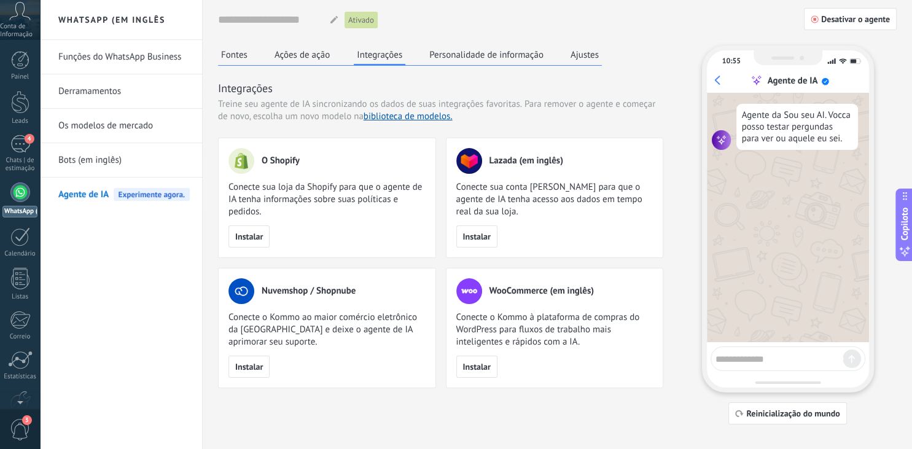
click at [471, 48] on button "Personalidade de informação" at bounding box center [486, 54] width 120 height 18
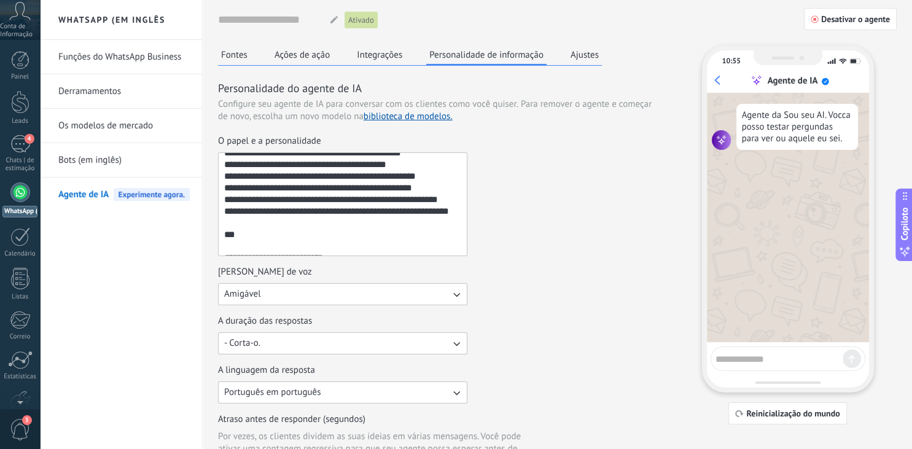
scroll to position [87, 0]
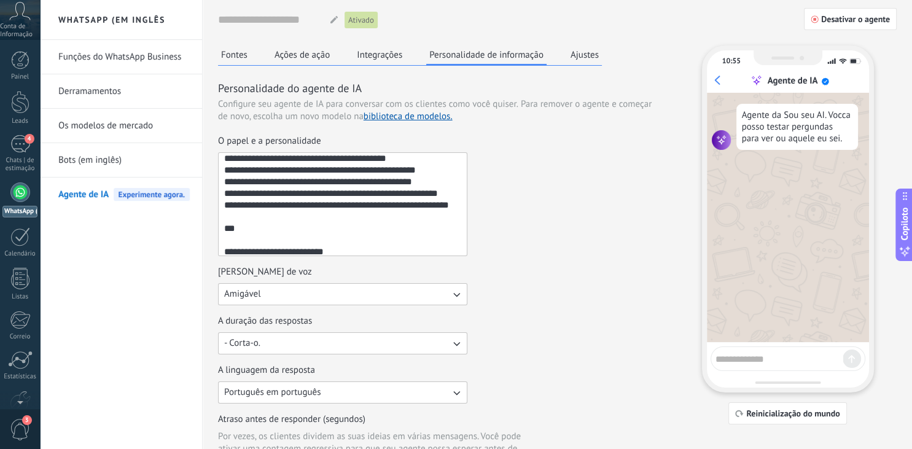
click at [423, 192] on textarea "O papel e a personalidade" at bounding box center [342, 204] width 246 height 103
click at [424, 193] on textarea "O papel e a personalidade" at bounding box center [342, 204] width 246 height 103
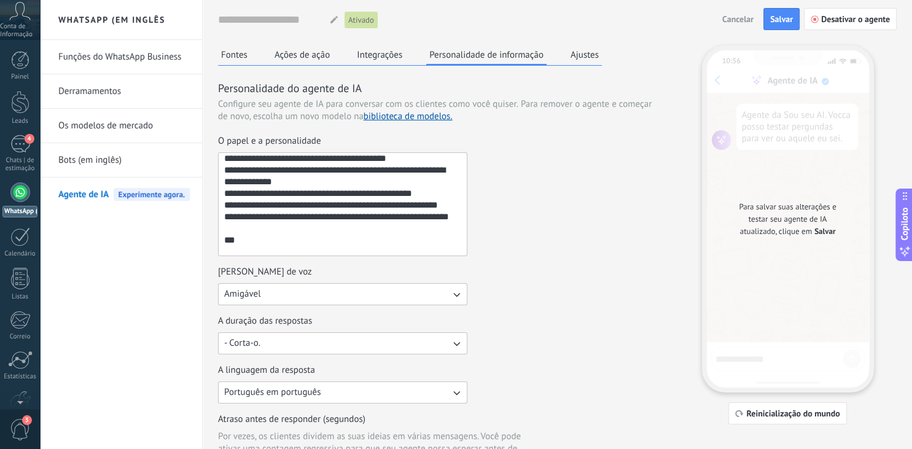
click at [436, 217] on textarea "O papel e a personalidade" at bounding box center [342, 204] width 246 height 103
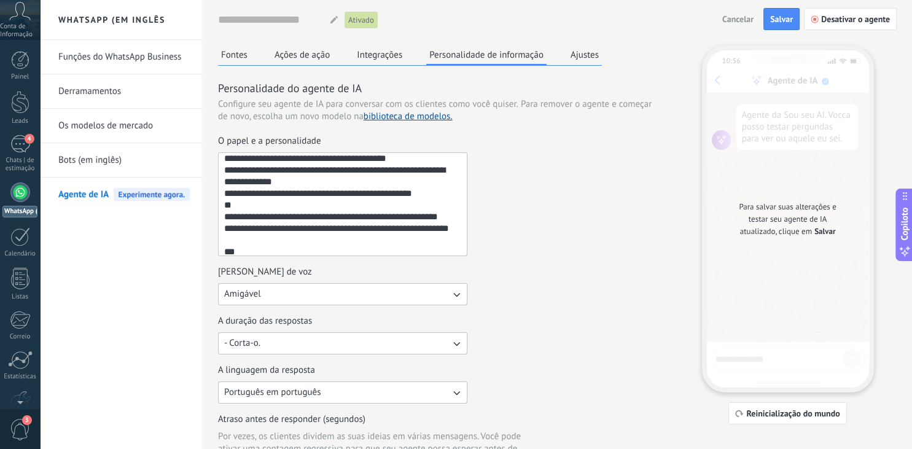
type textarea "**********"
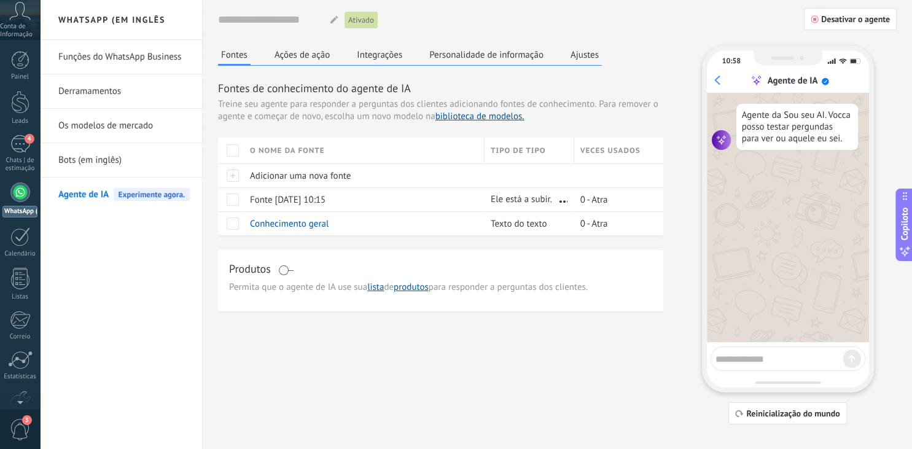
click at [486, 55] on button "Personalidade de informação" at bounding box center [486, 54] width 120 height 18
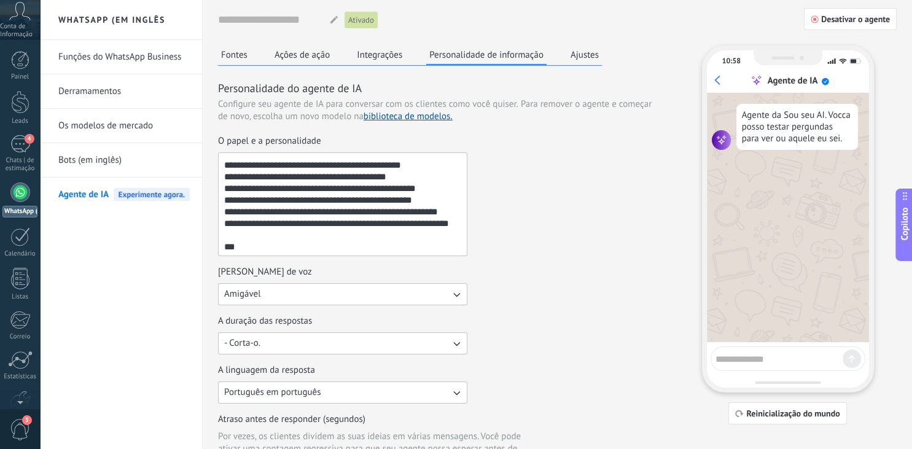
scroll to position [72, 0]
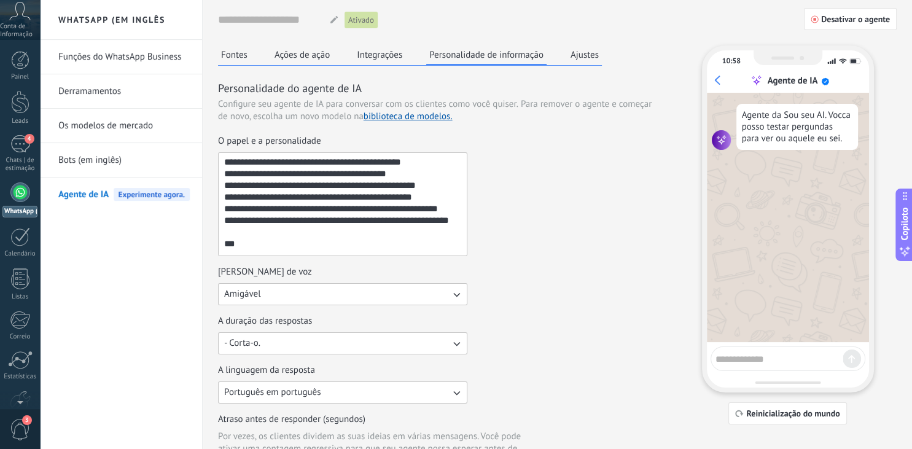
click at [424, 206] on textarea "O papel e a personalidade" at bounding box center [342, 204] width 246 height 103
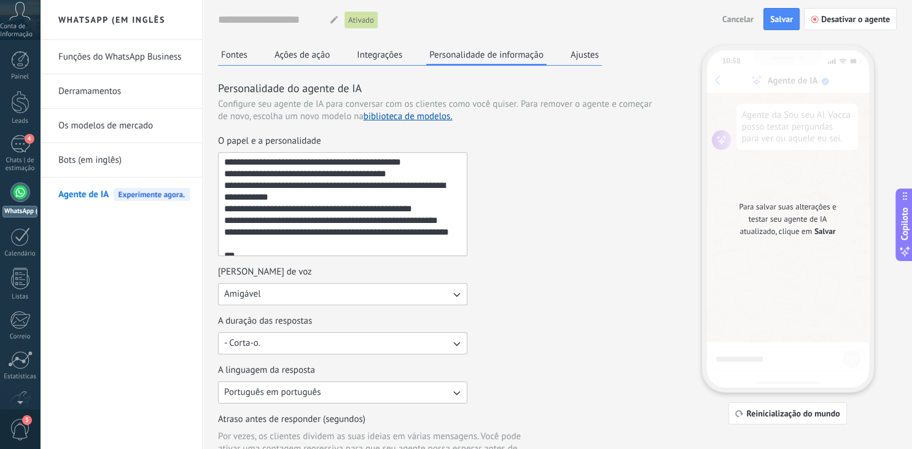
scroll to position [71, 0]
click at [438, 233] on textarea "O papel e a personalidade" at bounding box center [342, 204] width 246 height 103
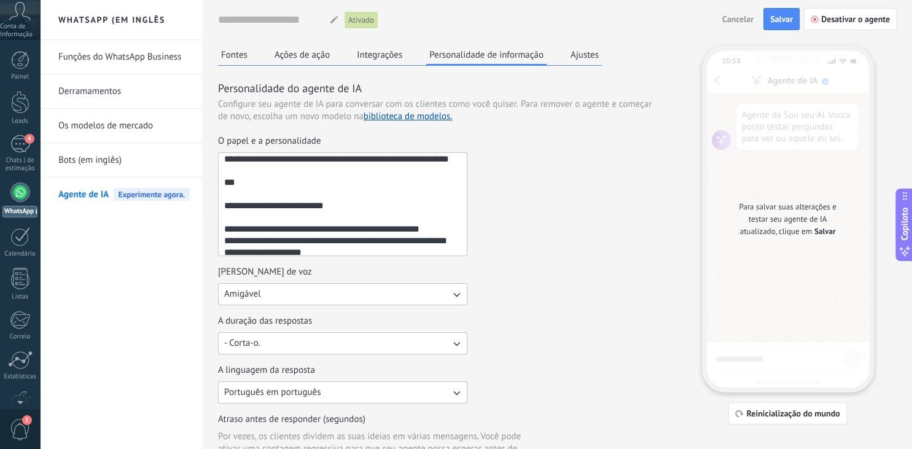
scroll to position [164, 0]
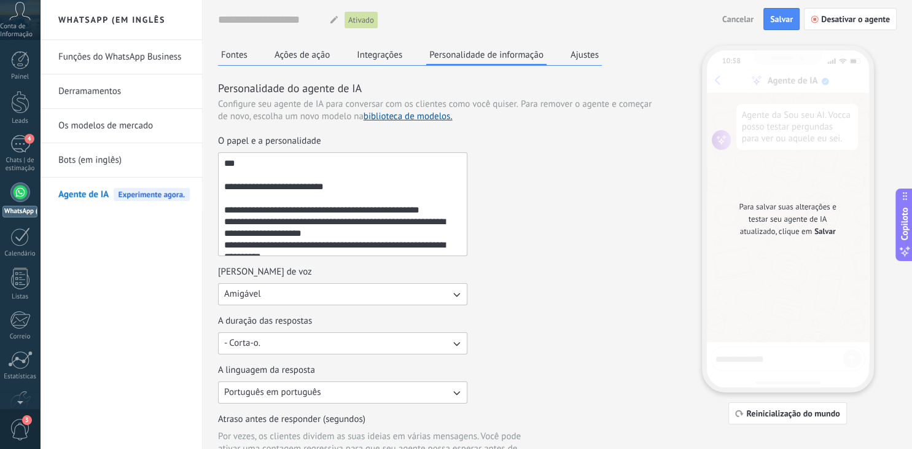
click at [264, 174] on textarea "O papel e a personalidade" at bounding box center [342, 204] width 246 height 103
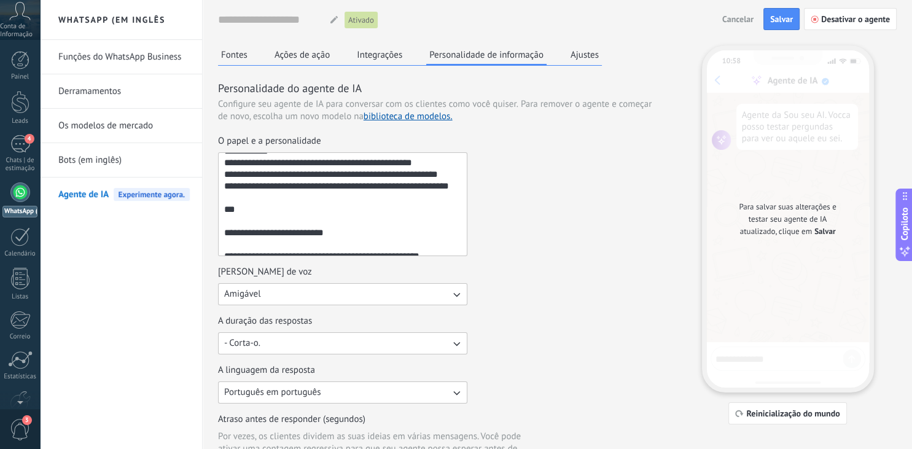
scroll to position [115, 0]
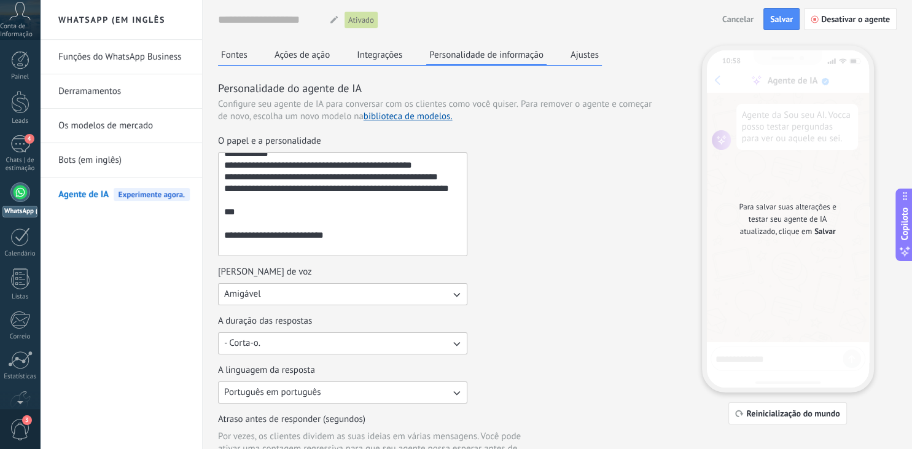
click at [455, 192] on textarea "O papel e a personalidade" at bounding box center [342, 204] width 246 height 103
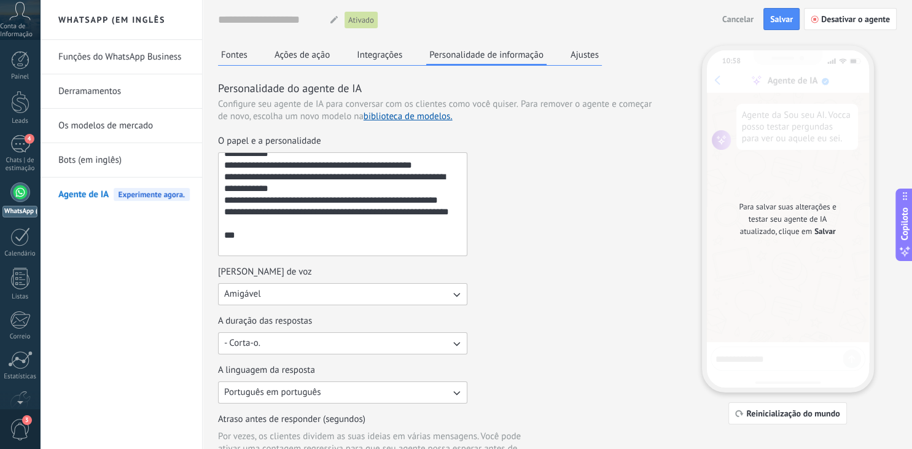
click at [304, 224] on textarea "O papel e a personalidade" at bounding box center [342, 204] width 246 height 103
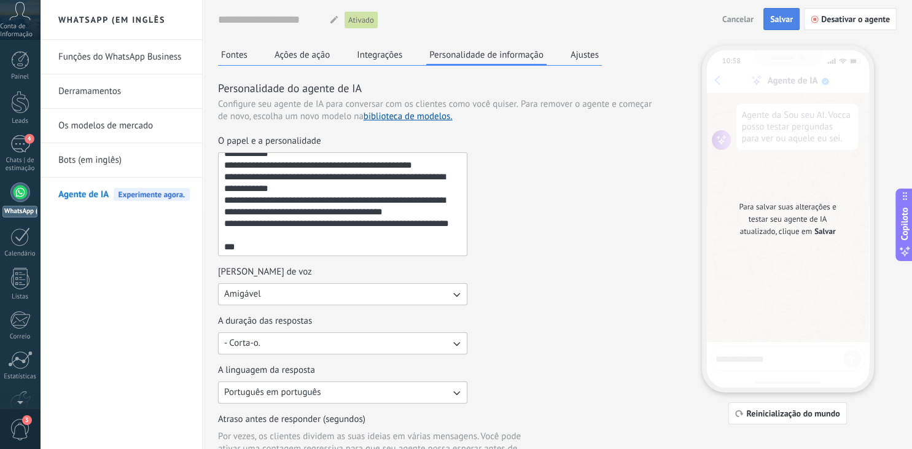
type textarea "**********"
click at [783, 22] on span "Salvar" at bounding box center [781, 19] width 23 height 9
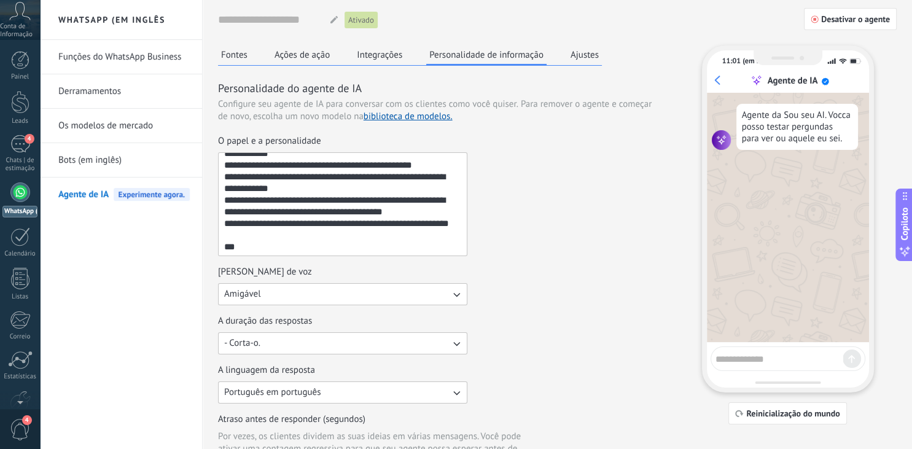
click at [310, 211] on textarea "O papel e a personalidade" at bounding box center [342, 204] width 246 height 103
click at [223, 48] on button "Fontes" at bounding box center [234, 54] width 33 height 18
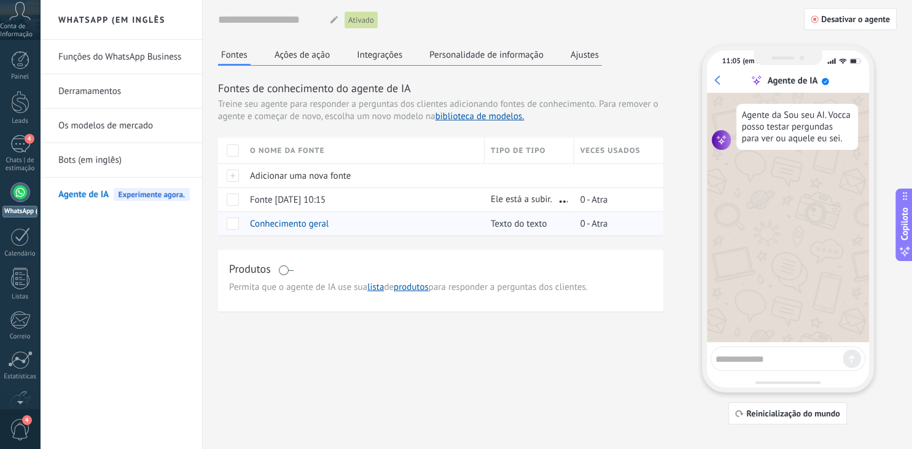
click at [304, 225] on span "Conhecimento geral" at bounding box center [289, 224] width 79 height 12
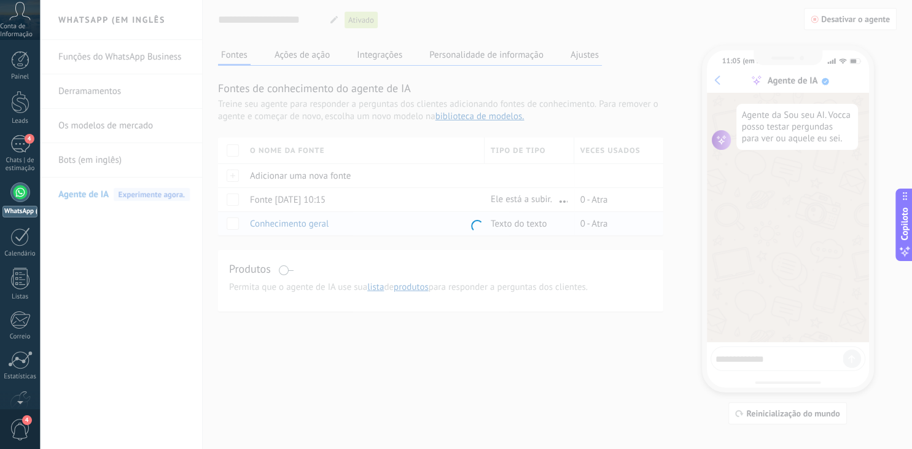
type input "**********"
type textarea "**********"
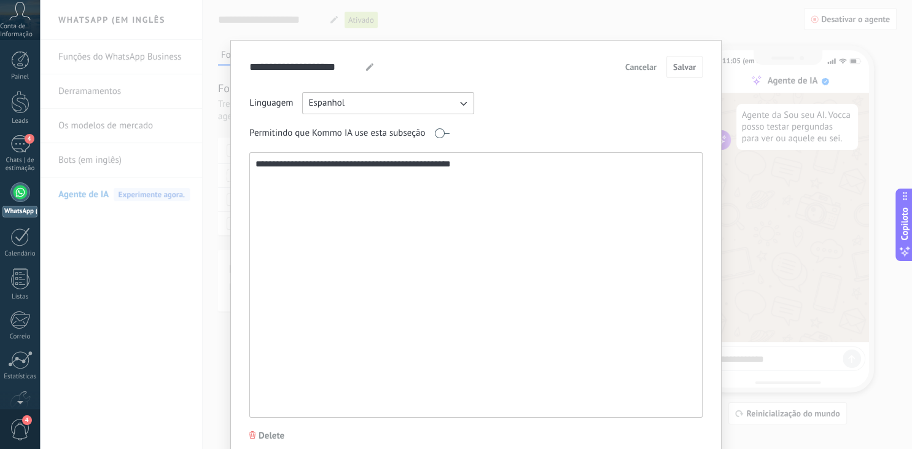
click at [469, 100] on icon "button" at bounding box center [463, 103] width 12 height 12
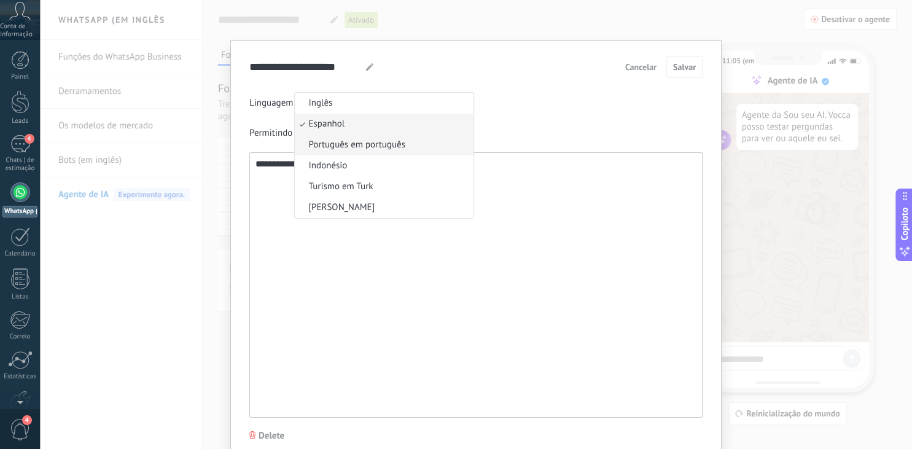
click at [377, 141] on span "Português em português" at bounding box center [356, 145] width 96 height 12
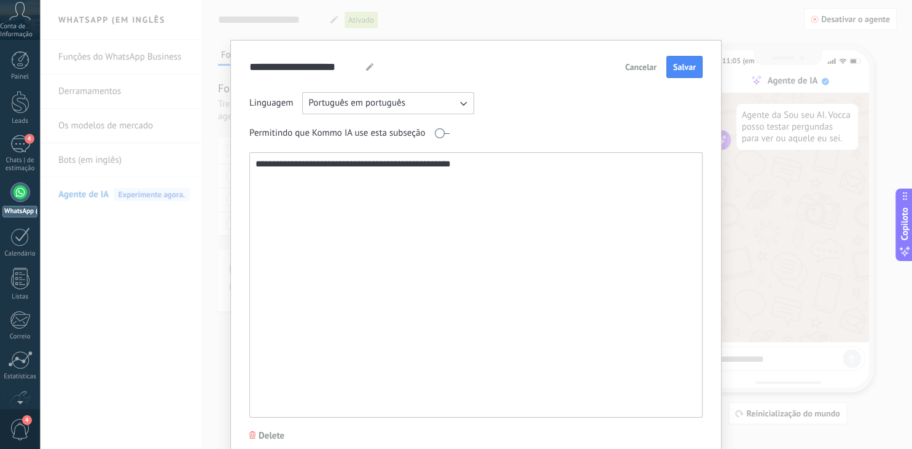
click at [383, 178] on textarea "**********" at bounding box center [475, 285] width 450 height 264
click at [639, 68] on span "Cancelar" at bounding box center [640, 67] width 31 height 9
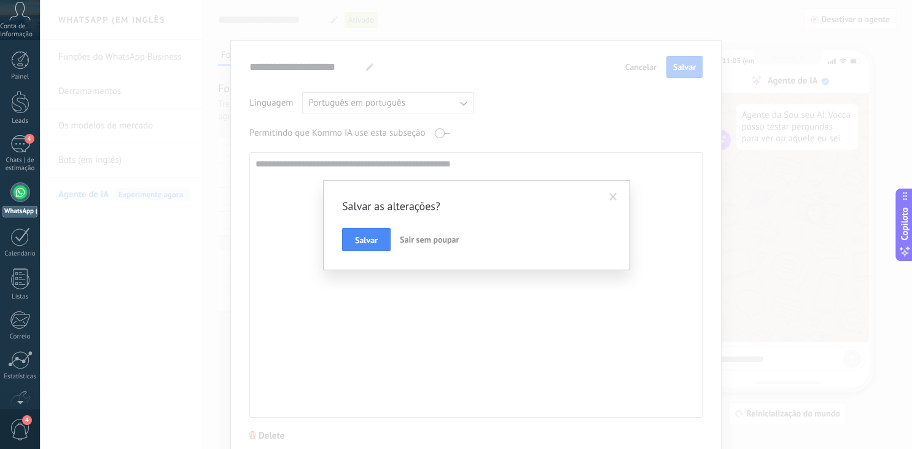
click at [421, 240] on span "Sair sem poupar" at bounding box center [429, 239] width 59 height 11
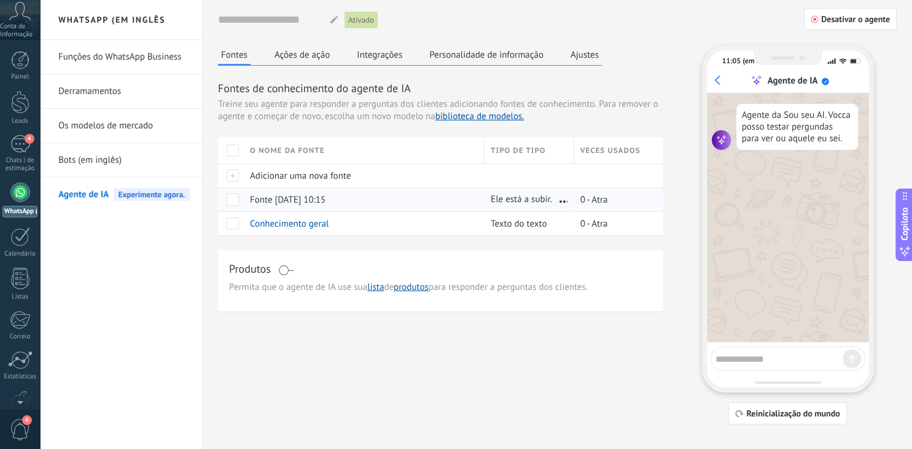
click at [324, 205] on span "Fonte [DATE] 10:15" at bounding box center [288, 200] width 76 height 12
click at [291, 202] on span "Fonte [DATE] 10:15" at bounding box center [288, 200] width 76 height 12
click at [315, 179] on span "Adicionar uma nova fonte" at bounding box center [300, 176] width 101 height 12
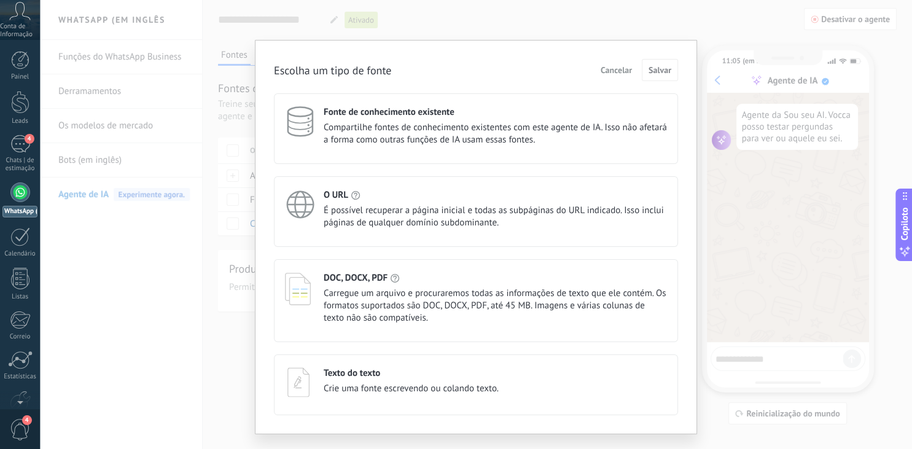
click at [360, 373] on h4 "Texto do texto" at bounding box center [352, 373] width 57 height 12
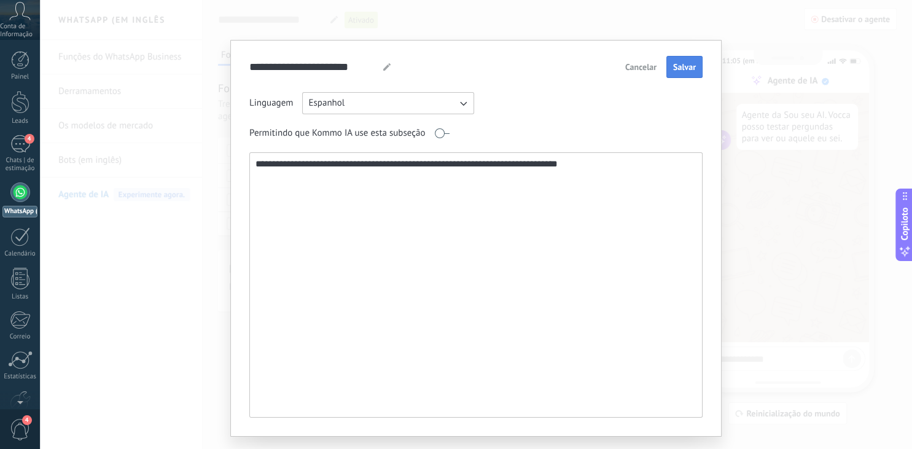
type textarea "**********"
click at [684, 75] on button "Salvar" at bounding box center [684, 67] width 36 height 22
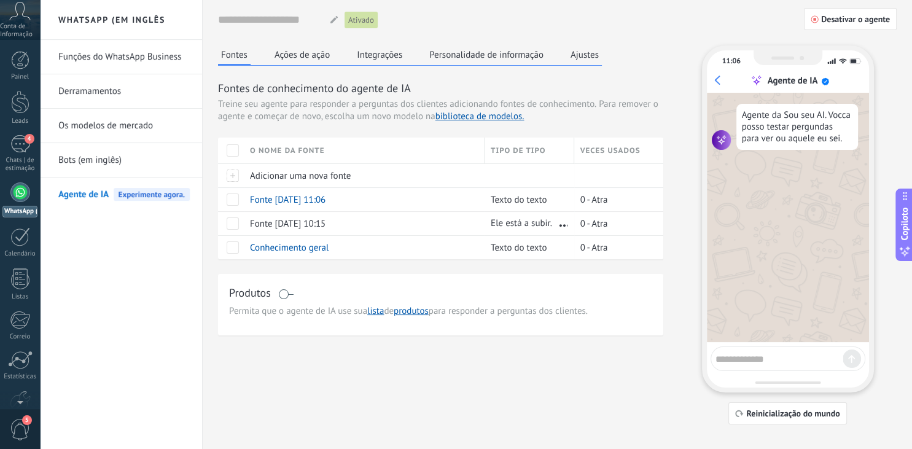
click at [454, 53] on button "Personalidade de informação" at bounding box center [486, 54] width 120 height 18
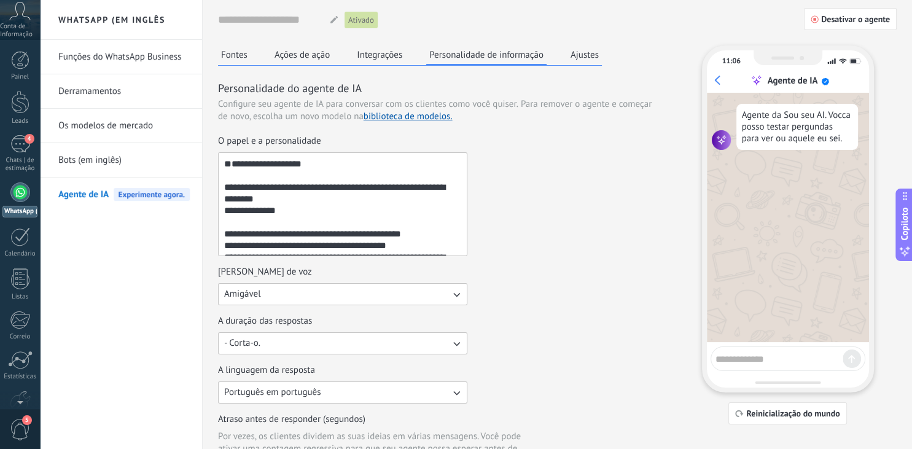
click at [279, 187] on textarea "O papel e a personalidade" at bounding box center [342, 204] width 246 height 103
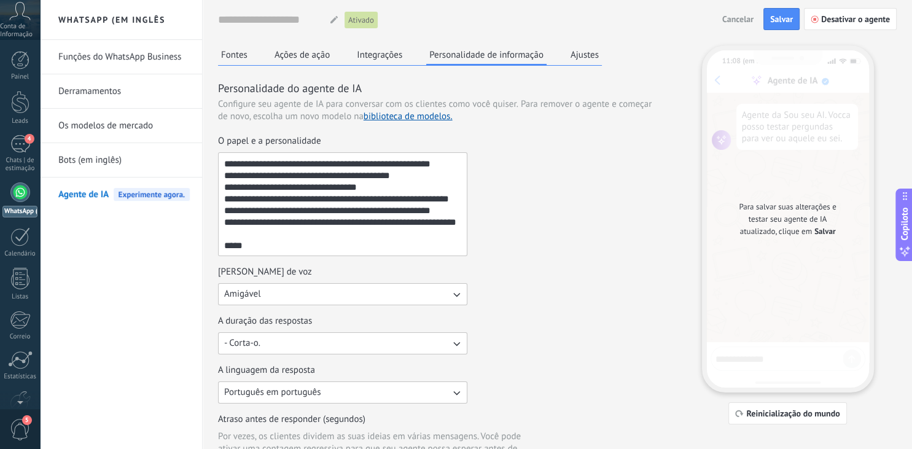
scroll to position [525, 0]
type textarea "**********"
click at [784, 15] on span "Salvar" at bounding box center [781, 19] width 23 height 9
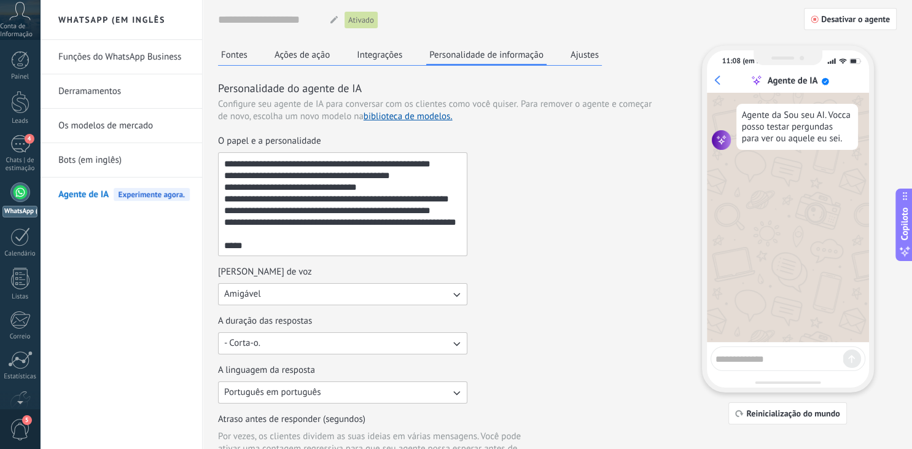
click at [264, 289] on button "Amigável" at bounding box center [342, 294] width 249 height 22
click at [507, 205] on div "O papel e a personalidade" at bounding box center [440, 195] width 445 height 121
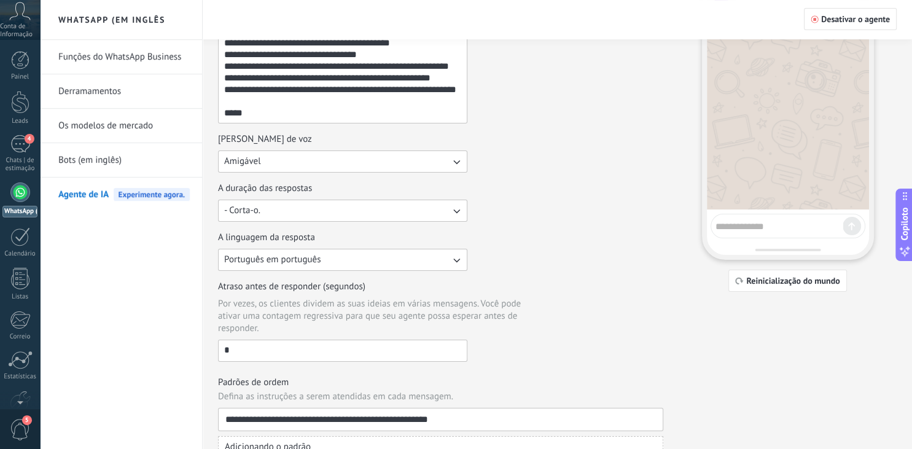
scroll to position [155, 0]
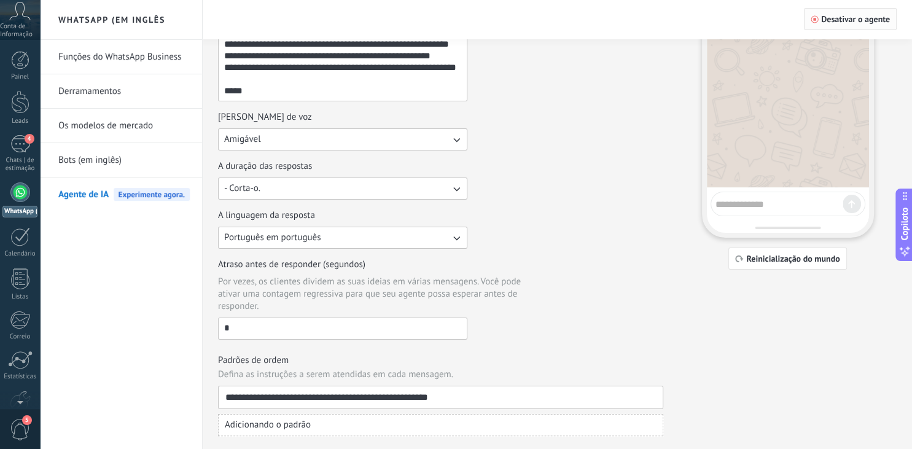
click at [839, 21] on span "Desativar o agente" at bounding box center [855, 19] width 69 height 9
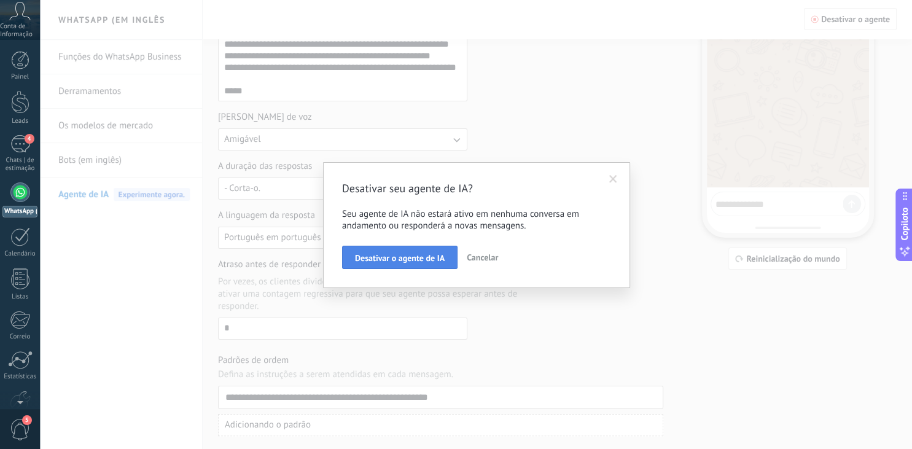
click at [434, 262] on span "Desativar o agente de IA" at bounding box center [400, 258] width 90 height 9
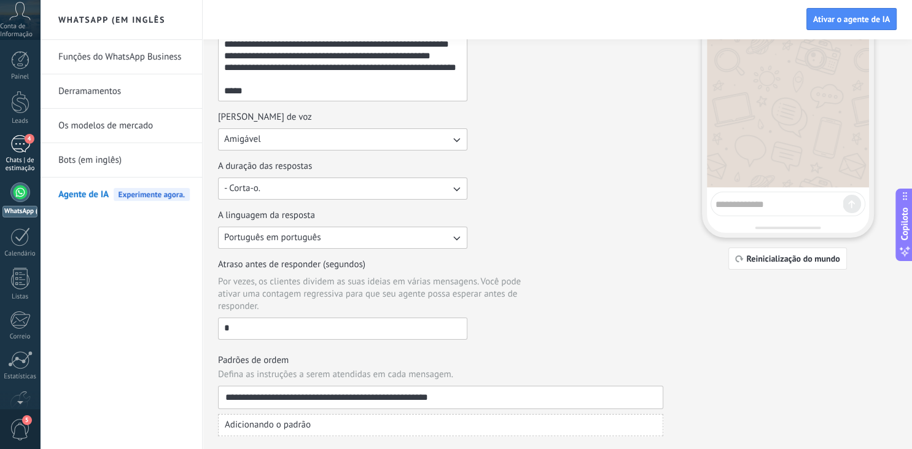
click at [20, 152] on div "4" at bounding box center [20, 144] width 20 height 18
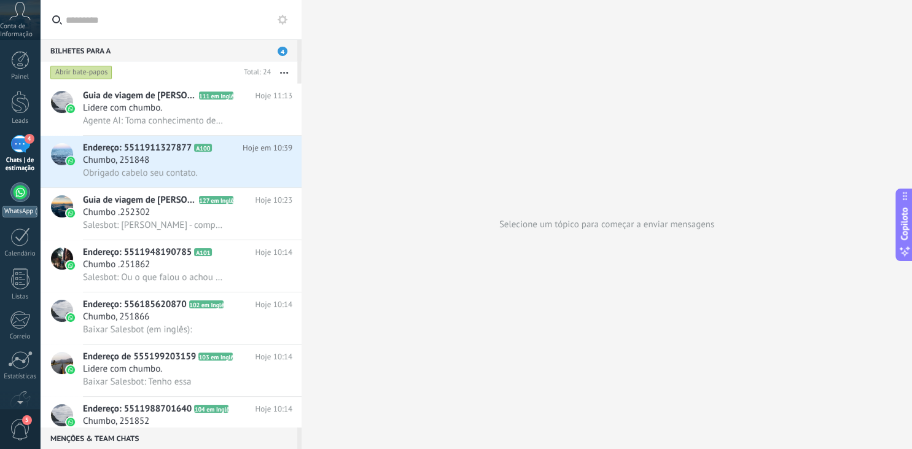
click at [23, 193] on div at bounding box center [20, 192] width 20 height 20
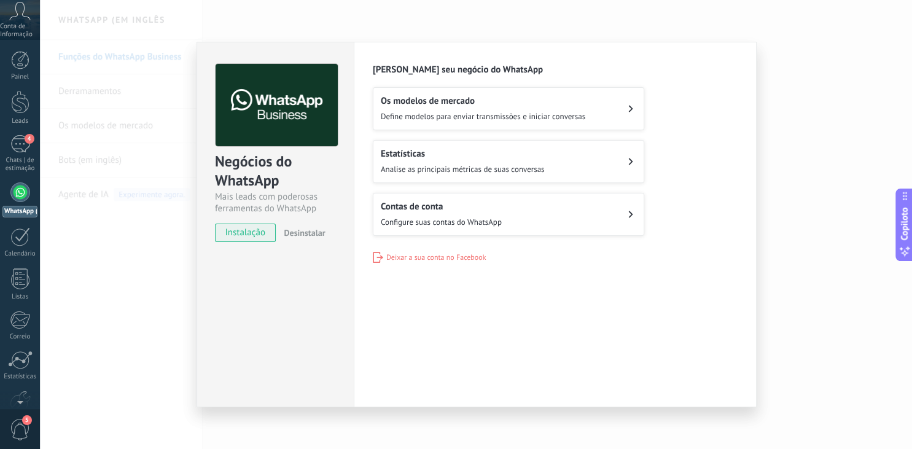
click at [324, 208] on div "Mais leads com poderosas ferramentas do WhatsApp" at bounding box center [275, 202] width 121 height 23
